Goal: Task Accomplishment & Management: Manage account settings

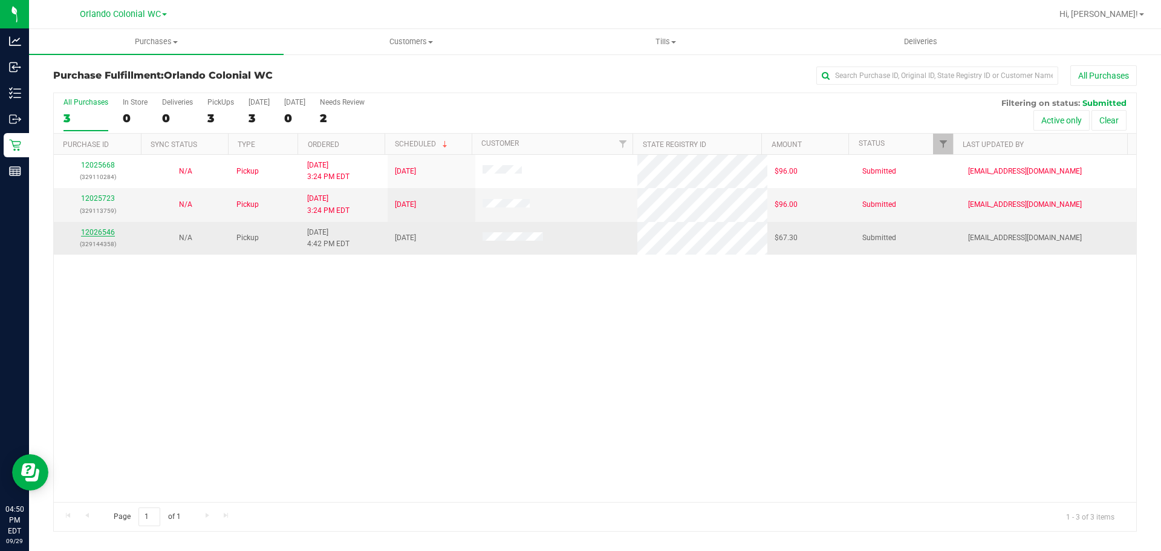
click at [106, 236] on link "12026546" at bounding box center [98, 232] width 34 height 8
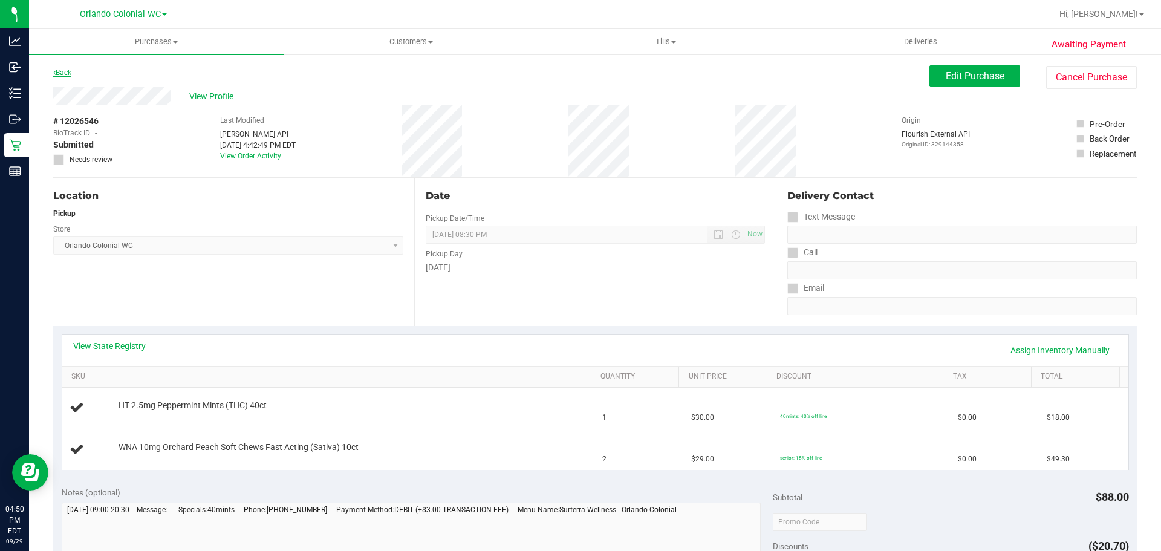
click at [57, 73] on link "Back" at bounding box center [62, 72] width 18 height 8
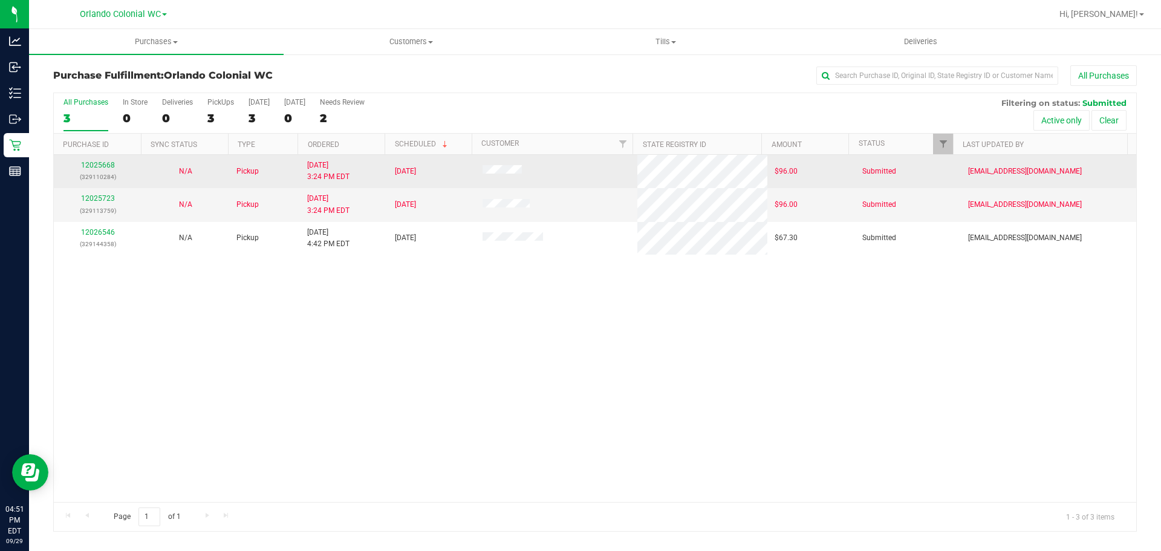
click at [91, 160] on div "12025668 (329110284)" at bounding box center [97, 171] width 73 height 23
click at [92, 161] on div "12025668 (329110284)" at bounding box center [97, 171] width 73 height 23
click at [92, 163] on link "12025668" at bounding box center [98, 165] width 34 height 8
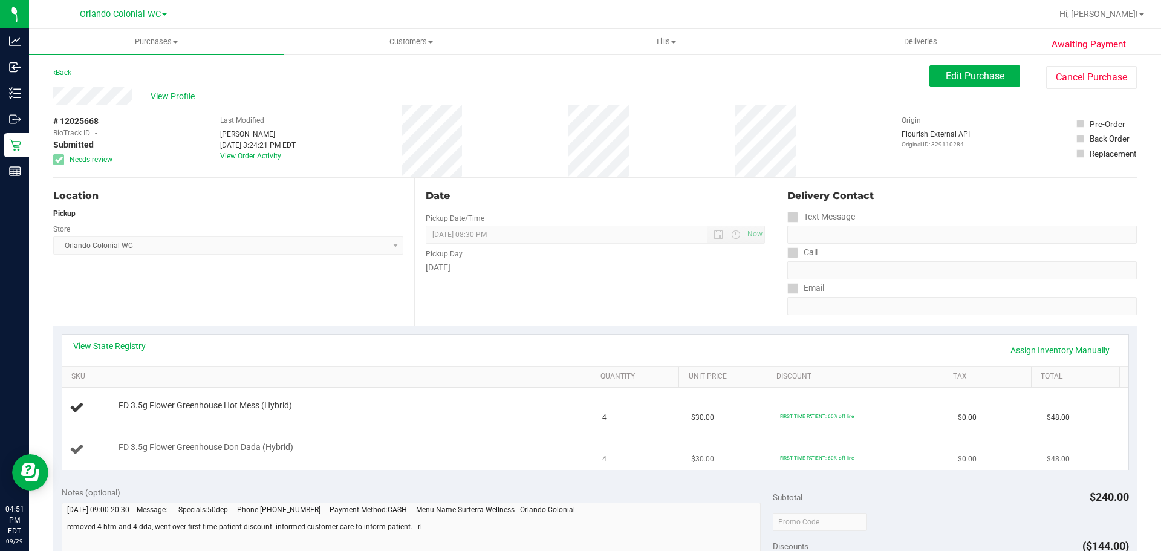
scroll to position [181, 0]
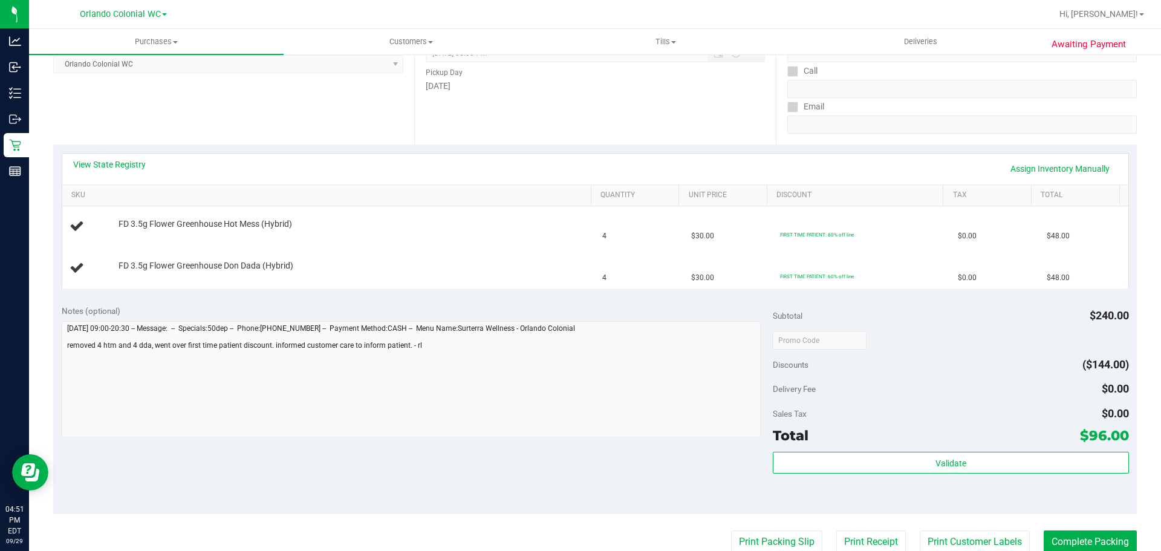
click at [759, 163] on div "View State Registry Assign Inventory Manually" at bounding box center [595, 168] width 1044 height 21
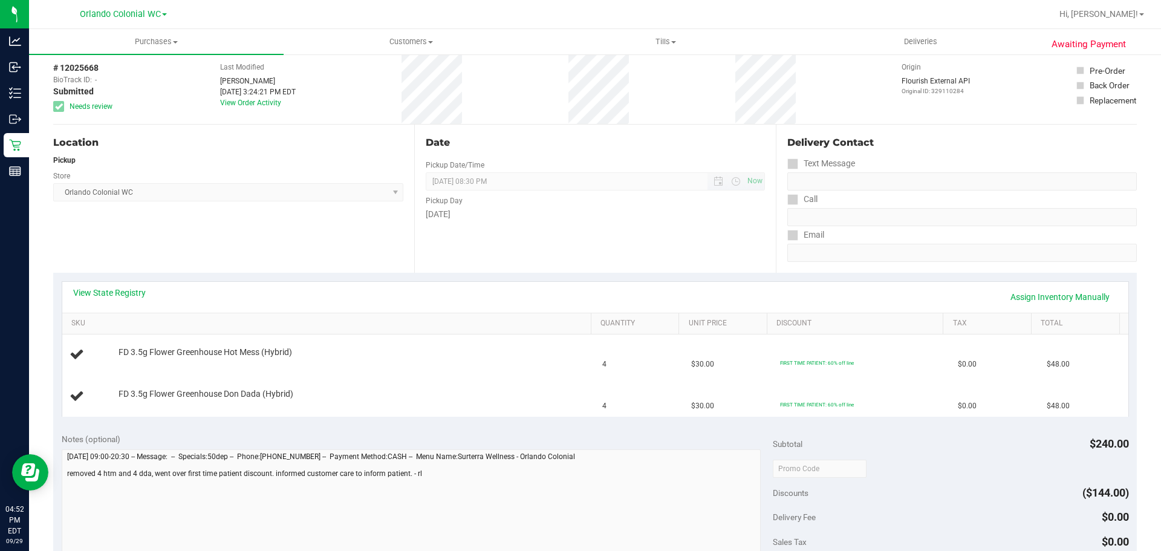
scroll to position [0, 0]
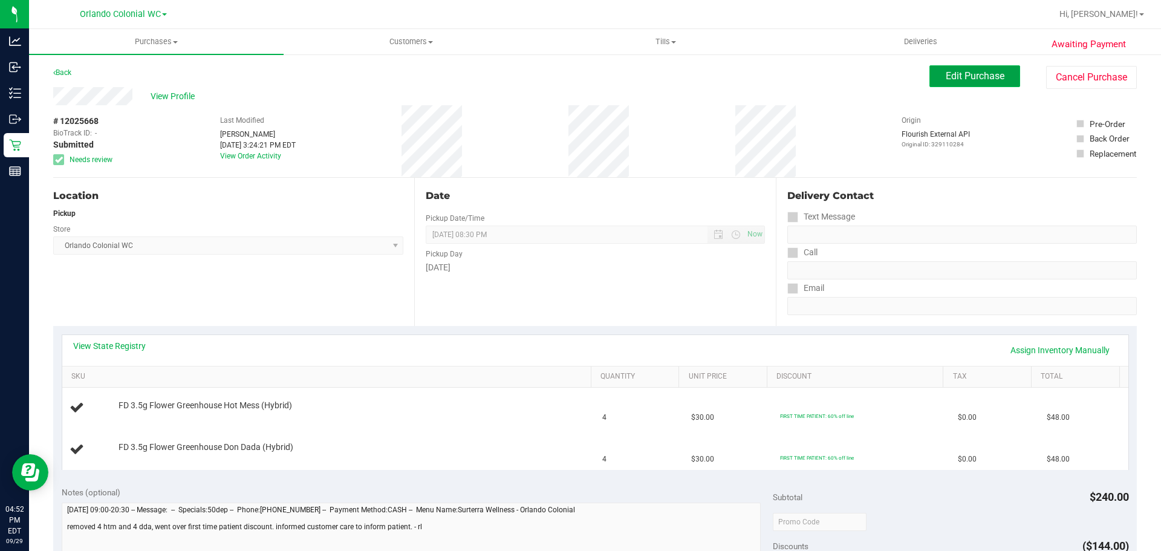
click at [953, 83] on button "Edit Purchase" at bounding box center [974, 76] width 91 height 22
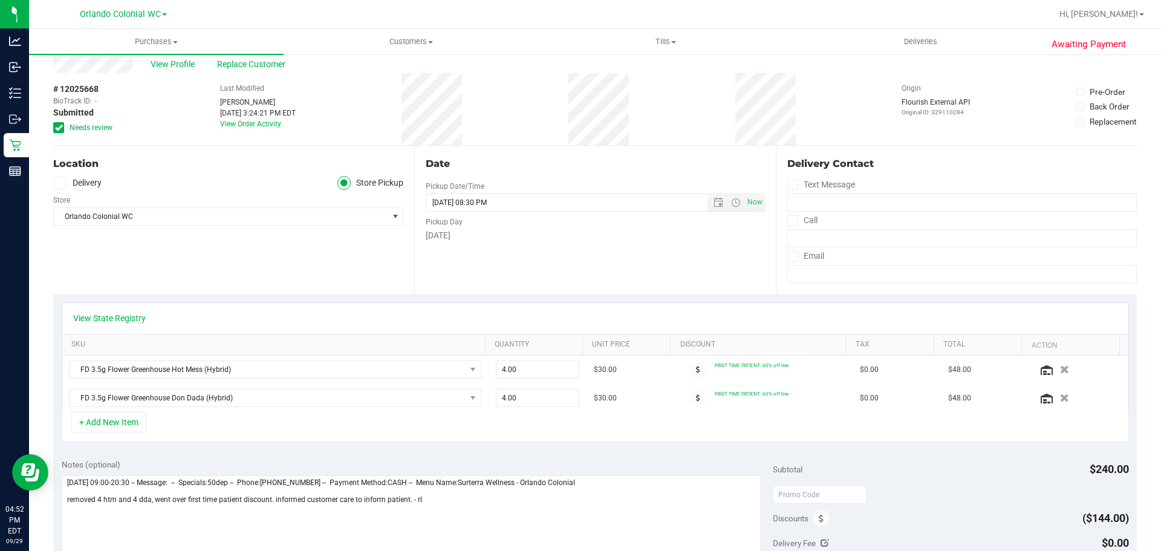
scroll to position [60, 0]
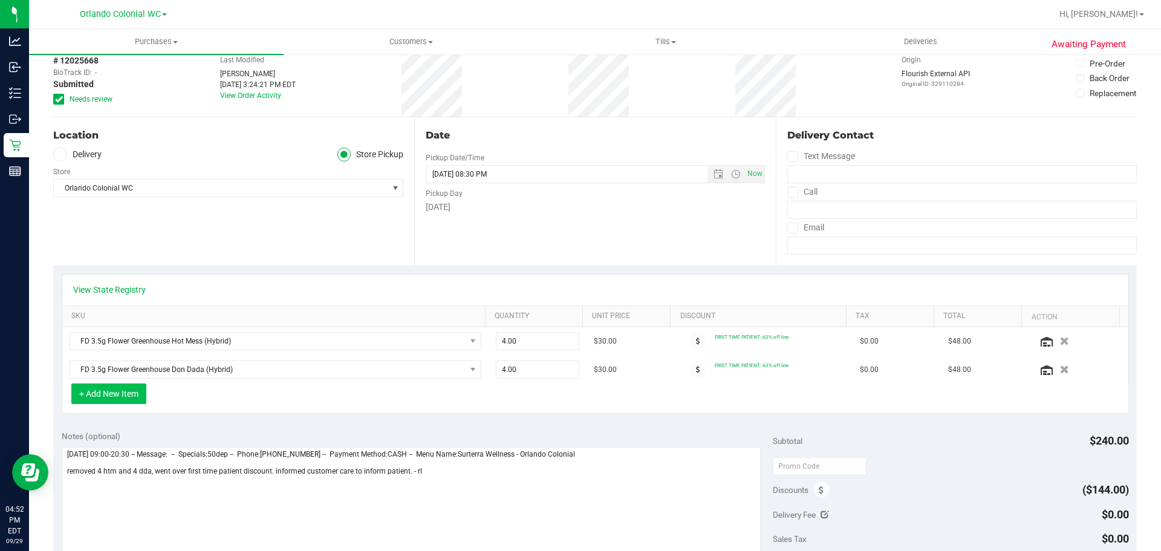
click at [134, 398] on button "+ Add New Item" at bounding box center [108, 393] width 75 height 21
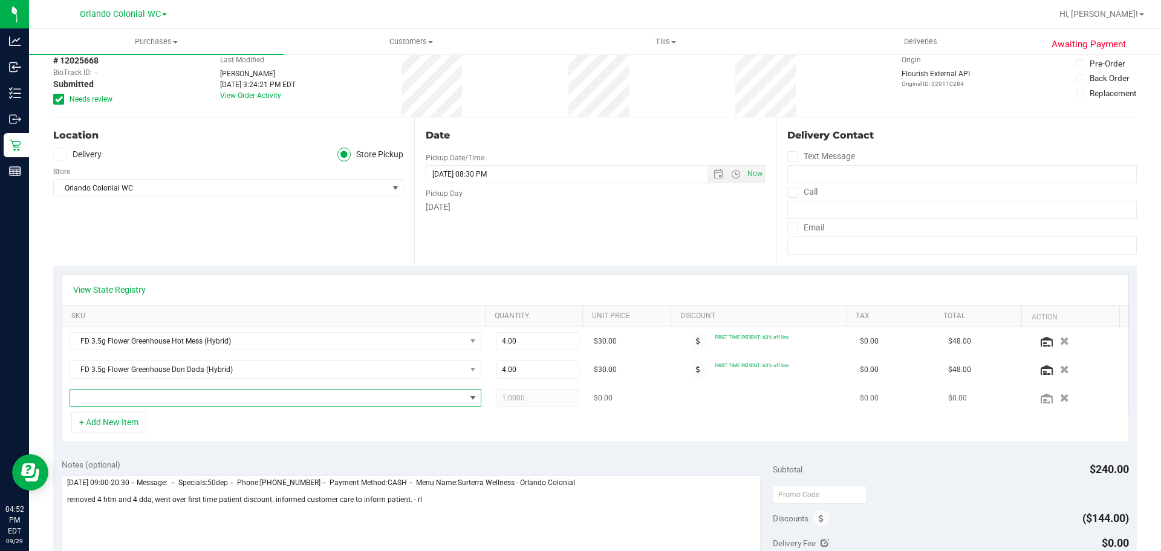
click at [242, 399] on span "NO DATA FOUND" at bounding box center [267, 397] width 395 height 17
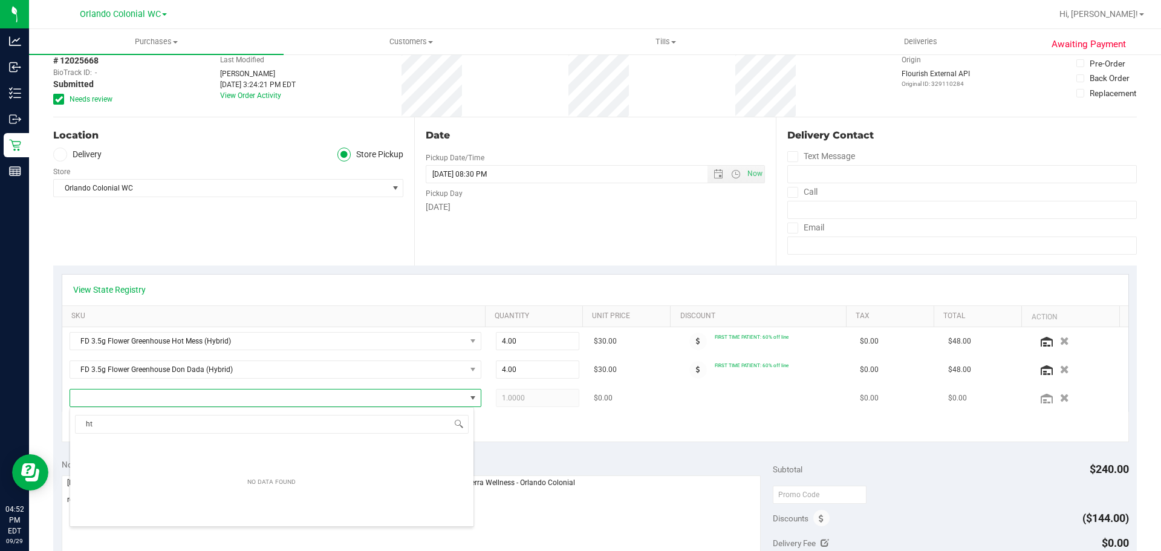
scroll to position [18, 401]
type input "htm"
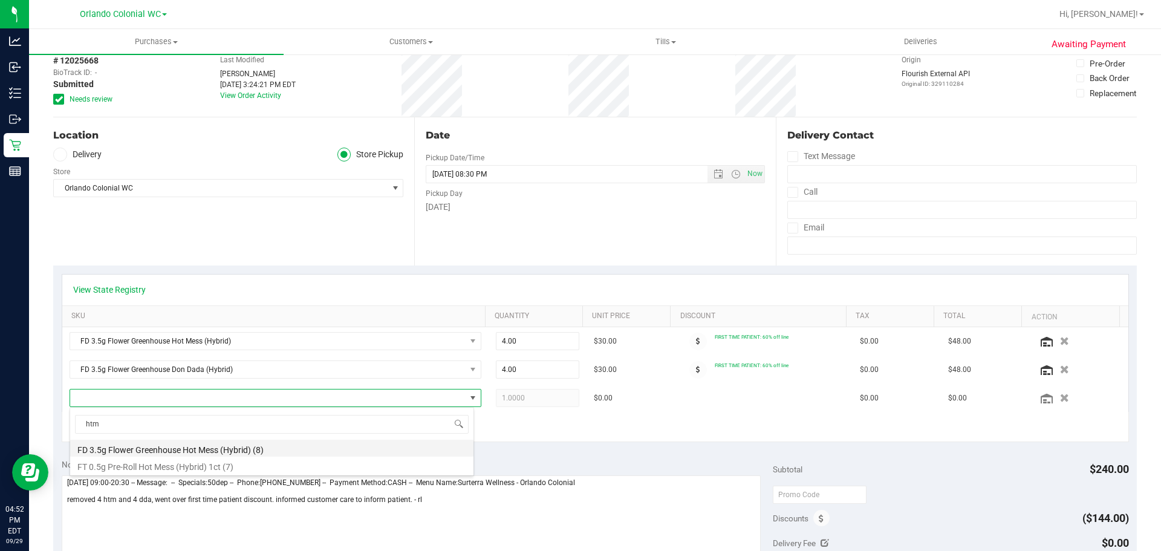
click at [269, 450] on li "FD 3.5g Flower Greenhouse Hot Mess (Hybrid) (8)" at bounding box center [271, 447] width 403 height 17
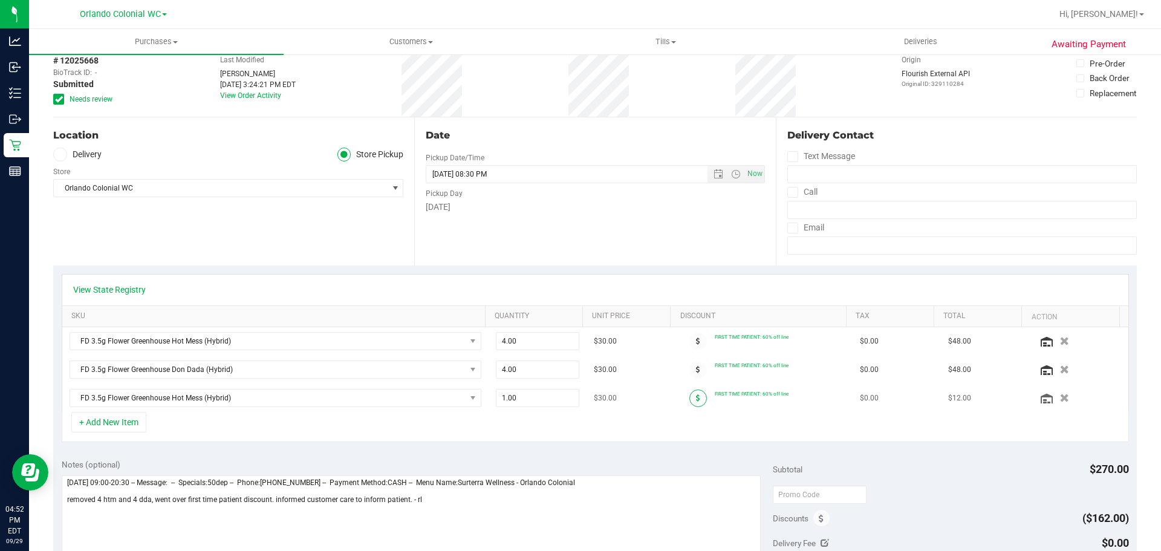
click at [690, 394] on span at bounding box center [698, 398] width 18 height 18
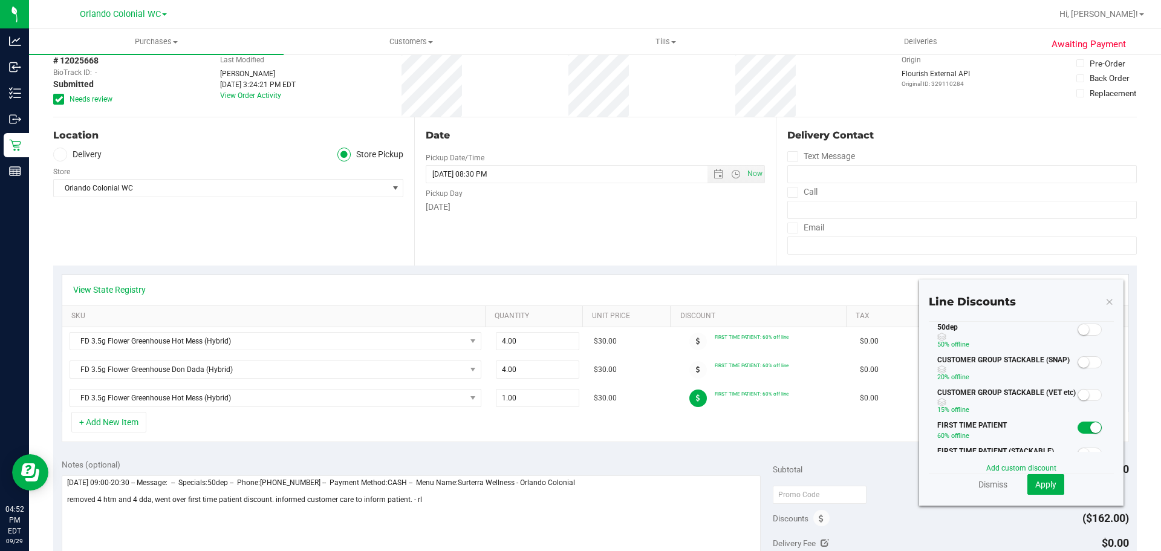
click at [1090, 433] on small at bounding box center [1095, 427] width 11 height 11
click at [1083, 337] on div "50dep 50% off line" at bounding box center [1021, 338] width 185 height 33
click at [1081, 332] on span at bounding box center [1089, 329] width 24 height 12
drag, startPoint x: 1035, startPoint y: 481, endPoint x: 939, endPoint y: 449, distance: 100.7
click at [1035, 481] on span "Apply" at bounding box center [1045, 484] width 21 height 10
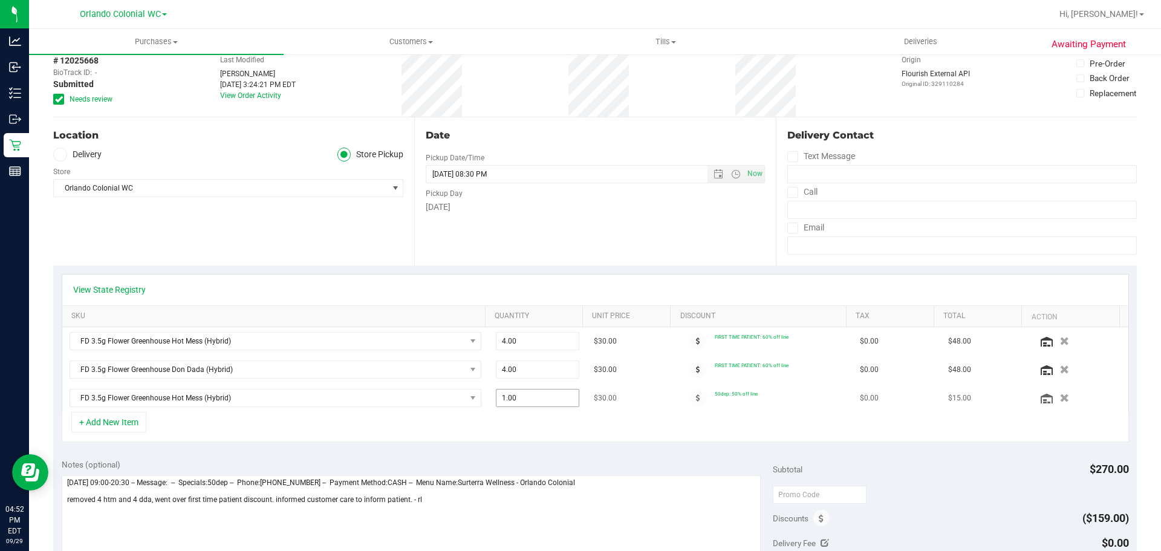
drag, startPoint x: 519, startPoint y: 398, endPoint x: 403, endPoint y: 386, distance: 116.7
click at [403, 386] on tr "FD 3.5g Flower Greenhouse Hot Mess (Hybrid) 1.00 1 $30.00 50dep: 50% off line $…" at bounding box center [595, 398] width 1066 height 28
type input "4"
type input "4.00"
click at [475, 420] on div "+ Add New Item" at bounding box center [595, 427] width 1067 height 30
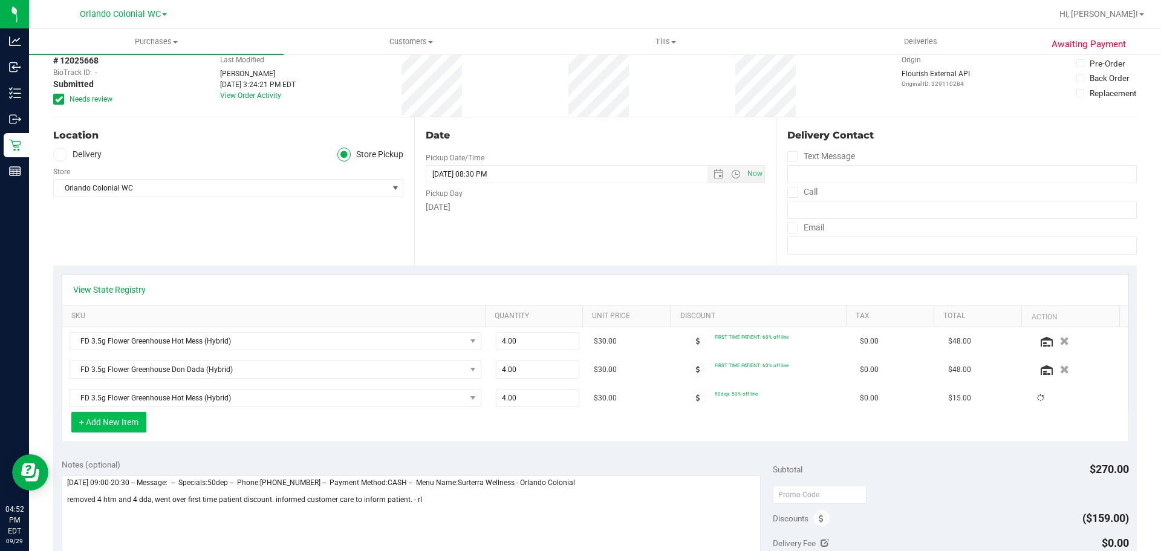
click at [136, 418] on button "+ Add New Item" at bounding box center [108, 422] width 75 height 21
click at [120, 414] on button "+ Add New Item" at bounding box center [108, 422] width 75 height 21
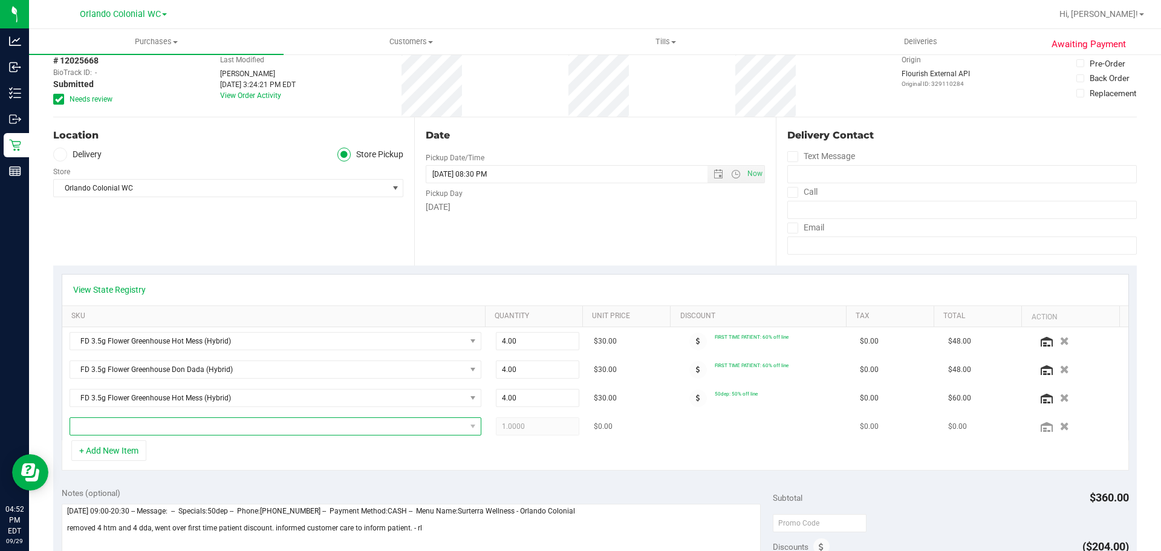
click at [197, 423] on span "NO DATA FOUND" at bounding box center [267, 426] width 395 height 17
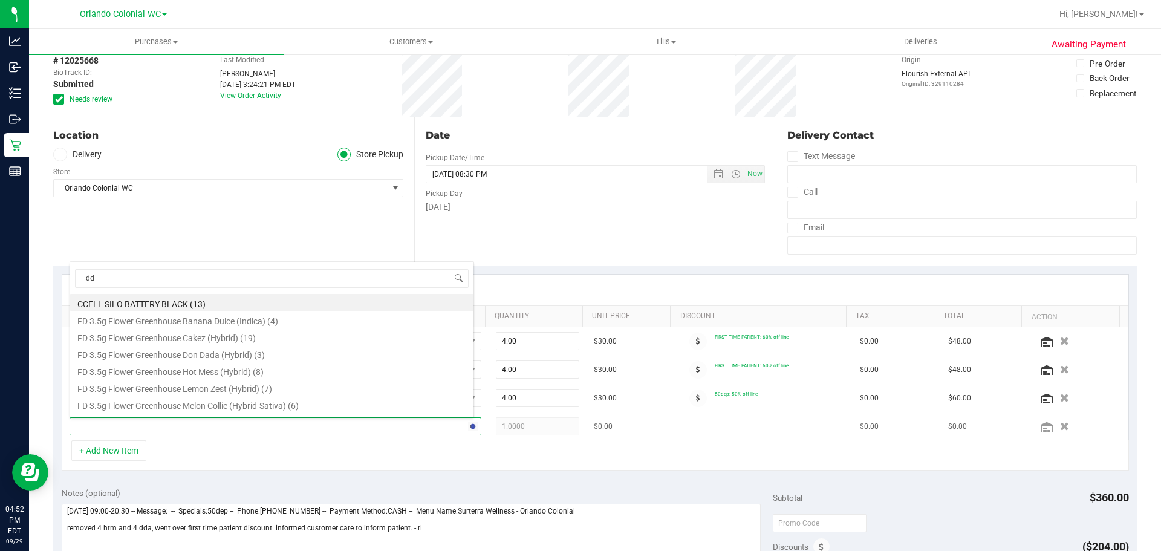
type input "dda"
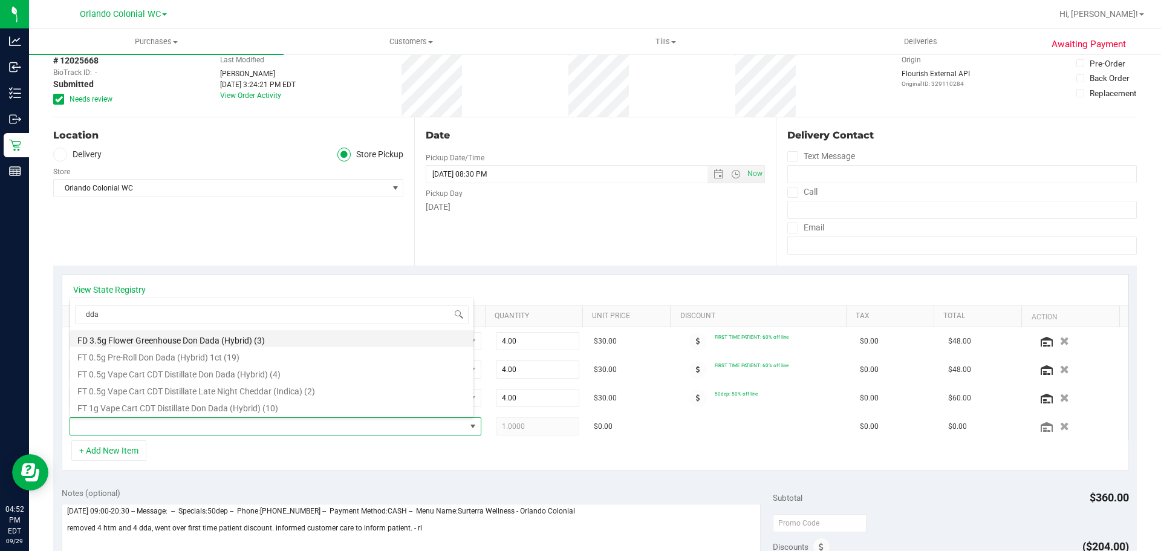
click at [247, 337] on li "FD 3.5g Flower Greenhouse Don Dada (Hybrid) (3)" at bounding box center [271, 338] width 403 height 17
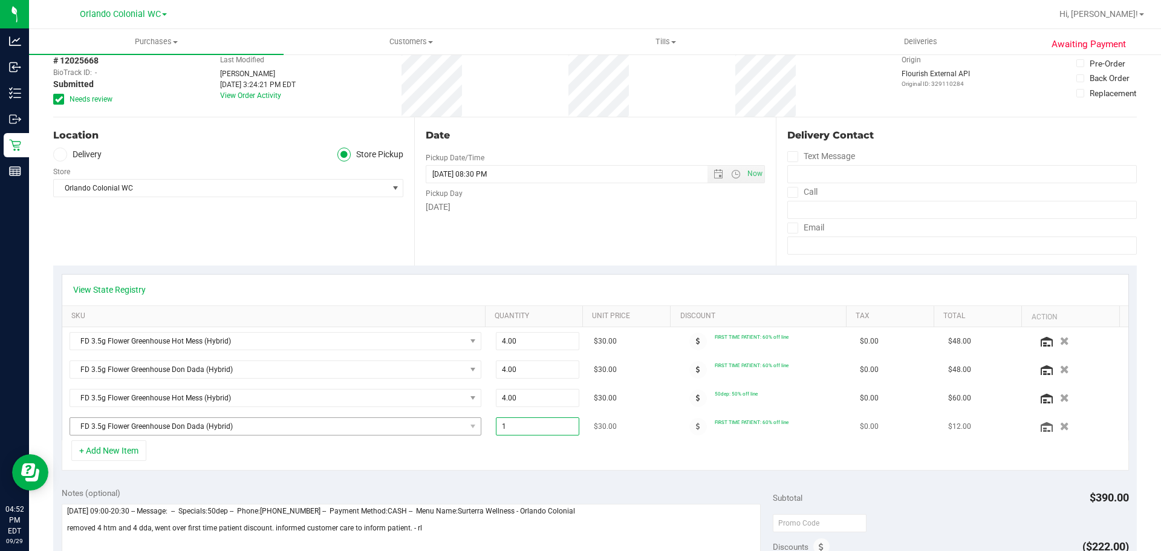
drag, startPoint x: 525, startPoint y: 424, endPoint x: 427, endPoint y: 420, distance: 98.0
click at [409, 423] on tr "FD 3.5g Flower Greenhouse Don Dada (Hybrid) 1.00 1 $30.00 FIRST TIME PATIENT: 6…" at bounding box center [595, 426] width 1066 height 28
type input "4"
type input "4.00"
click at [692, 447] on div "+ Add New Item" at bounding box center [595, 455] width 1067 height 30
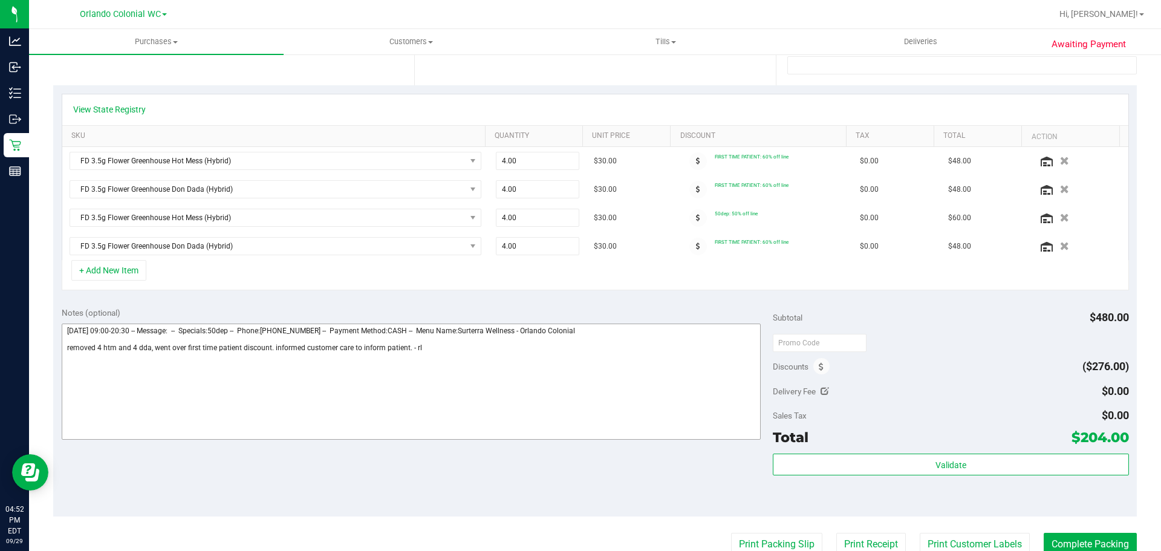
scroll to position [242, 0]
click at [692, 242] on span at bounding box center [698, 245] width 18 height 18
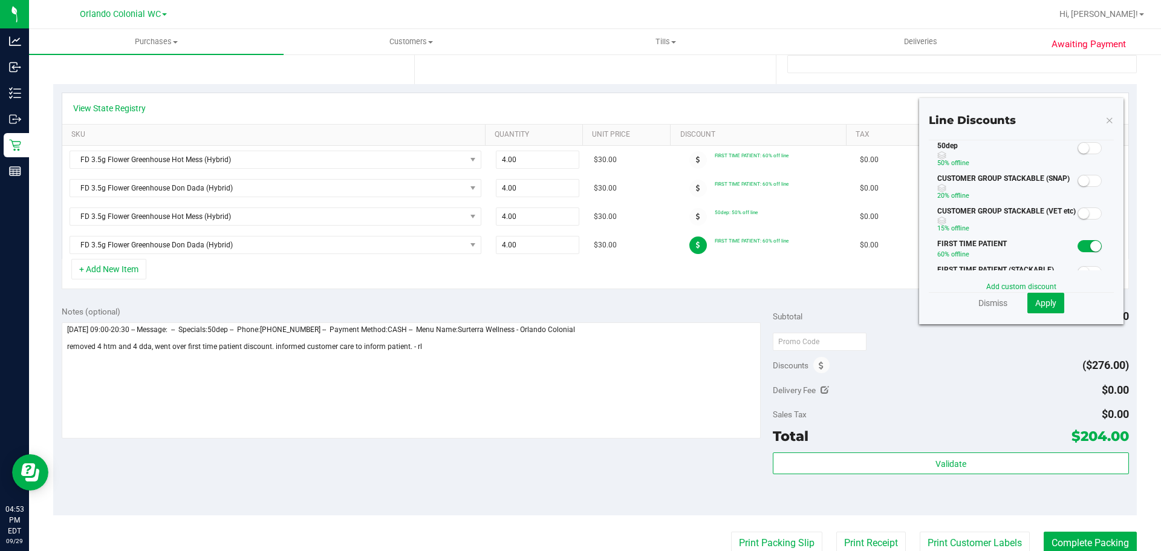
click at [1077, 246] on span at bounding box center [1089, 246] width 24 height 12
drag, startPoint x: 1079, startPoint y: 141, endPoint x: 1075, endPoint y: 151, distance: 10.3
click at [1077, 146] on div at bounding box center [1089, 147] width 25 height 15
click at [1078, 151] on small at bounding box center [1083, 148] width 11 height 11
click at [1045, 305] on span "Apply" at bounding box center [1045, 303] width 21 height 10
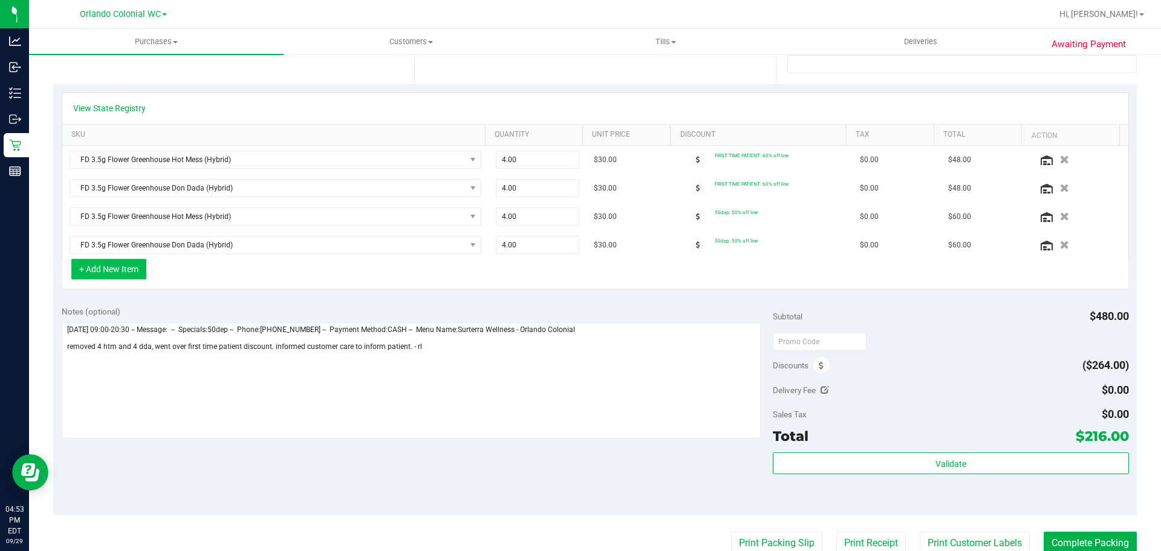
click at [127, 265] on button "+ Add New Item" at bounding box center [108, 269] width 75 height 21
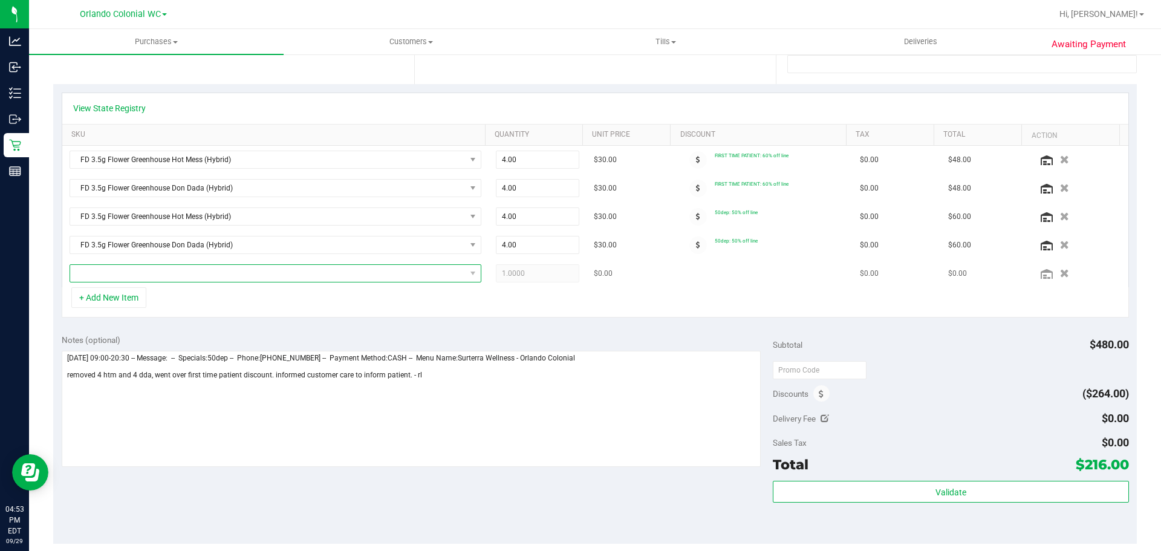
click at [184, 268] on span "NO DATA FOUND" at bounding box center [267, 273] width 395 height 17
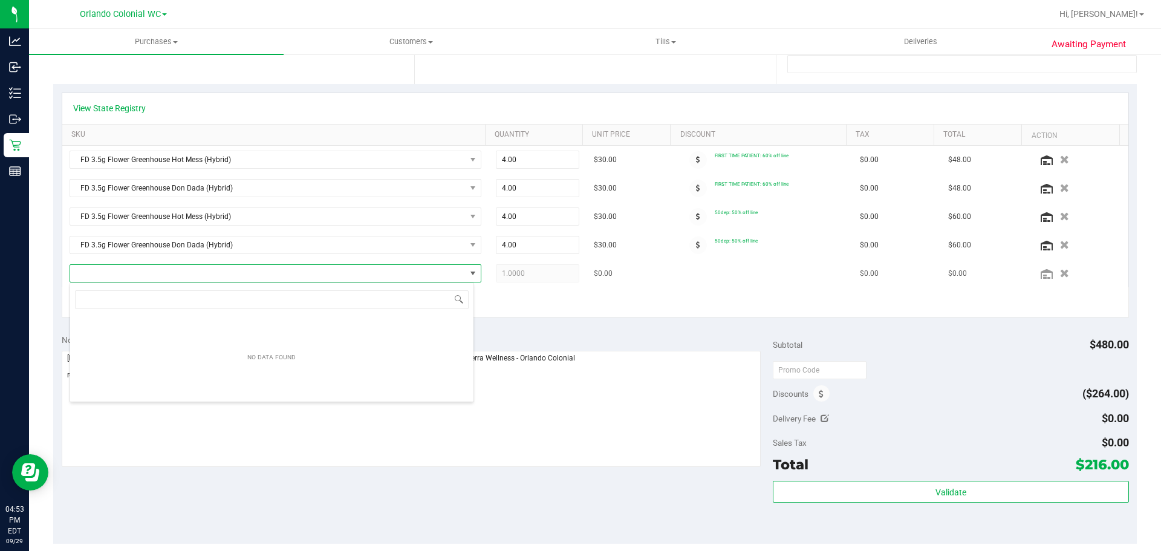
scroll to position [18, 404]
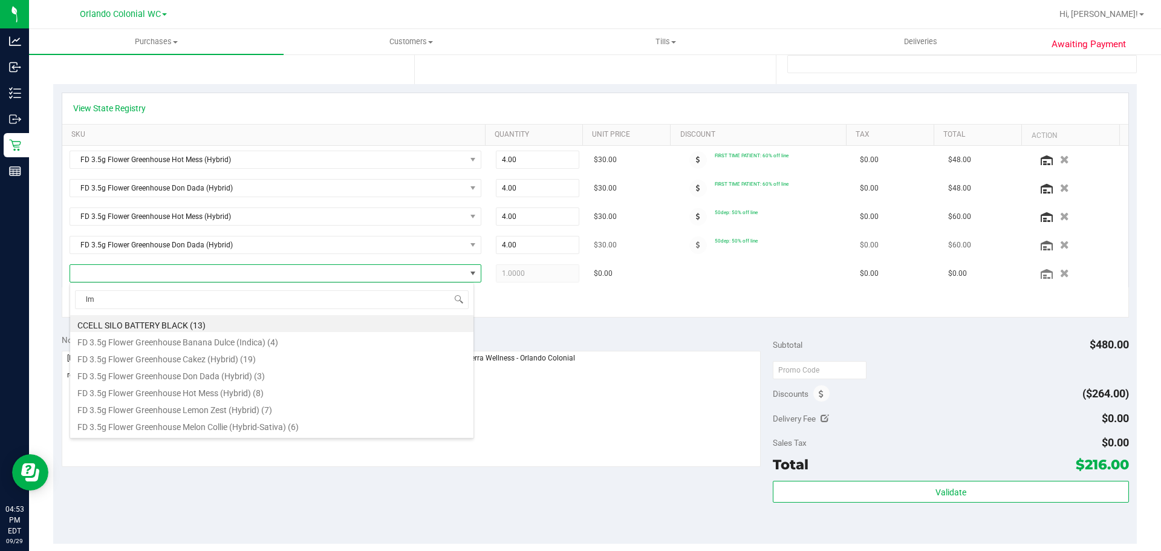
type input "lmz"
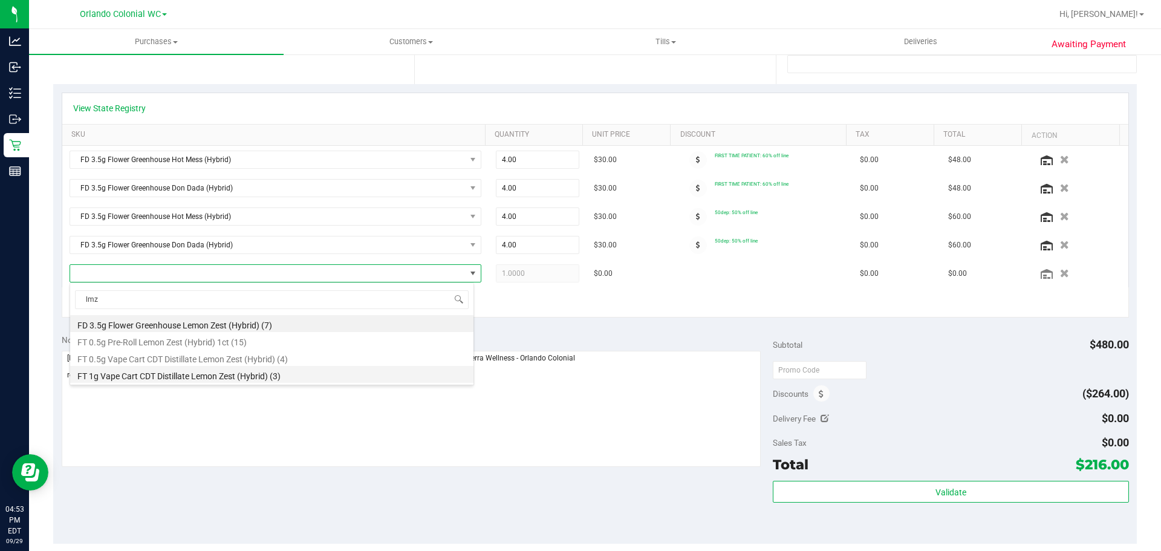
click at [241, 372] on li "FT 1g Vape Cart CDT Distillate Lemon Zest (Hybrid) (3)" at bounding box center [271, 374] width 403 height 17
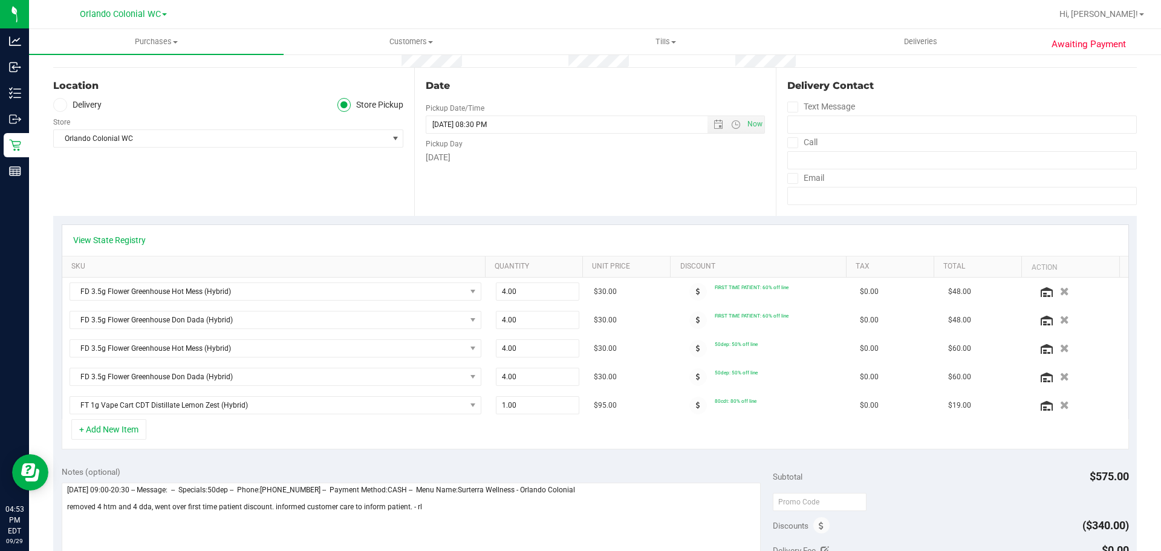
scroll to position [0, 0]
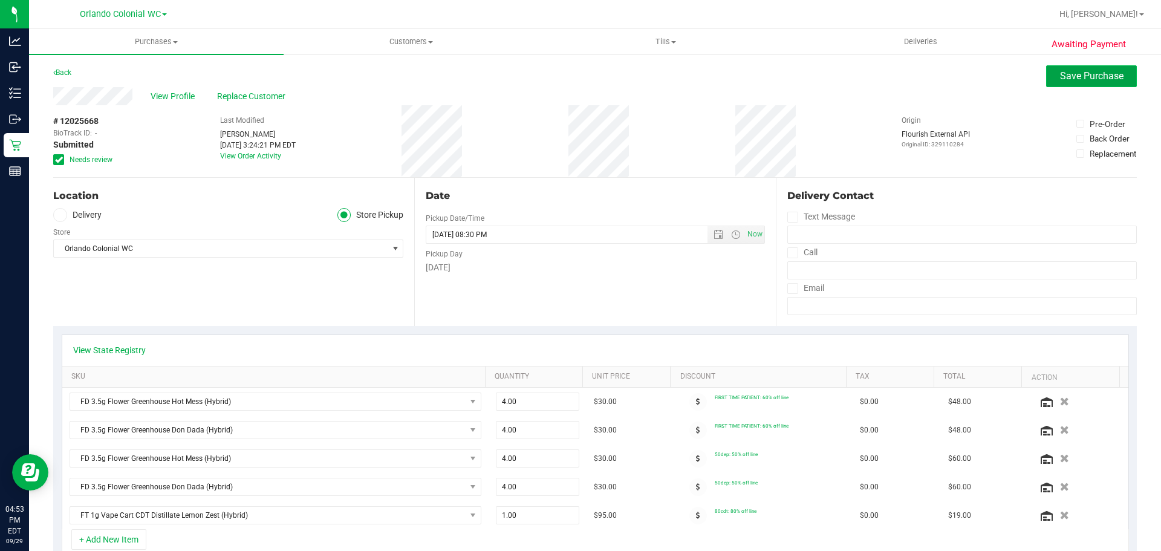
click at [1090, 82] on button "Save Purchase" at bounding box center [1091, 76] width 91 height 22
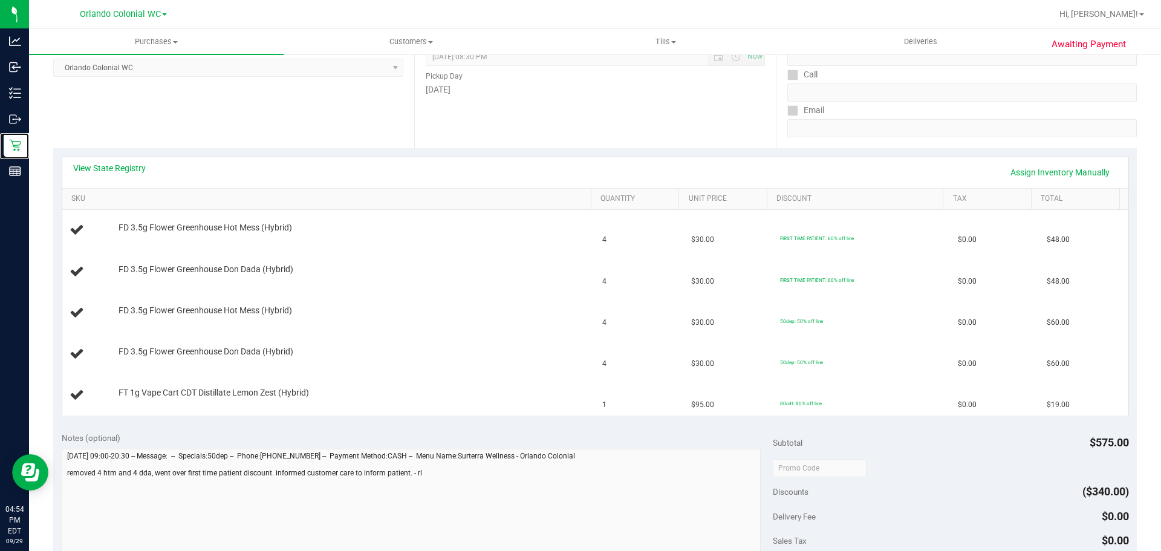
scroll to position [242, 0]
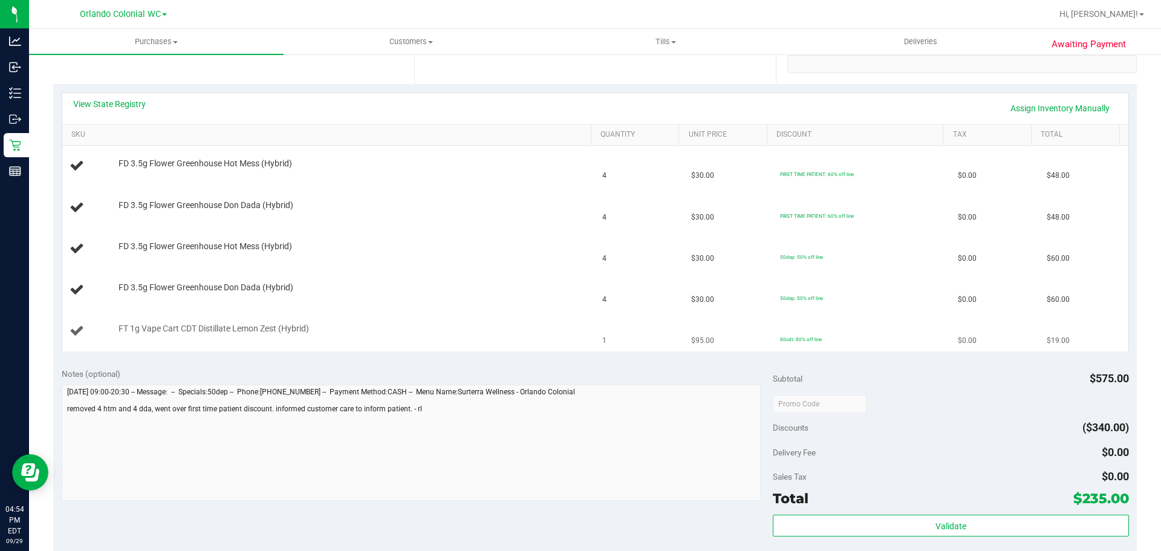
drag, startPoint x: 508, startPoint y: 340, endPoint x: 488, endPoint y: 346, distance: 20.8
click at [508, 340] on td "FT 1g Vape Cart CDT Distillate Lemon Zest (Hybrid)" at bounding box center [328, 331] width 533 height 41
click at [387, 332] on div "FT 1g Vape Cart CDT Distillate Lemon Zest (Hybrid)" at bounding box center [348, 329] width 473 height 12
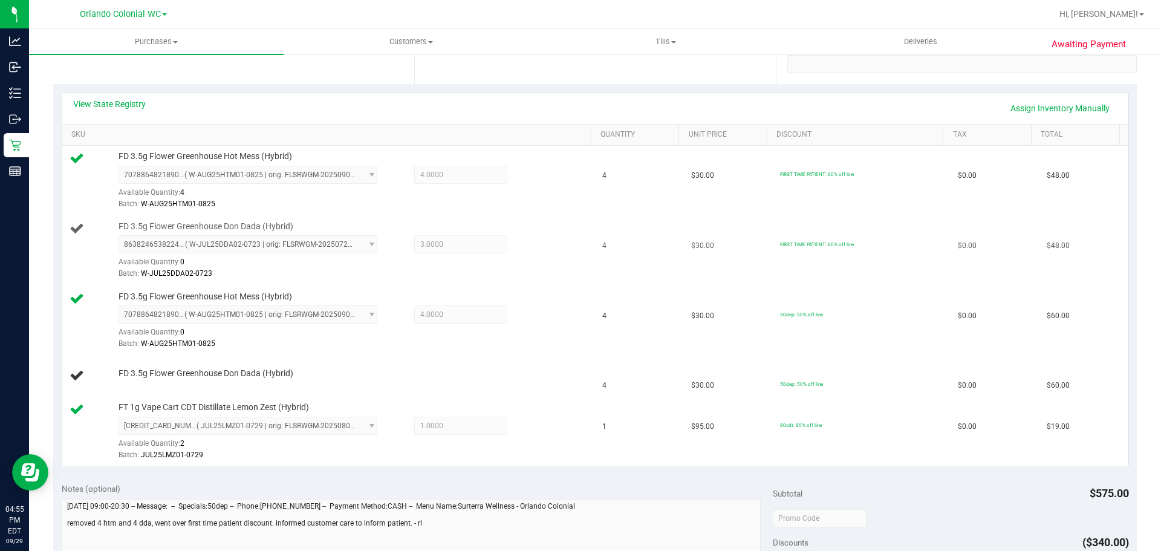
click at [279, 276] on div "Batch: W-JUL25DDA02-0723" at bounding box center [351, 273] width 467 height 11
click at [219, 221] on span "FD 3.5g Flower Greenhouse Don Dada (Hybrid)" at bounding box center [205, 226] width 175 height 11
copy div "FD 3.5g Flower Greenhouse Don Dada (Hybrid)"
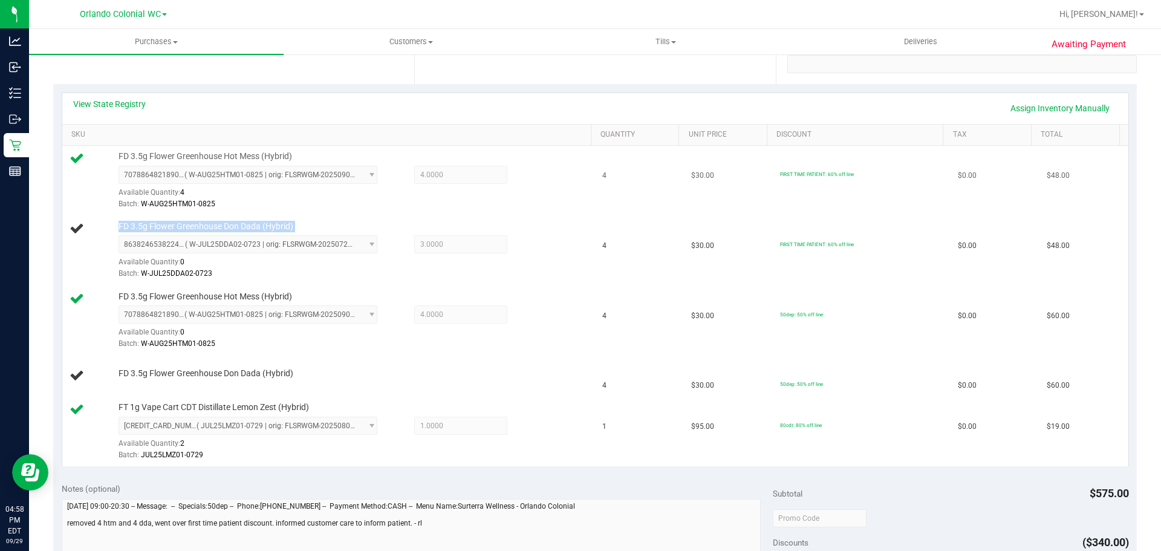
click at [372, 202] on div "Batch: W-AUG25HTM01-0825" at bounding box center [351, 203] width 467 height 11
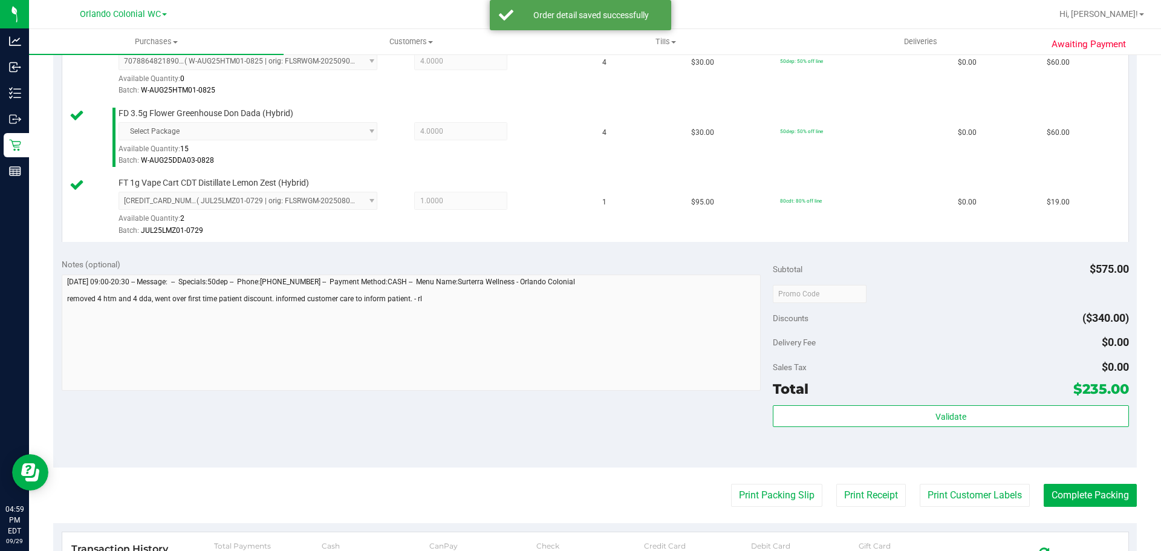
scroll to position [665, 0]
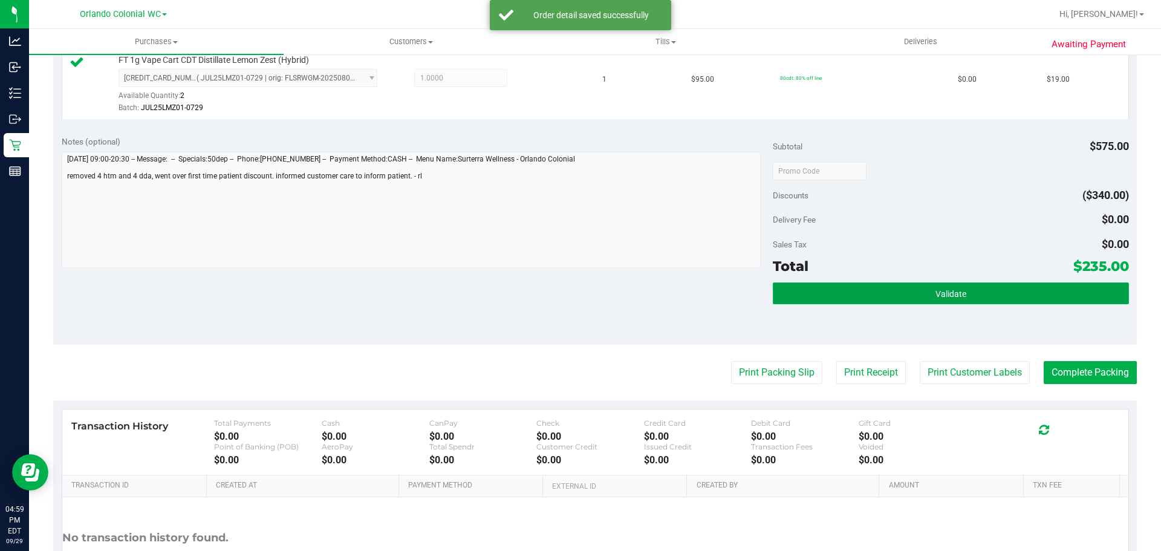
click at [902, 295] on button "Validate" at bounding box center [950, 293] width 355 height 22
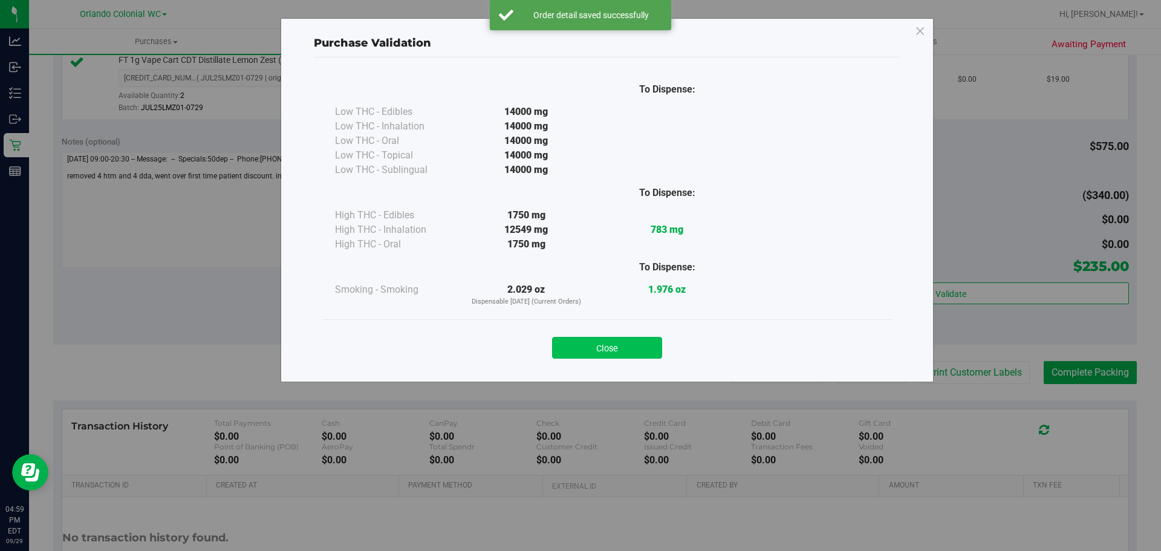
click at [624, 341] on button "Close" at bounding box center [607, 348] width 110 height 22
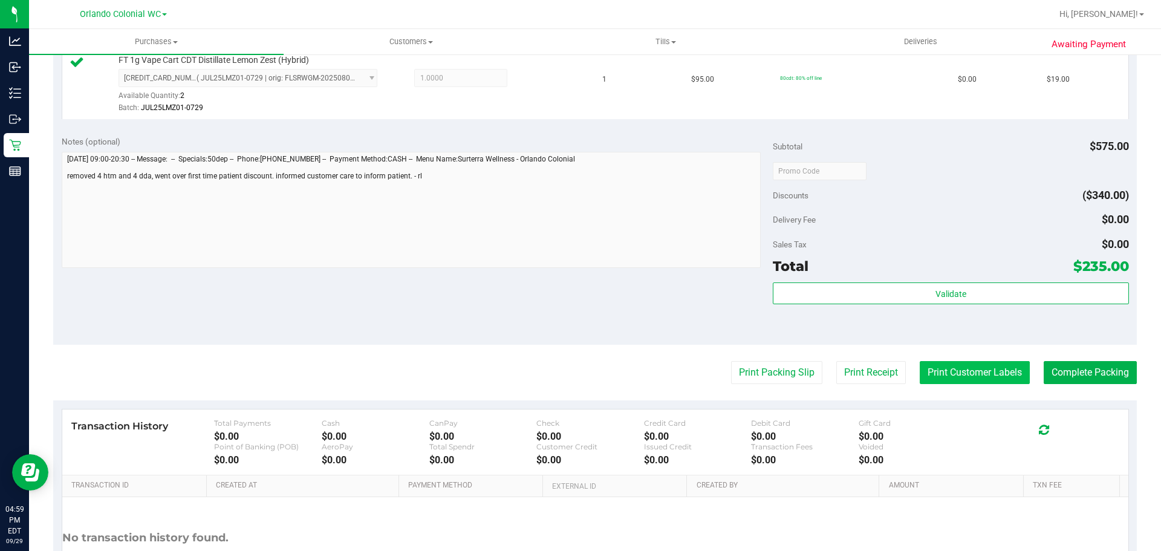
click at [962, 363] on button "Print Customer Labels" at bounding box center [974, 372] width 110 height 23
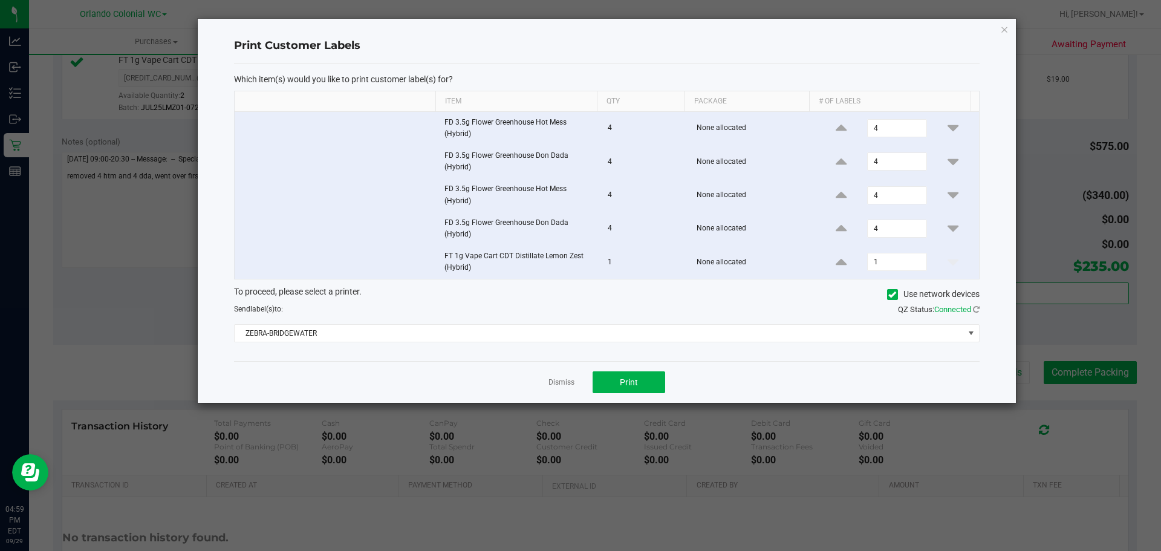
click at [390, 318] on div "To proceed, please select a printer. Use network devices Send label(s) to: QZ S…" at bounding box center [606, 313] width 745 height 57
click at [647, 384] on button "Print" at bounding box center [628, 382] width 73 height 22
click at [1005, 28] on icon "button" at bounding box center [1004, 29] width 8 height 15
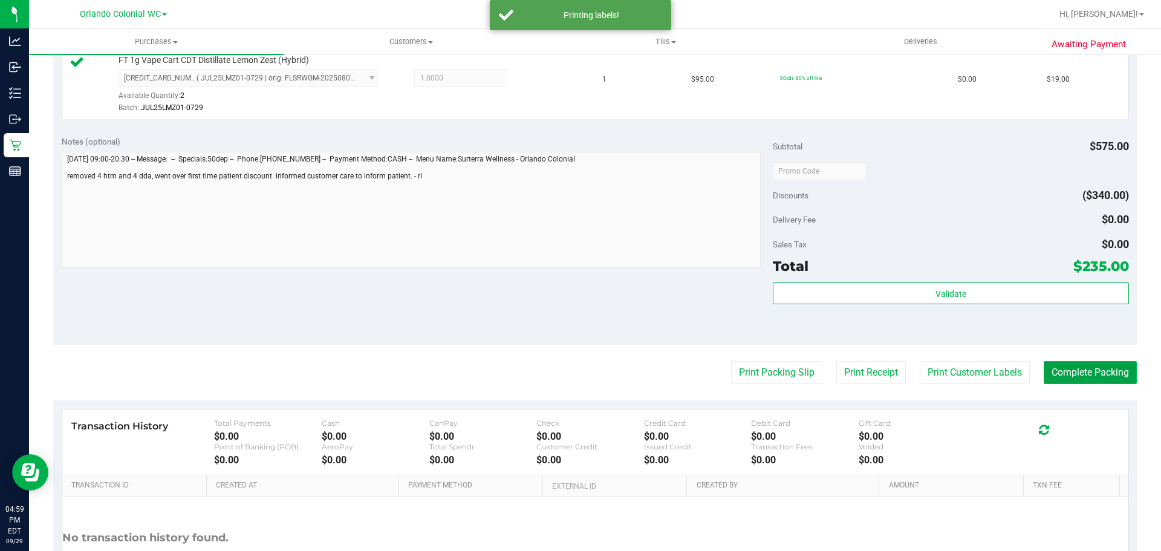
click at [1078, 364] on button "Complete Packing" at bounding box center [1089, 372] width 93 height 23
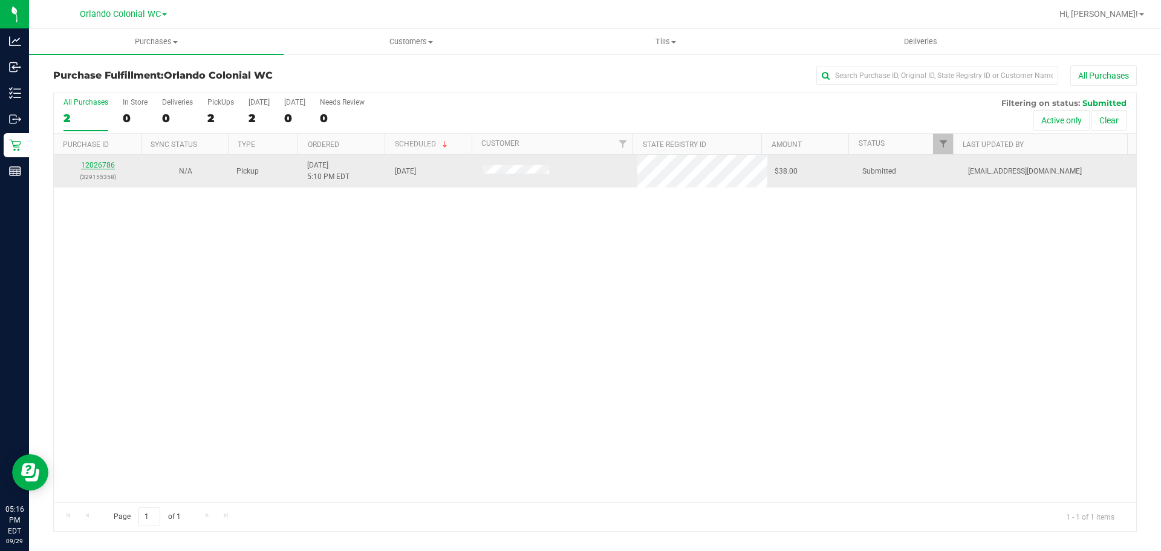
click at [102, 169] on div "12026786 (329155358)" at bounding box center [97, 171] width 73 height 23
click at [104, 162] on link "12026786" at bounding box center [98, 165] width 34 height 8
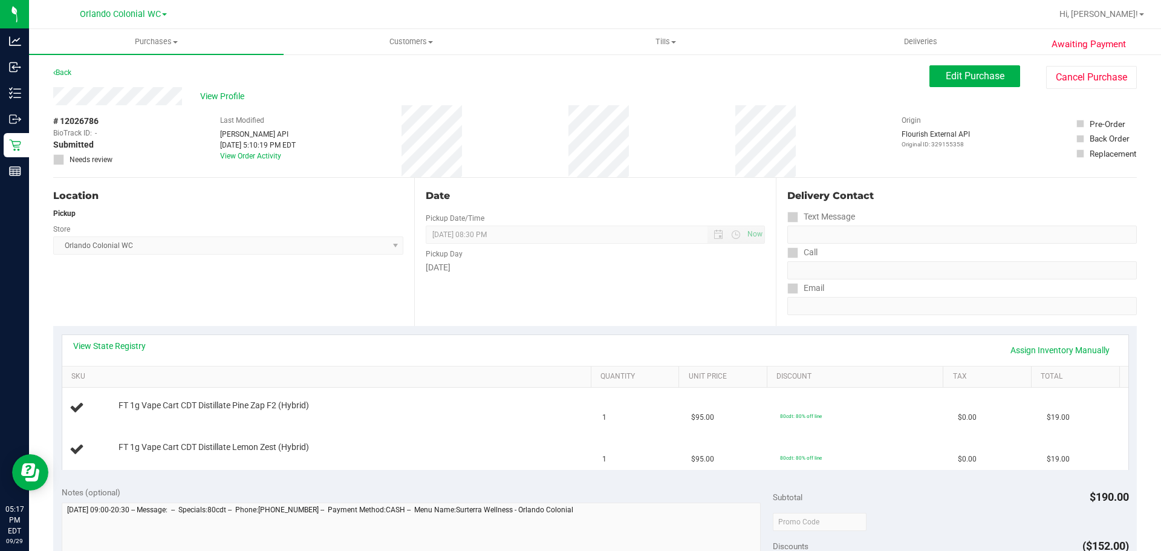
click at [56, 77] on div "Back" at bounding box center [62, 72] width 18 height 15
click at [58, 73] on link "Back" at bounding box center [62, 72] width 18 height 8
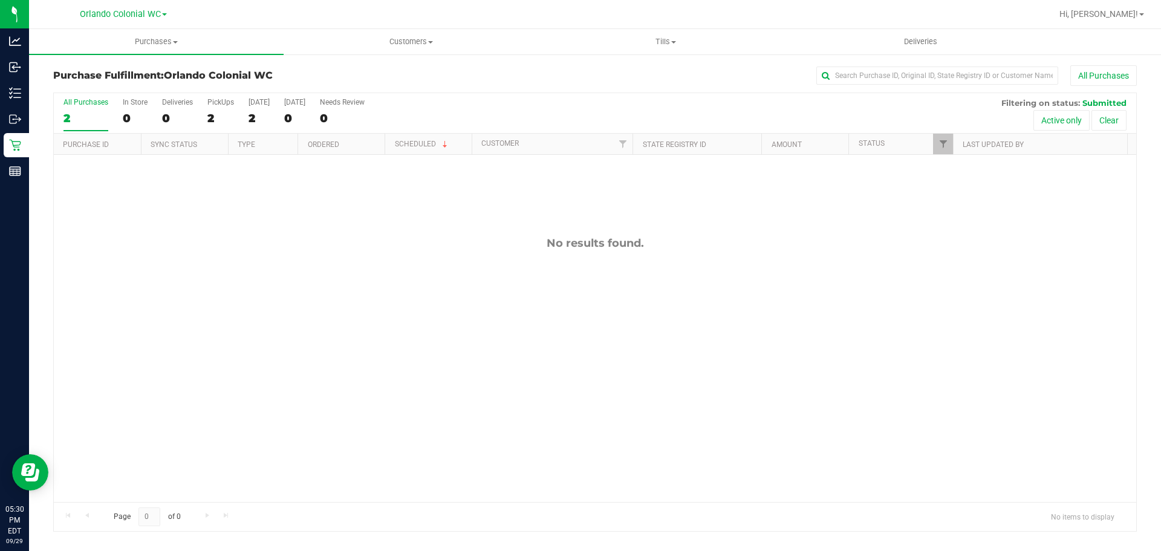
drag, startPoint x: 679, startPoint y: 249, endPoint x: 698, endPoint y: 246, distance: 19.0
click at [686, 248] on div "No results found." at bounding box center [595, 242] width 1082 height 13
click at [942, 300] on div "No results found." at bounding box center [595, 369] width 1082 height 429
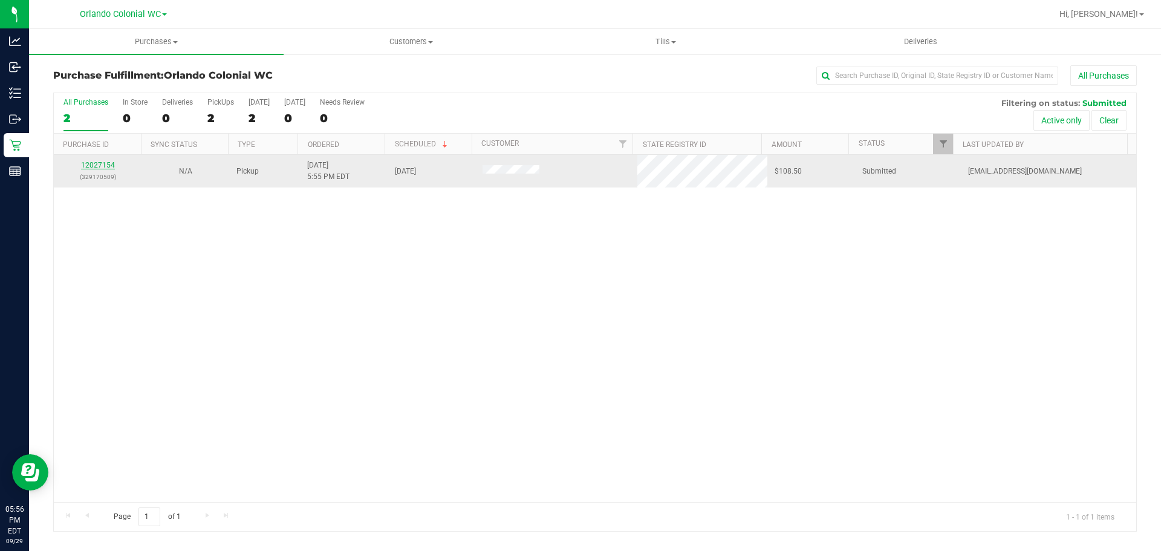
click at [94, 163] on link "12027154" at bounding box center [98, 165] width 34 height 8
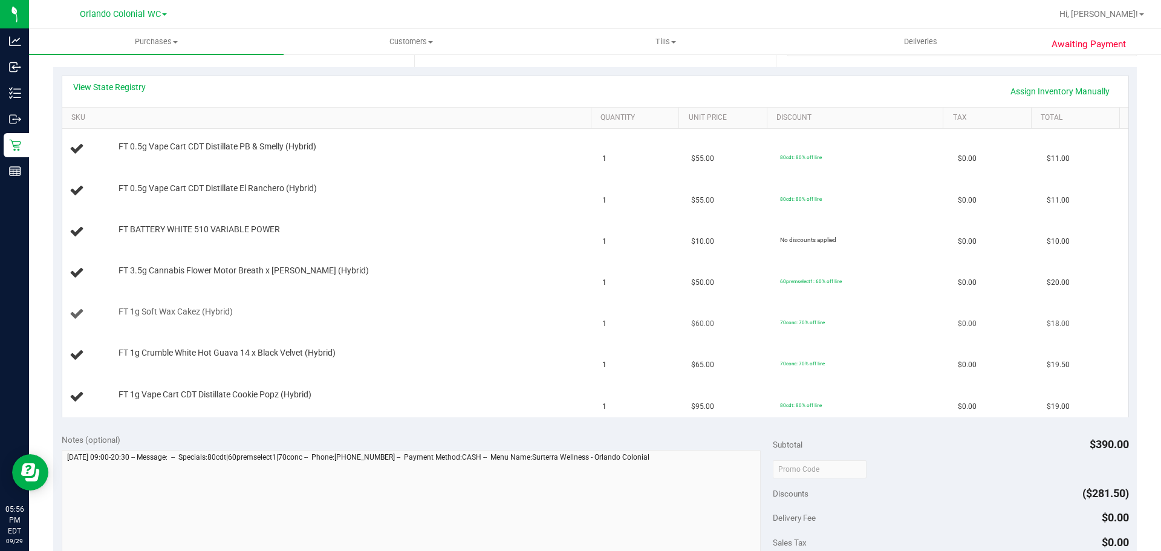
scroll to position [242, 0]
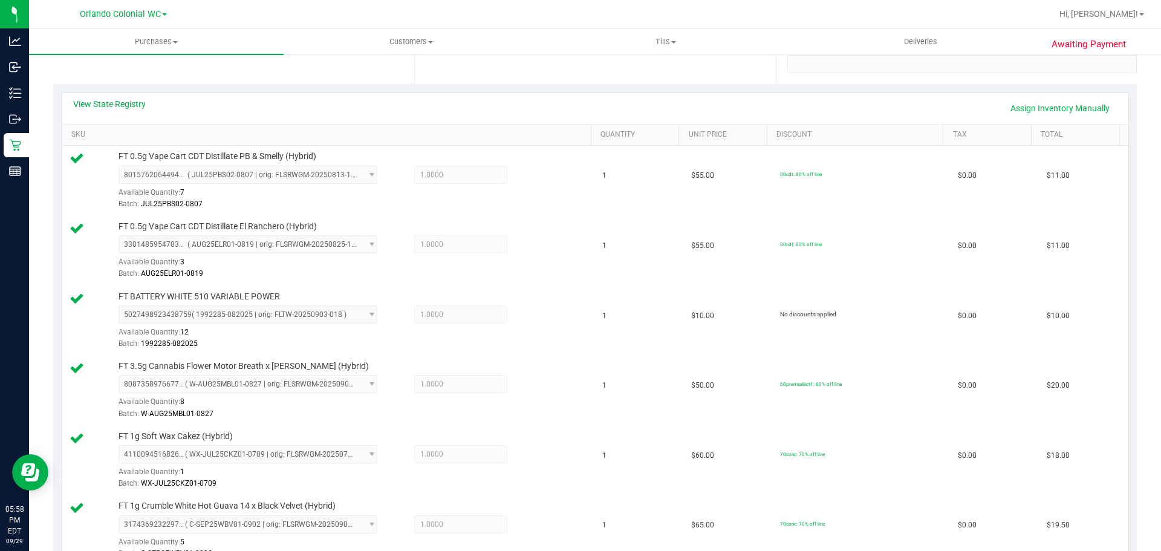
click at [696, 100] on div "View State Registry Assign Inventory Manually" at bounding box center [595, 108] width 1044 height 21
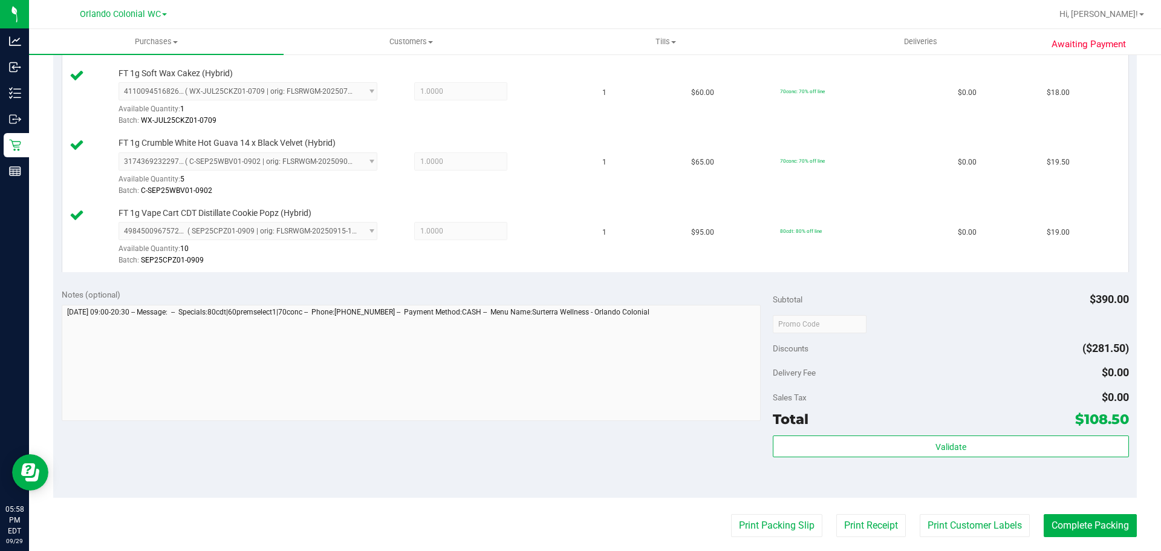
scroll to position [786, 0]
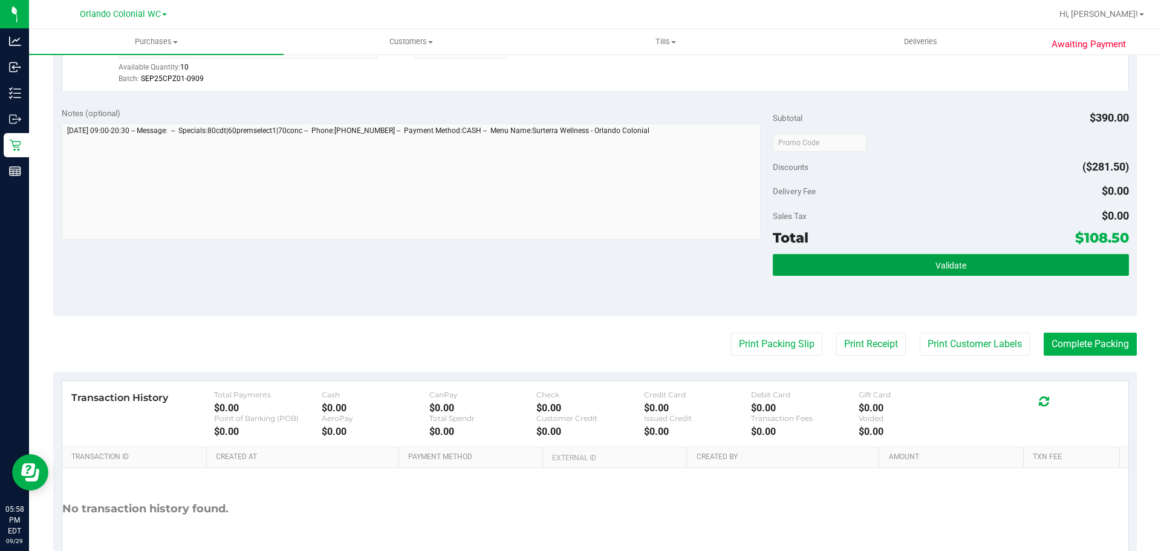
drag, startPoint x: 926, startPoint y: 264, endPoint x: 681, endPoint y: 227, distance: 247.6
click at [926, 264] on button "Validate" at bounding box center [950, 265] width 355 height 22
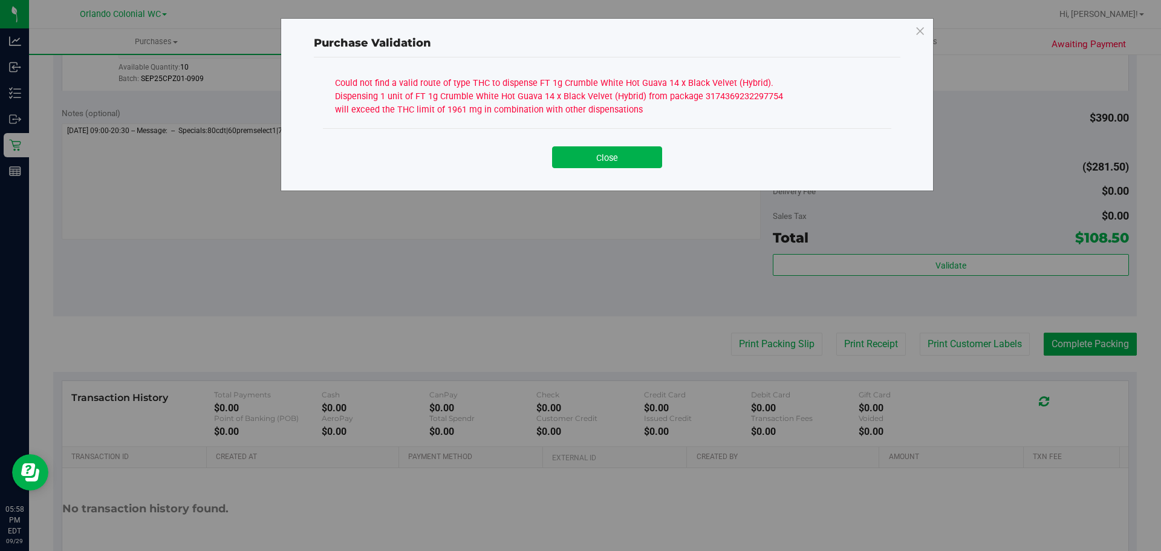
click at [591, 99] on div "Could not find a valid route of type THC to dispense FT 1g Crumble White Hot Gu…" at bounding box center [561, 95] width 453 height 42
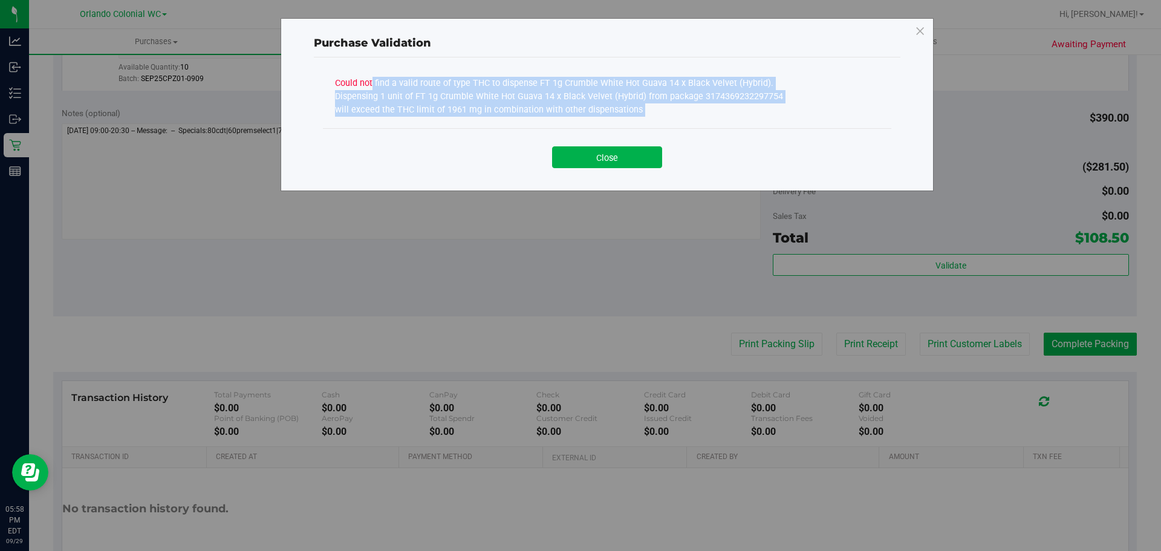
click at [591, 99] on div "Could not find a valid route of type THC to dispense FT 1g Crumble White Hot Gu…" at bounding box center [561, 95] width 453 height 42
copy div "Could not find a valid route of type THC to dispense FT 1g Crumble White Hot Gu…"
click at [641, 151] on button "Close" at bounding box center [607, 157] width 110 height 22
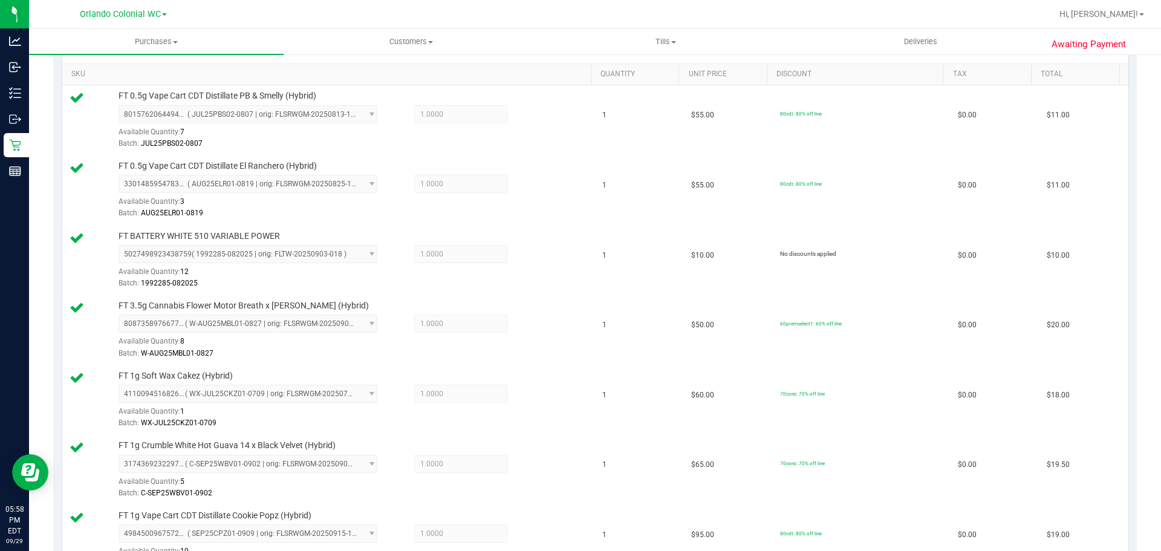
scroll to position [0, 0]
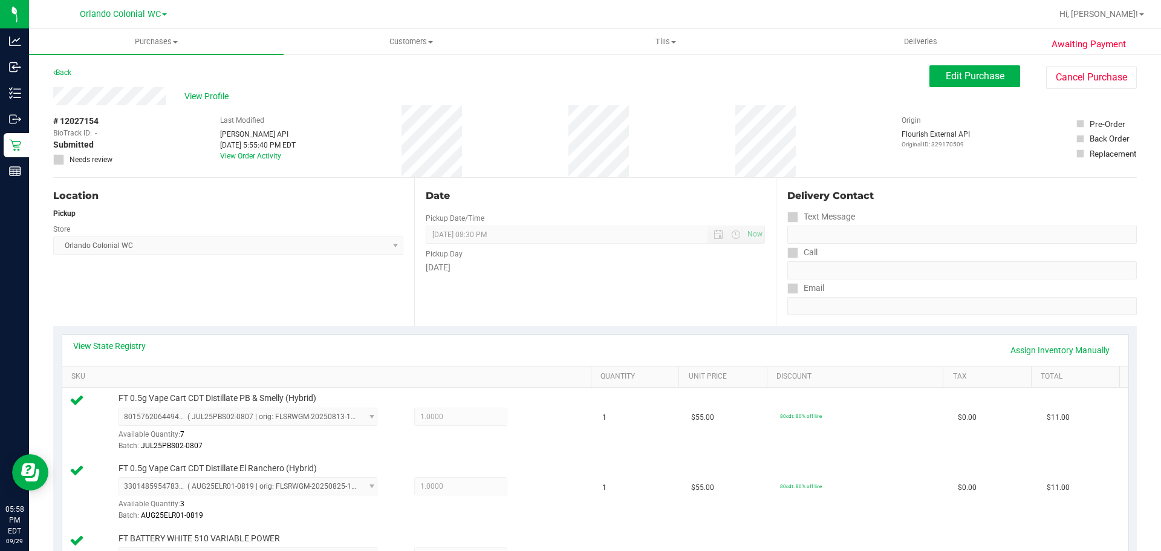
click at [983, 74] on span "Edit Purchase" at bounding box center [974, 75] width 59 height 11
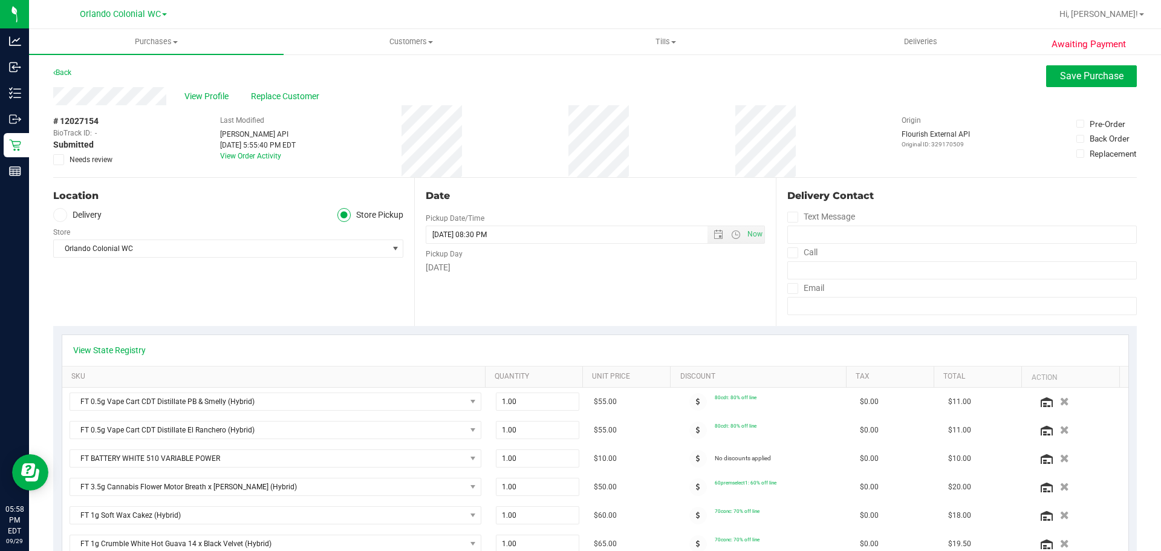
click at [90, 160] on span "Needs review" at bounding box center [91, 159] width 43 height 11
click at [0, 0] on input "Needs review" at bounding box center [0, 0] width 0 height 0
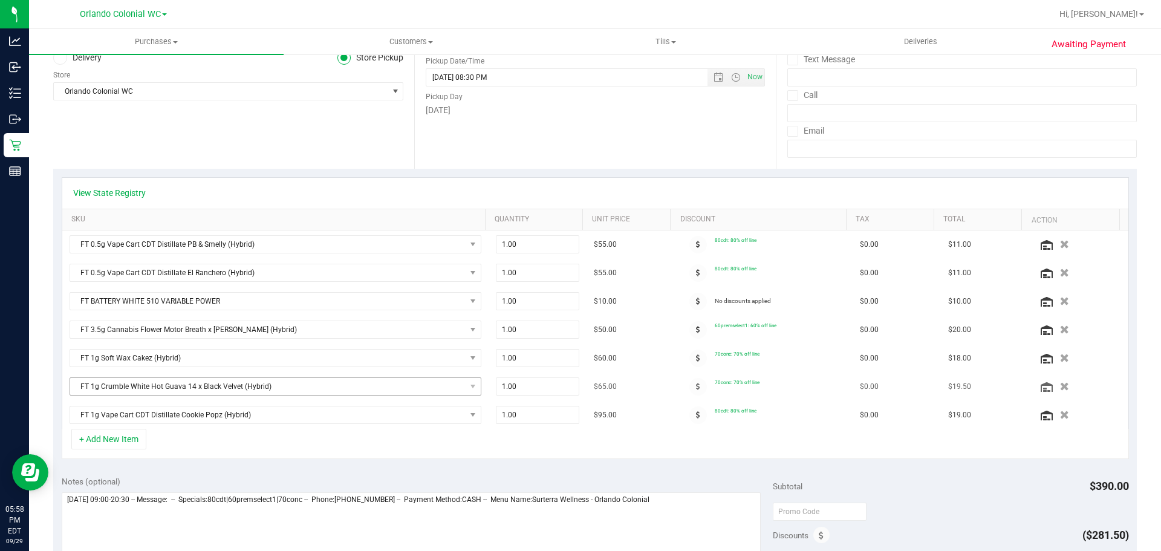
scroll to position [242, 0]
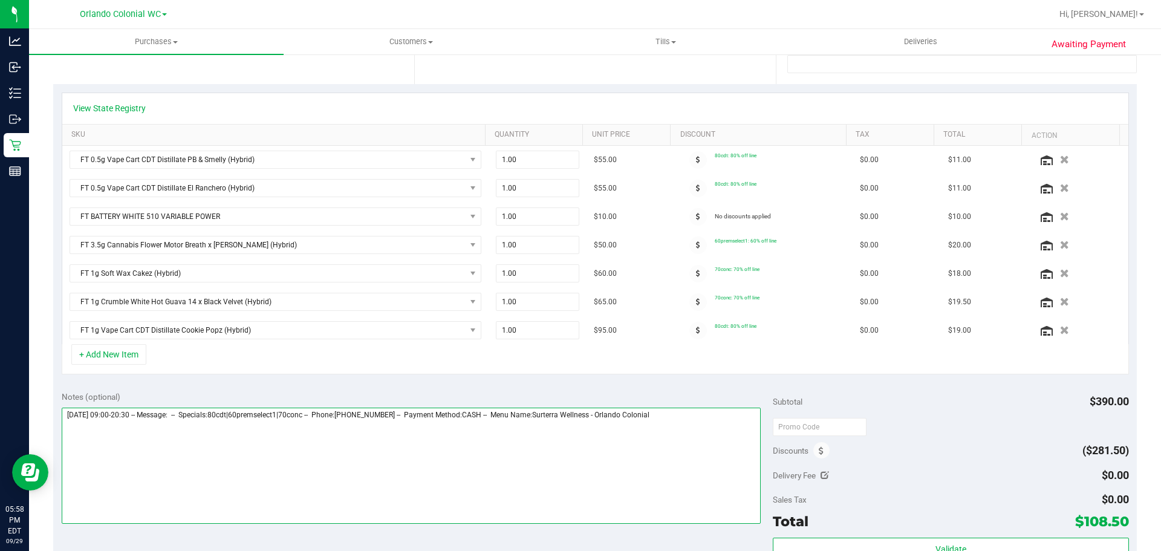
click at [747, 443] on textarea at bounding box center [411, 465] width 699 height 116
type textarea "[DATE] 09:00-20:30 -- Message: -- Specials:80cdt|60premselect1|70conc -- Phone:…"
click at [1059, 270] on icon "button" at bounding box center [1064, 273] width 10 height 9
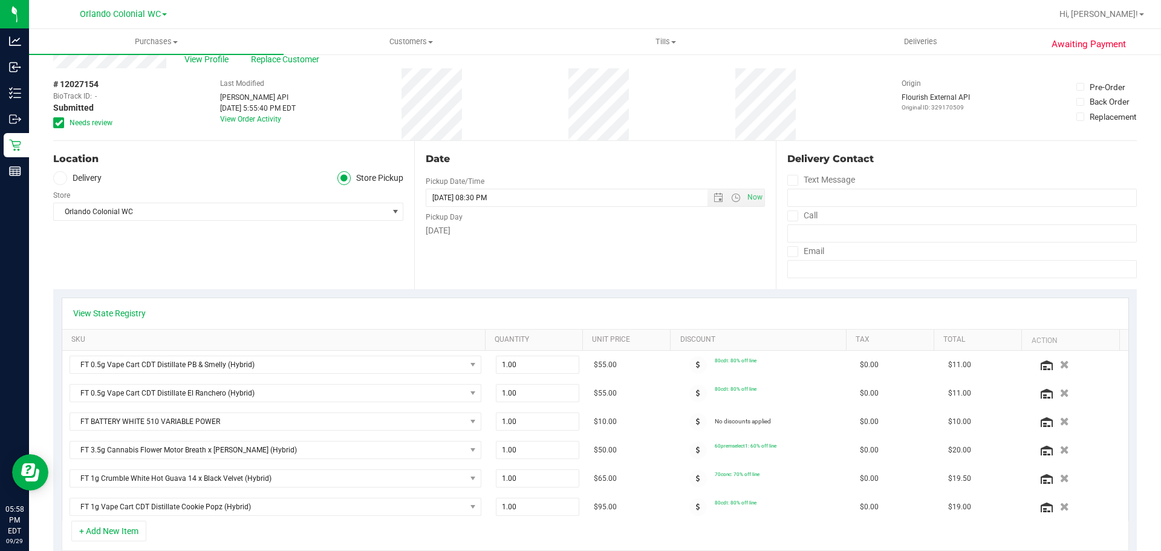
scroll to position [0, 0]
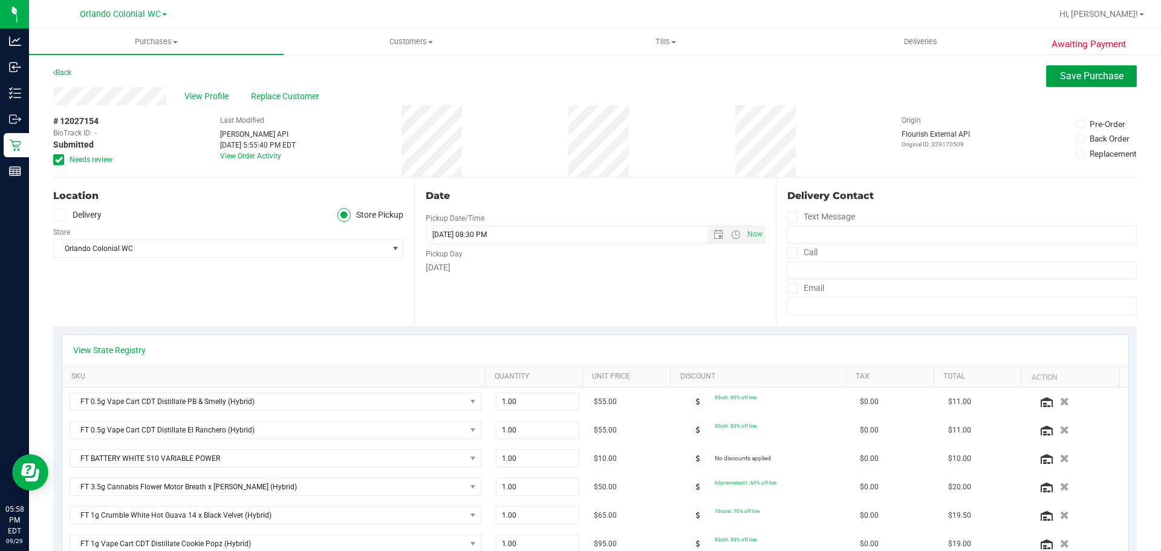
click at [1075, 80] on span "Save Purchase" at bounding box center [1091, 75] width 63 height 11
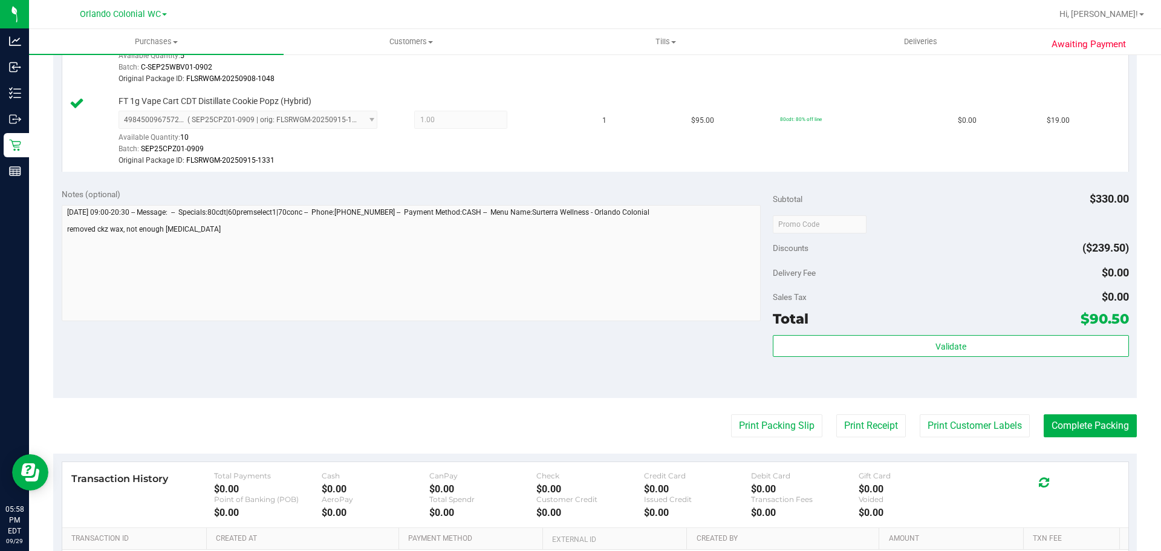
scroll to position [857, 0]
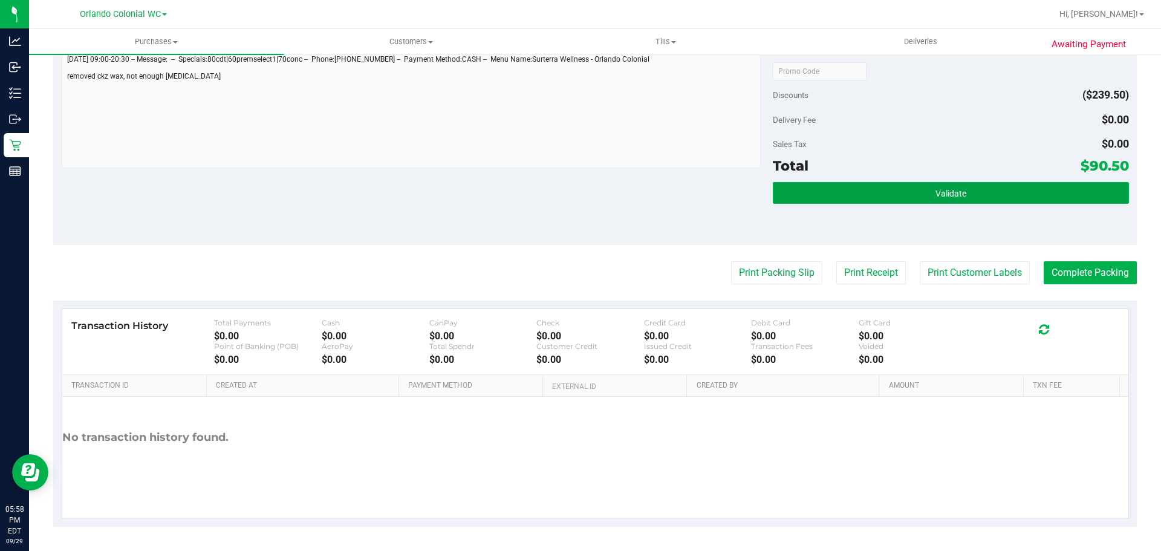
click at [913, 193] on button "Validate" at bounding box center [950, 193] width 355 height 22
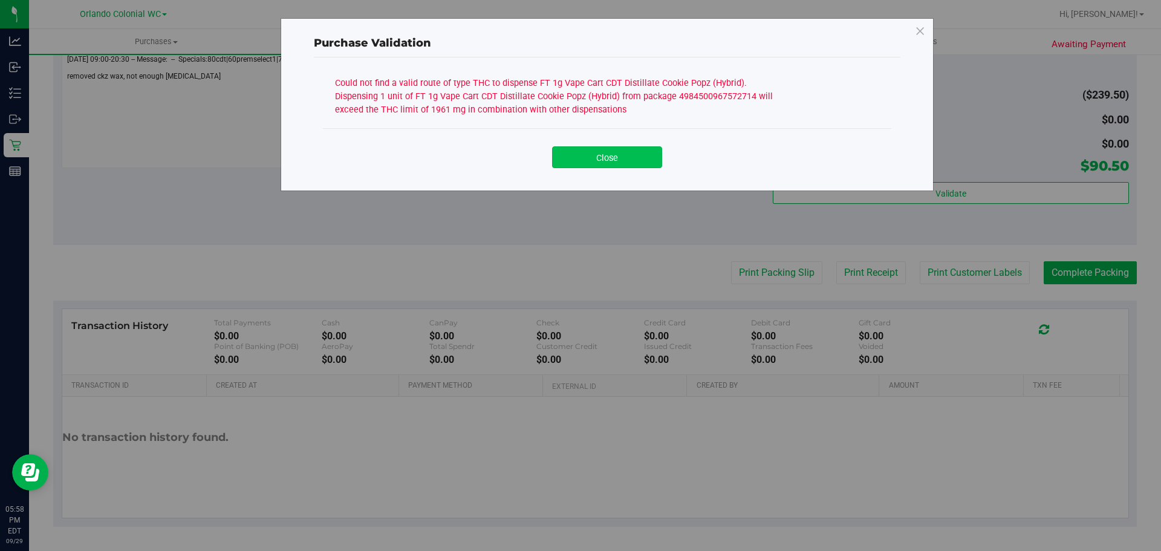
click at [638, 148] on button "Close" at bounding box center [607, 157] width 110 height 22
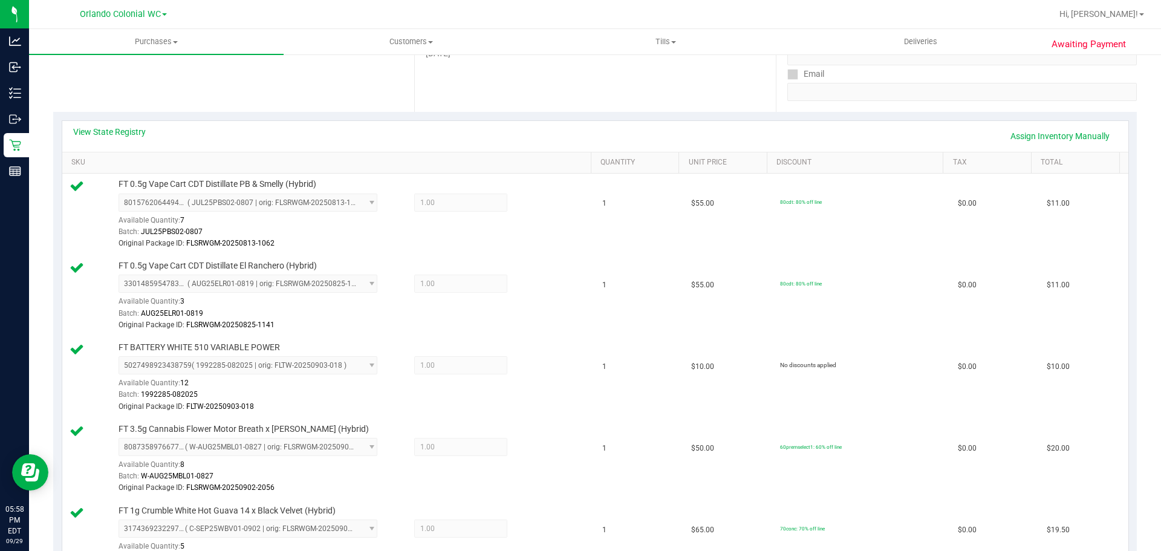
scroll to position [132, 0]
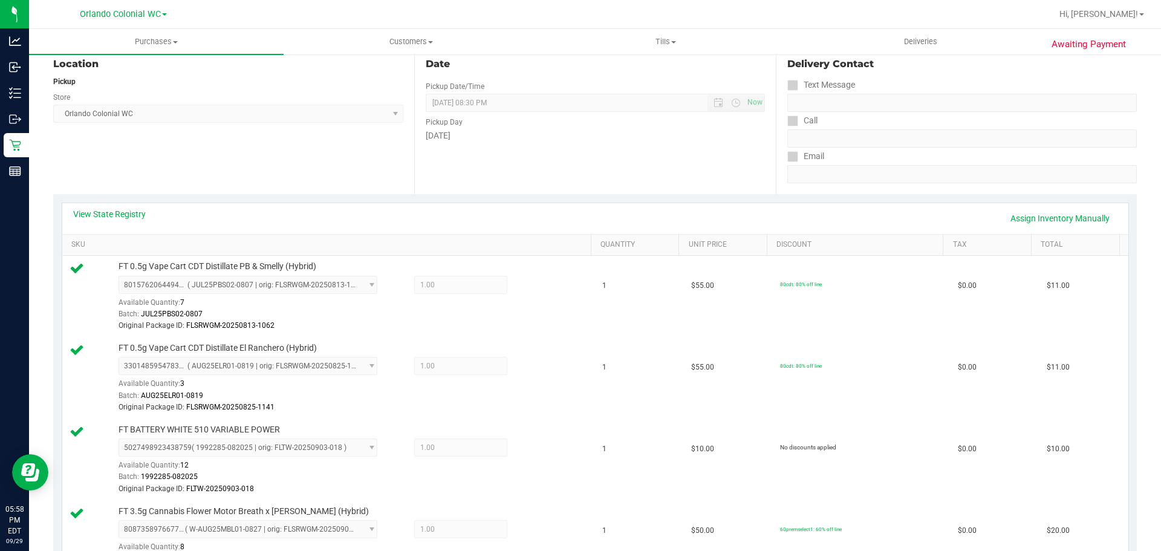
click at [121, 206] on div "View State Registry Assign Inventory Manually" at bounding box center [595, 218] width 1066 height 31
click at [121, 212] on link "View State Registry" at bounding box center [109, 214] width 73 height 12
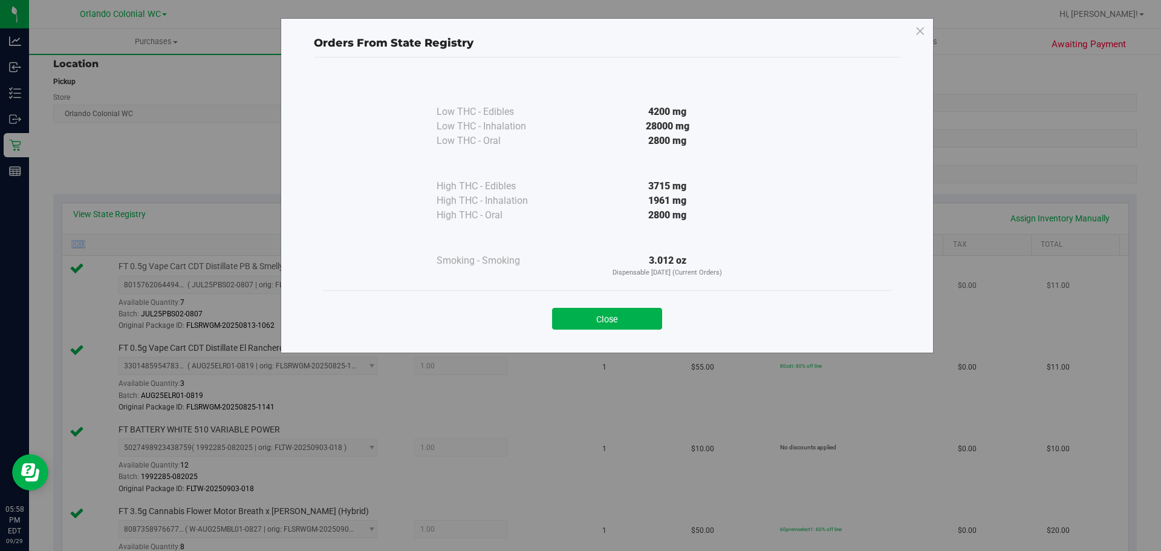
click at [614, 315] on button "Close" at bounding box center [607, 319] width 110 height 22
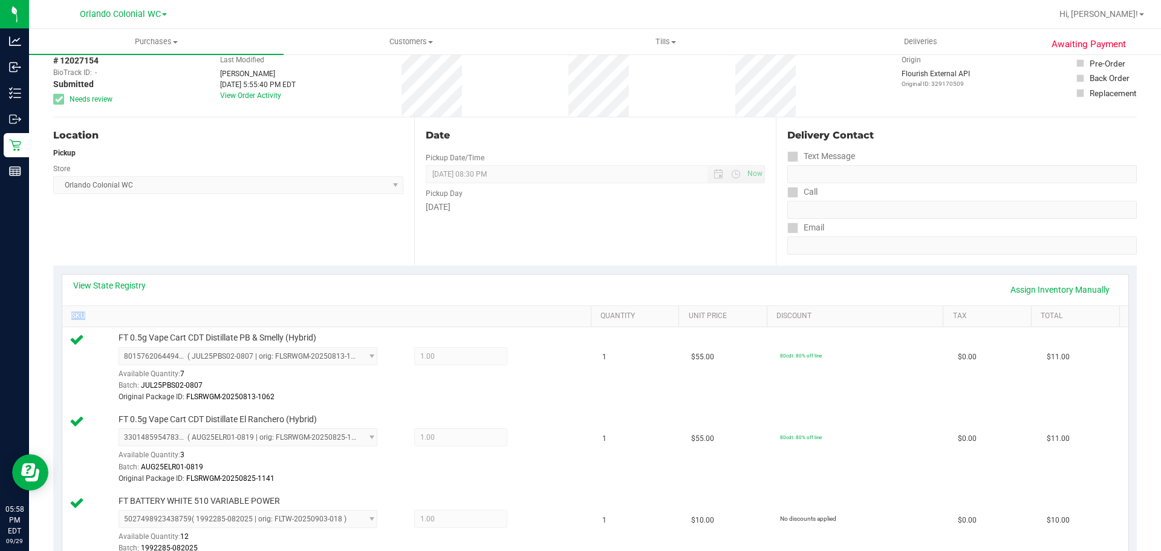
scroll to position [0, 0]
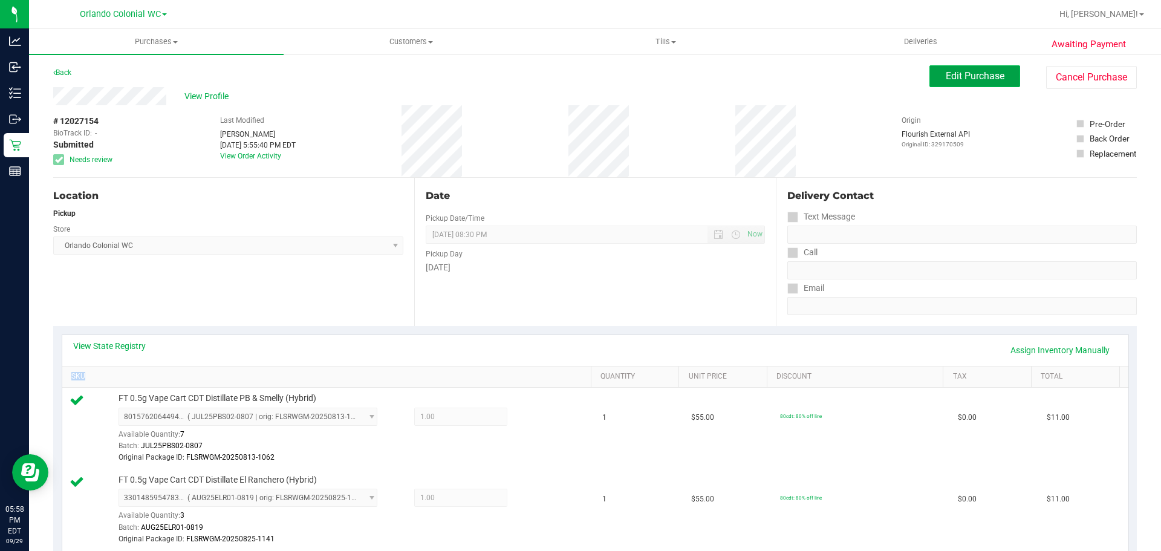
click at [980, 78] on span "Edit Purchase" at bounding box center [974, 75] width 59 height 11
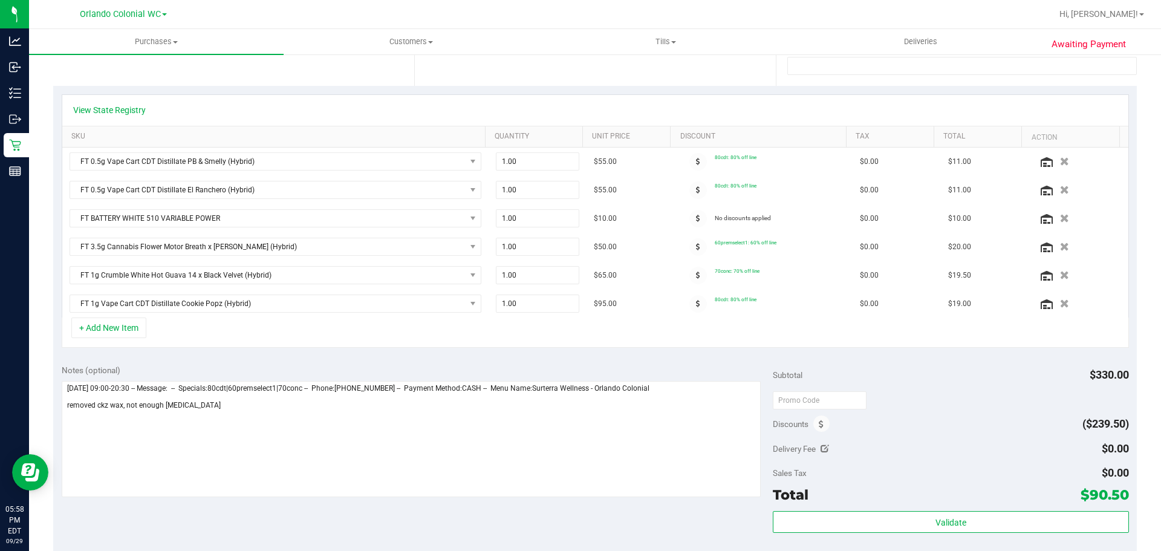
scroll to position [242, 0]
click at [1054, 272] on button "button" at bounding box center [1064, 273] width 21 height 13
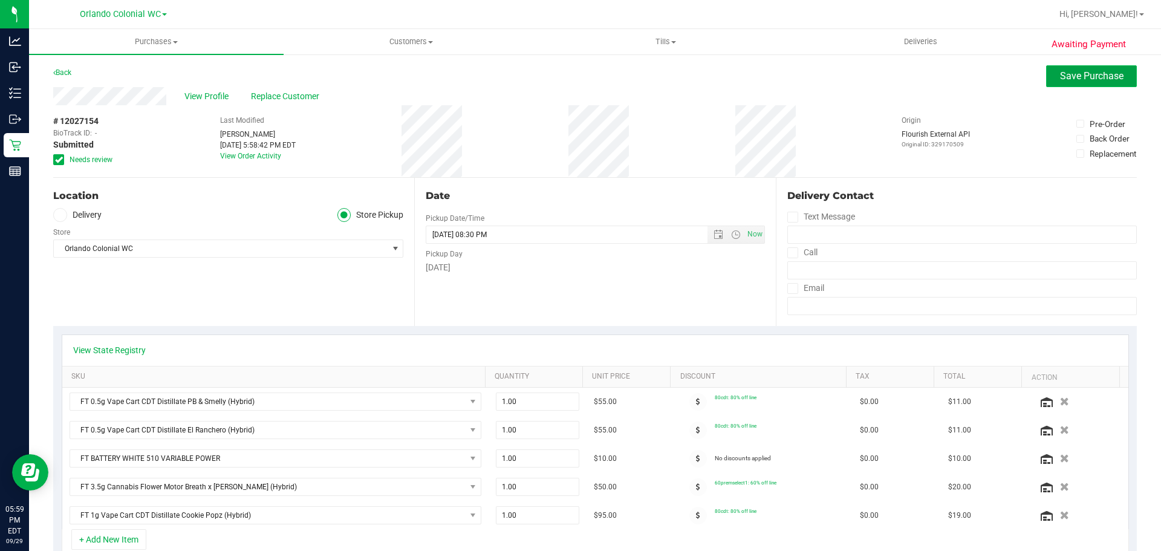
drag, startPoint x: 1088, startPoint y: 71, endPoint x: 1086, endPoint y: 79, distance: 8.1
click at [1088, 73] on span "Save Purchase" at bounding box center [1091, 75] width 63 height 11
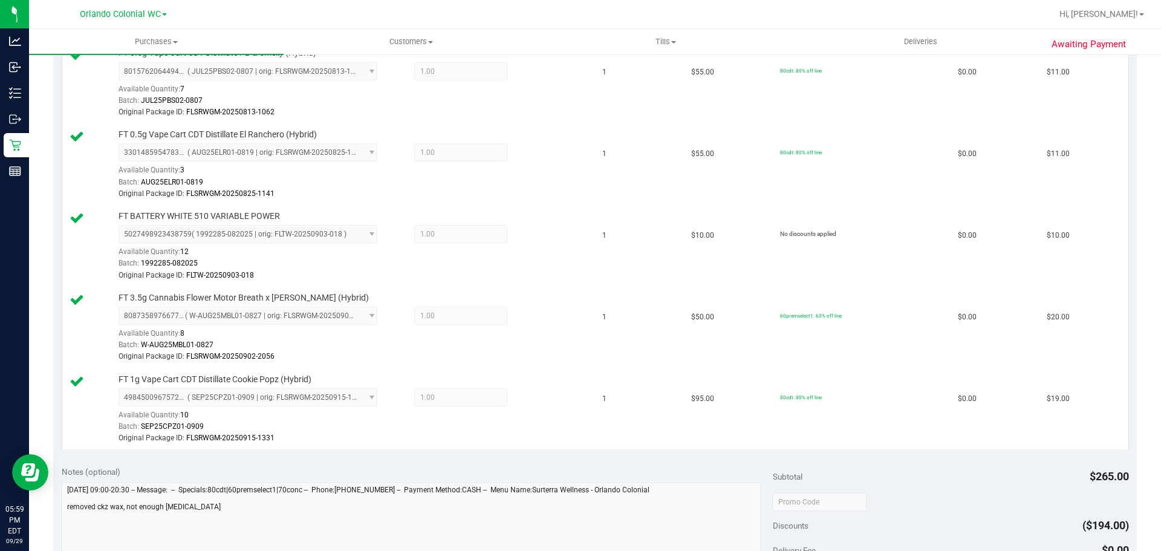
scroll to position [484, 0]
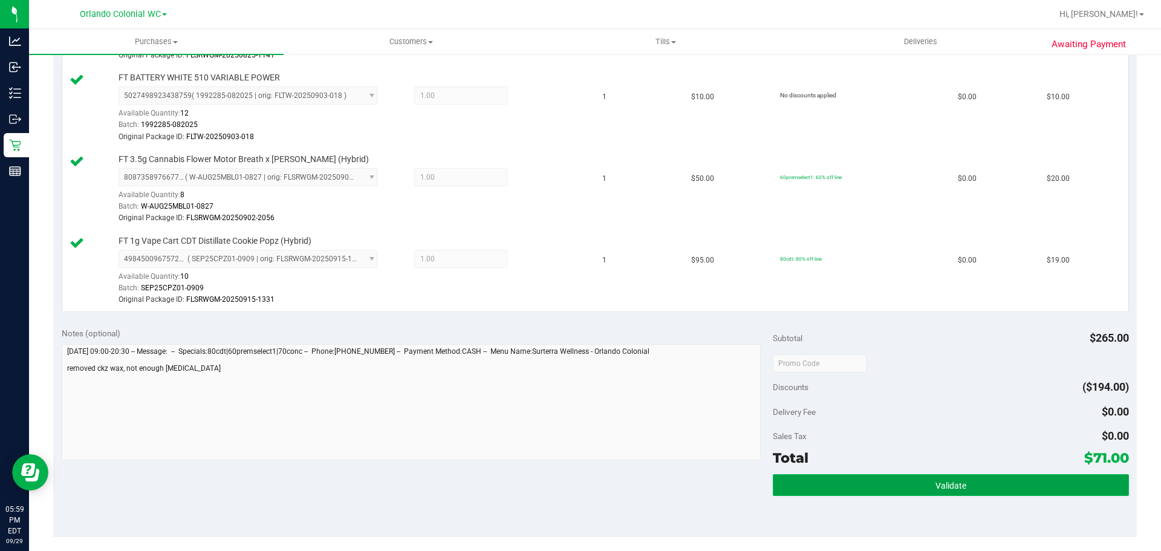
click at [866, 486] on button "Validate" at bounding box center [950, 485] width 355 height 22
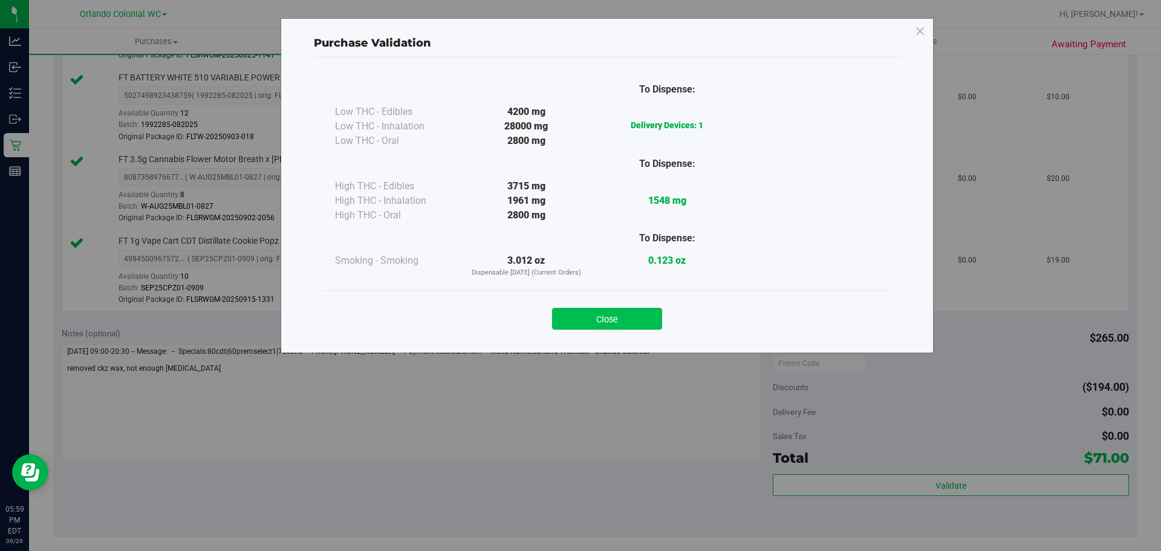
click at [620, 320] on button "Close" at bounding box center [607, 319] width 110 height 22
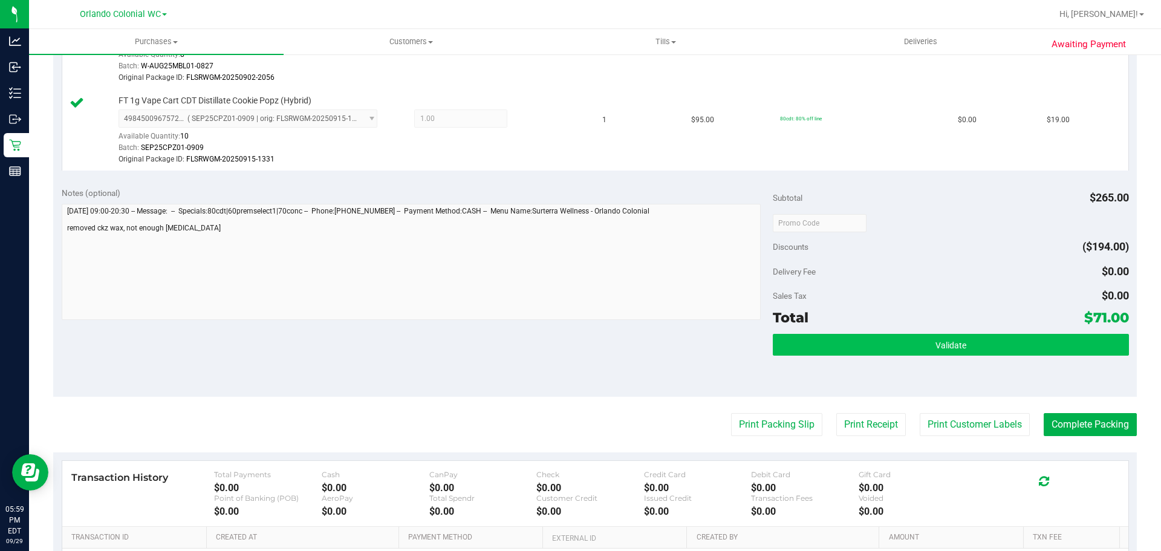
scroll to position [665, 0]
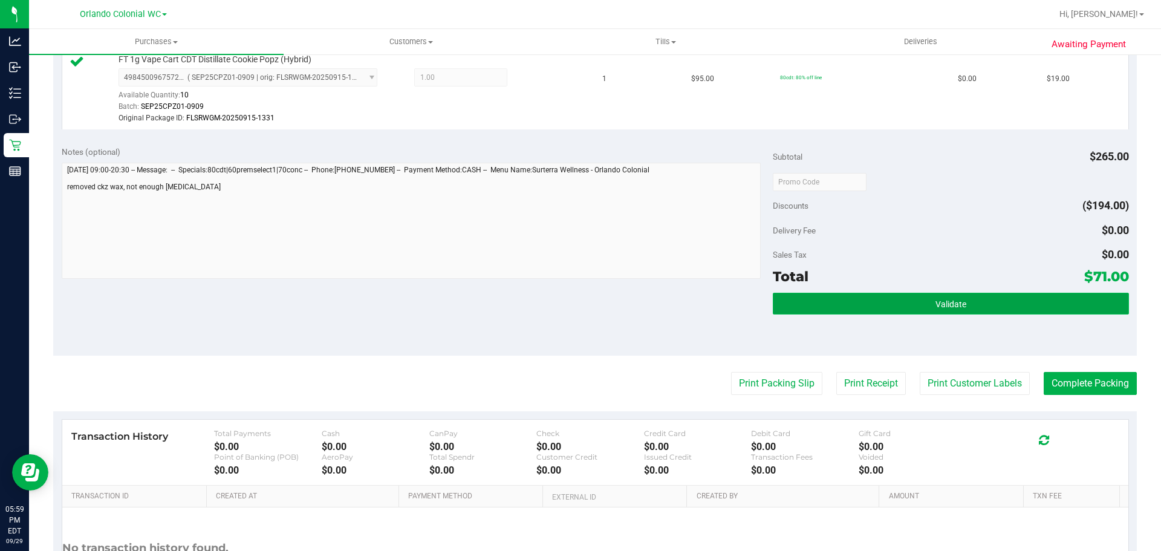
click at [930, 293] on button "Validate" at bounding box center [950, 304] width 355 height 22
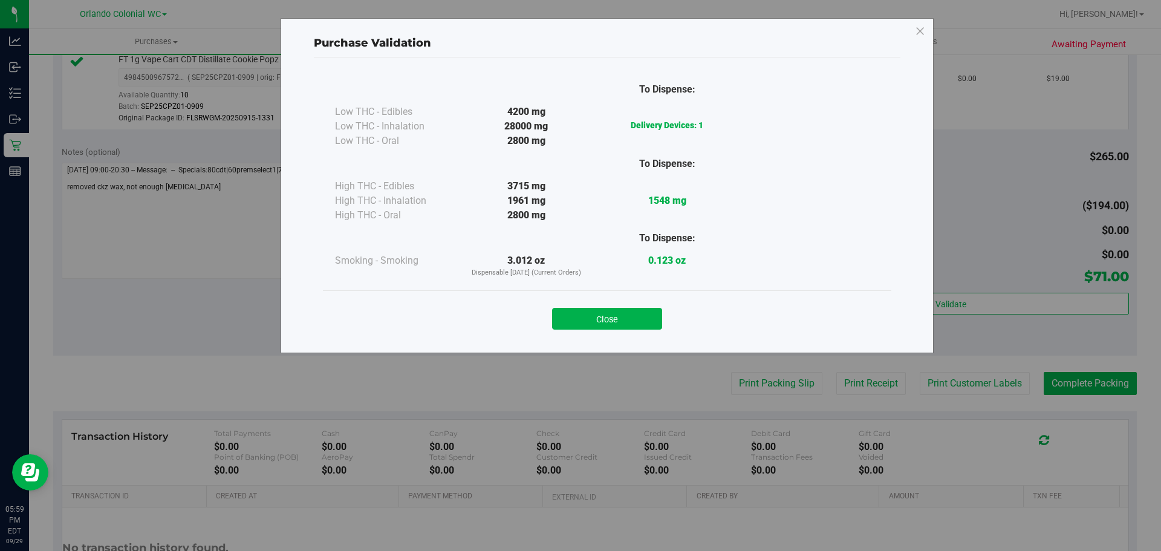
drag, startPoint x: 608, startPoint y: 323, endPoint x: 645, endPoint y: 305, distance: 41.4
click at [610, 319] on button "Close" at bounding box center [607, 319] width 110 height 22
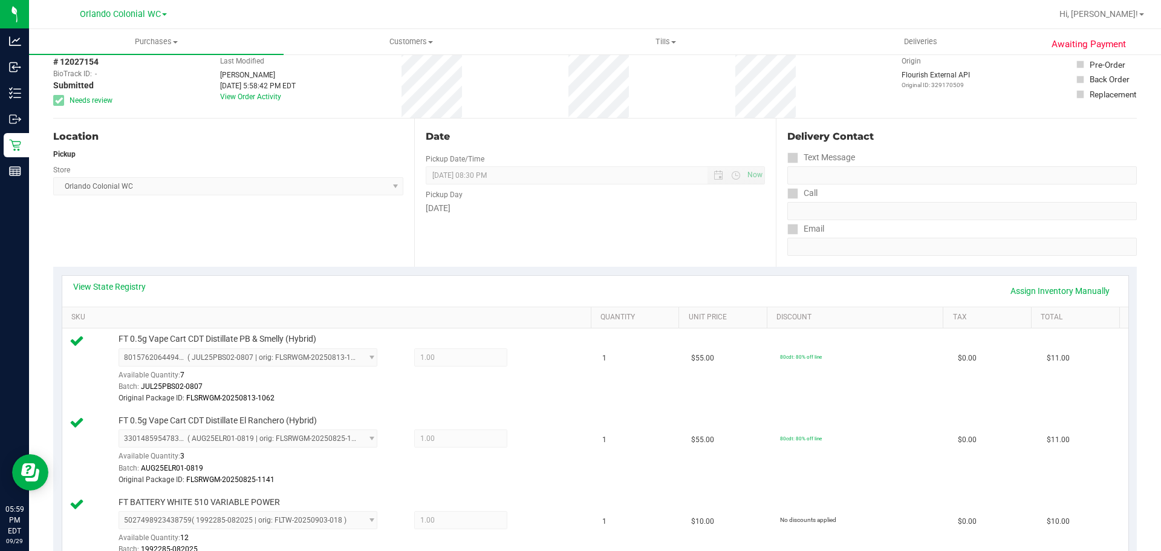
scroll to position [0, 0]
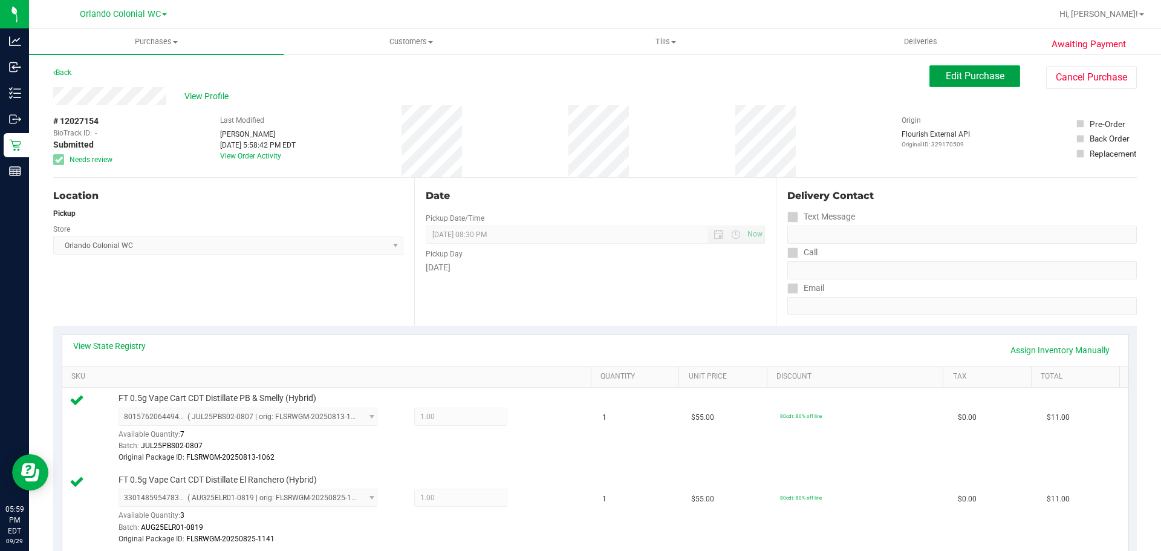
click at [945, 83] on button "Edit Purchase" at bounding box center [974, 76] width 91 height 22
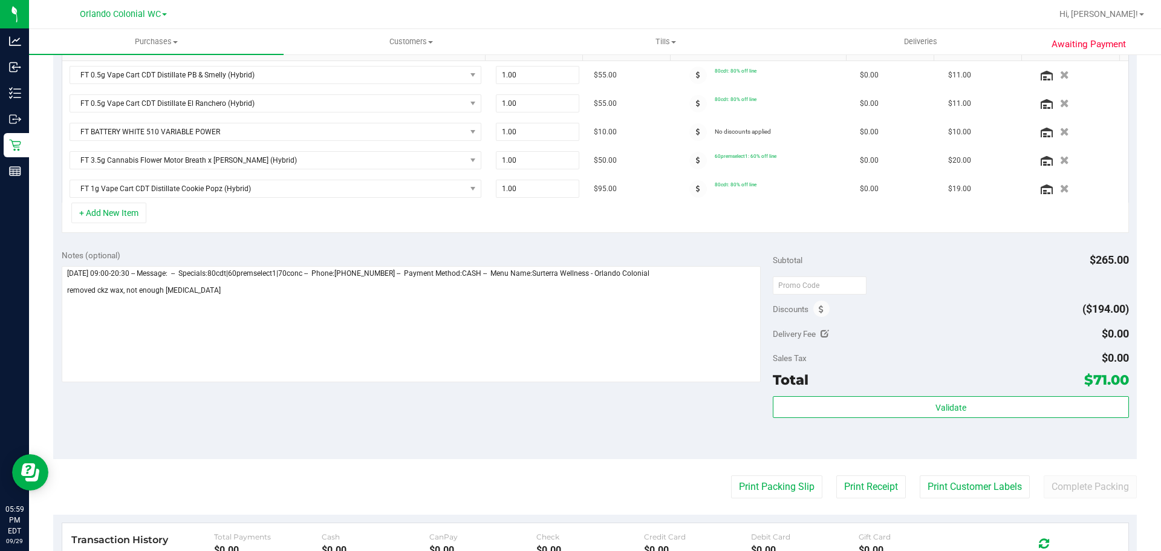
scroll to position [423, 0]
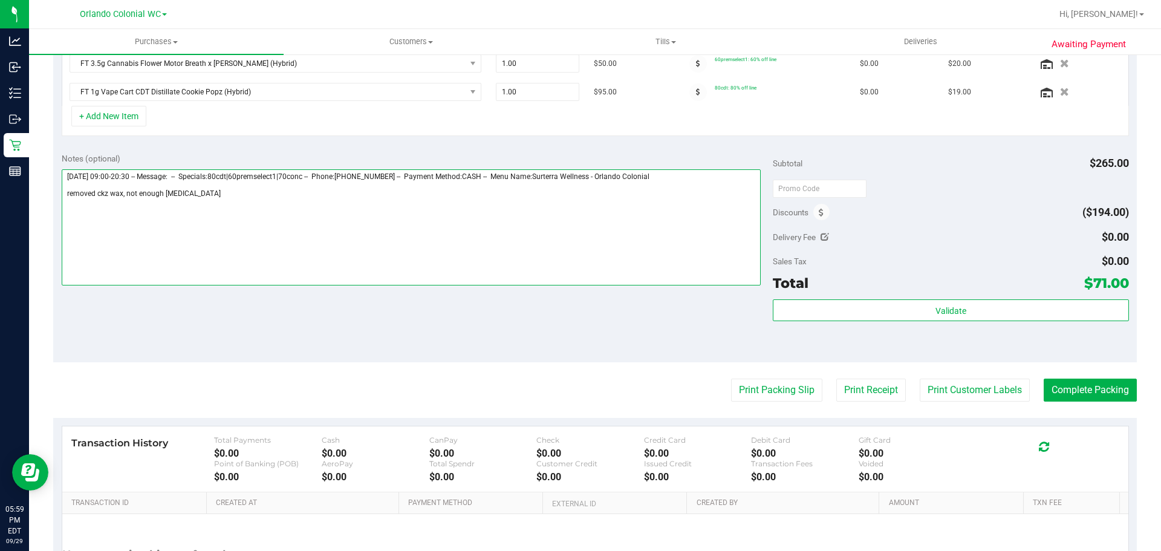
click at [123, 191] on textarea at bounding box center [411, 227] width 699 height 116
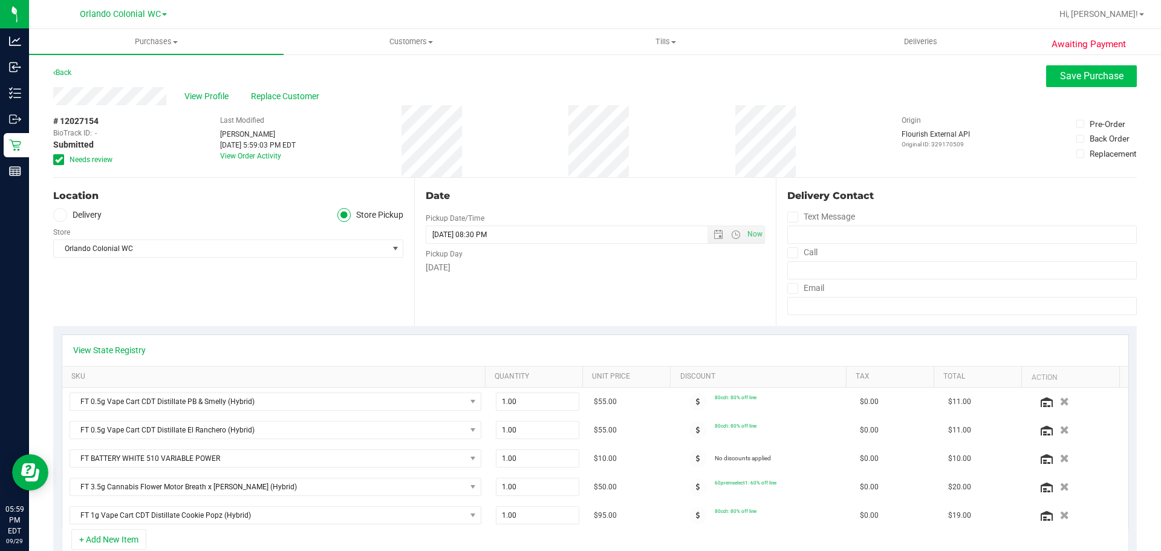
type textarea "[DATE] 09:00-20:30 -- Message: -- Specials:80cdt|60premselect1|70conc -- Phone:…"
click at [1078, 80] on span "Save Purchase" at bounding box center [1091, 75] width 63 height 11
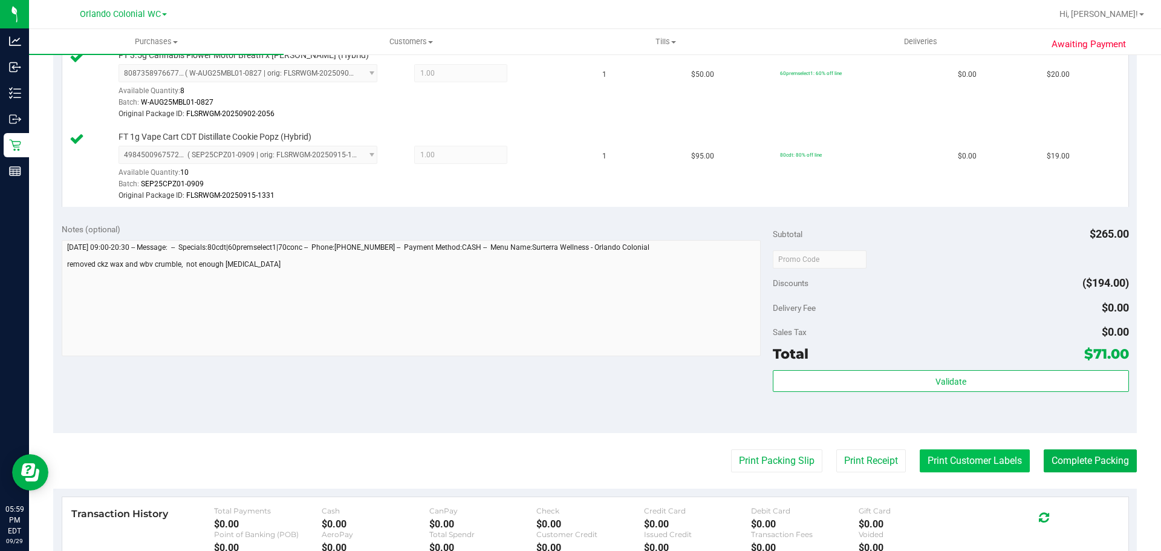
scroll to position [665, 0]
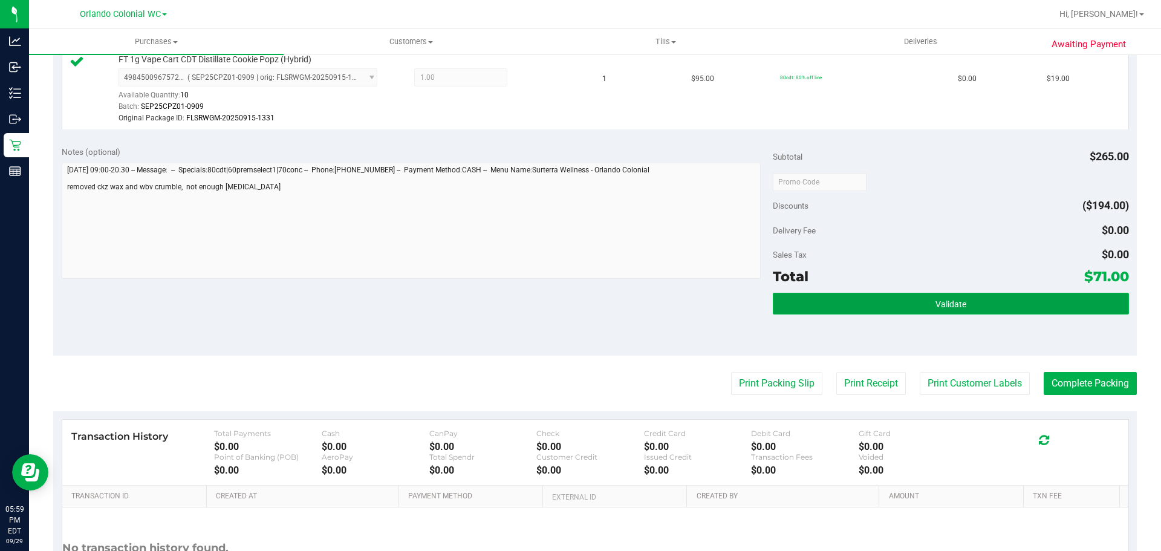
click at [935, 305] on span "Validate" at bounding box center [950, 304] width 31 height 10
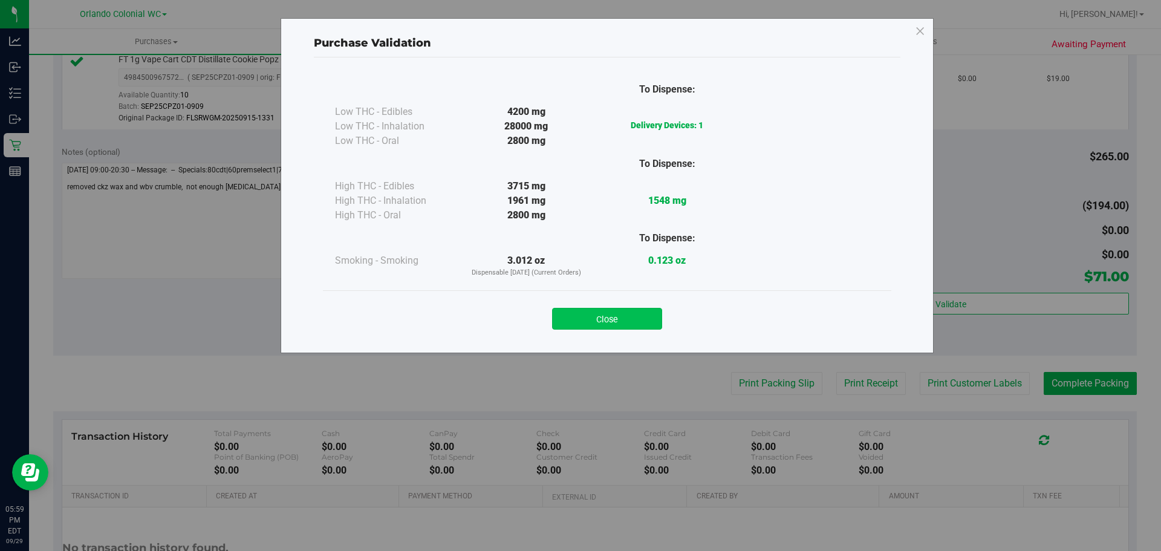
drag, startPoint x: 632, startPoint y: 311, endPoint x: 652, endPoint y: 325, distance: 24.5
click at [632, 311] on button "Close" at bounding box center [607, 319] width 110 height 22
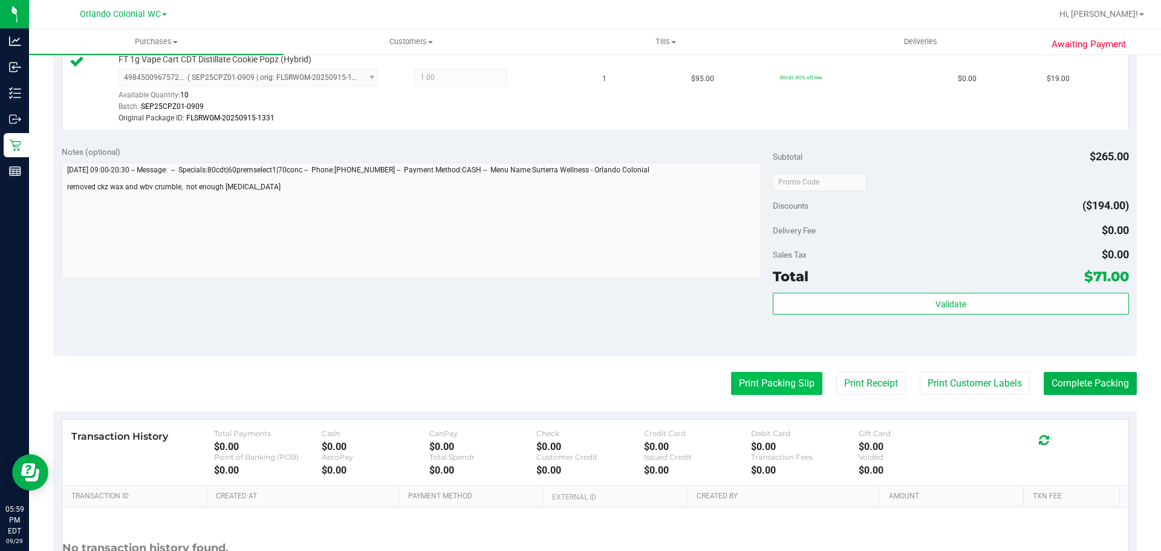
click at [731, 374] on button "Print Packing Slip" at bounding box center [776, 383] width 91 height 23
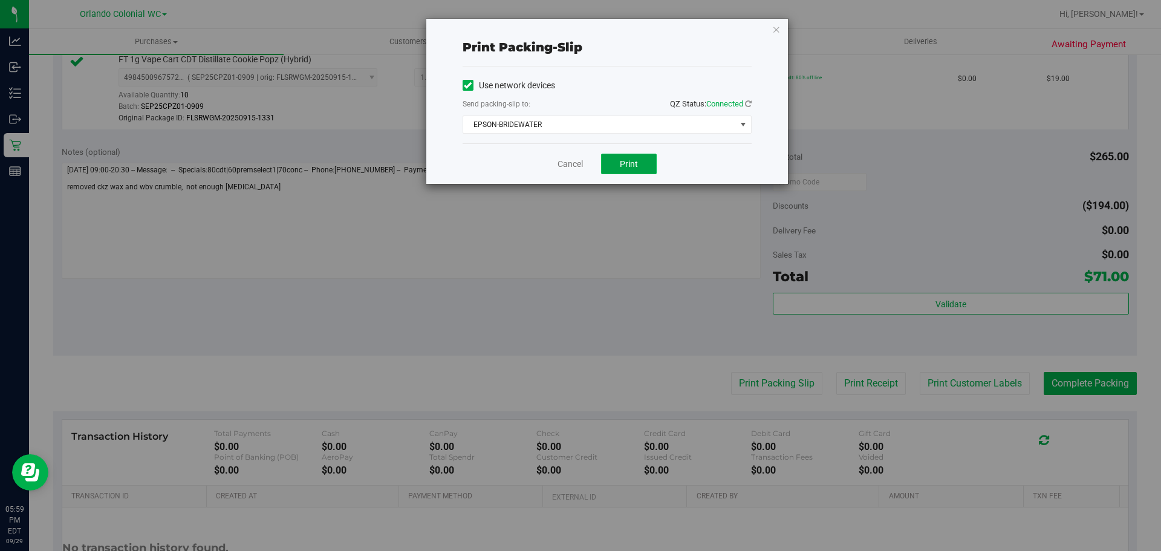
click at [619, 171] on button "Print" at bounding box center [629, 164] width 56 height 21
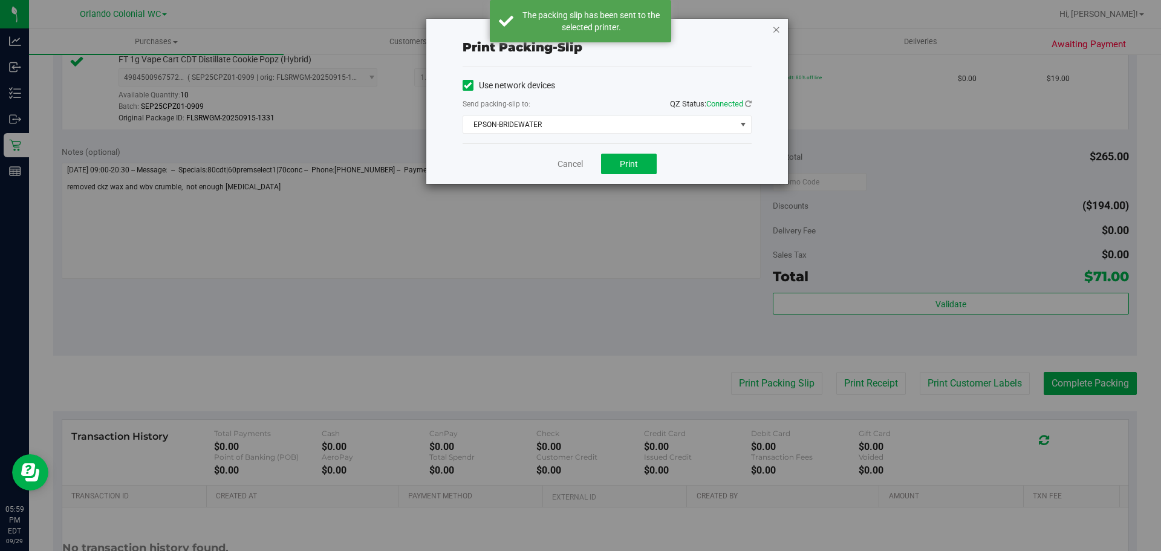
click at [776, 31] on icon "button" at bounding box center [776, 29] width 8 height 15
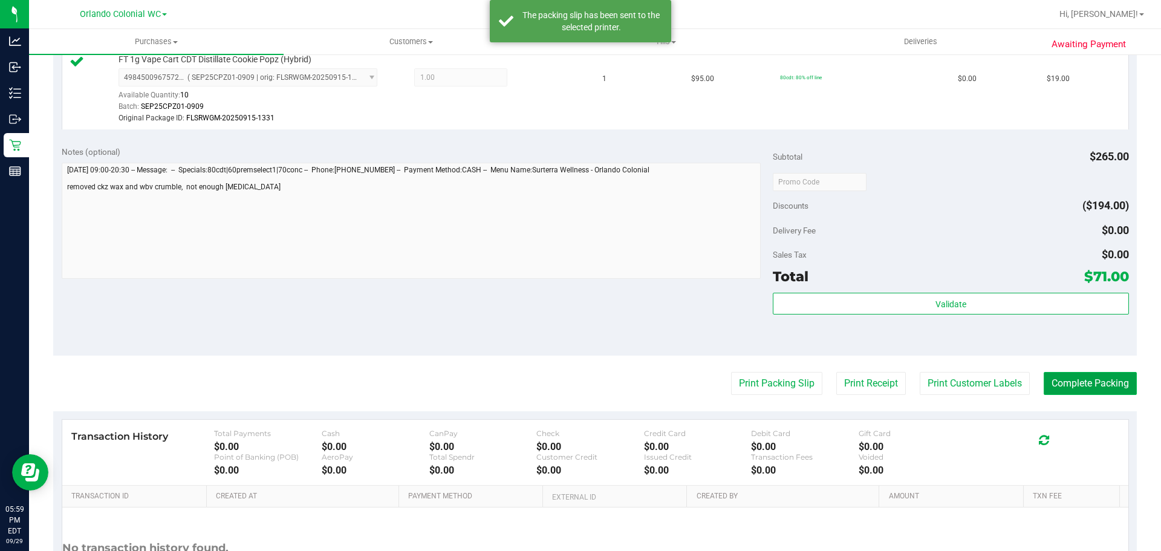
click at [1071, 383] on button "Complete Packing" at bounding box center [1089, 383] width 93 height 23
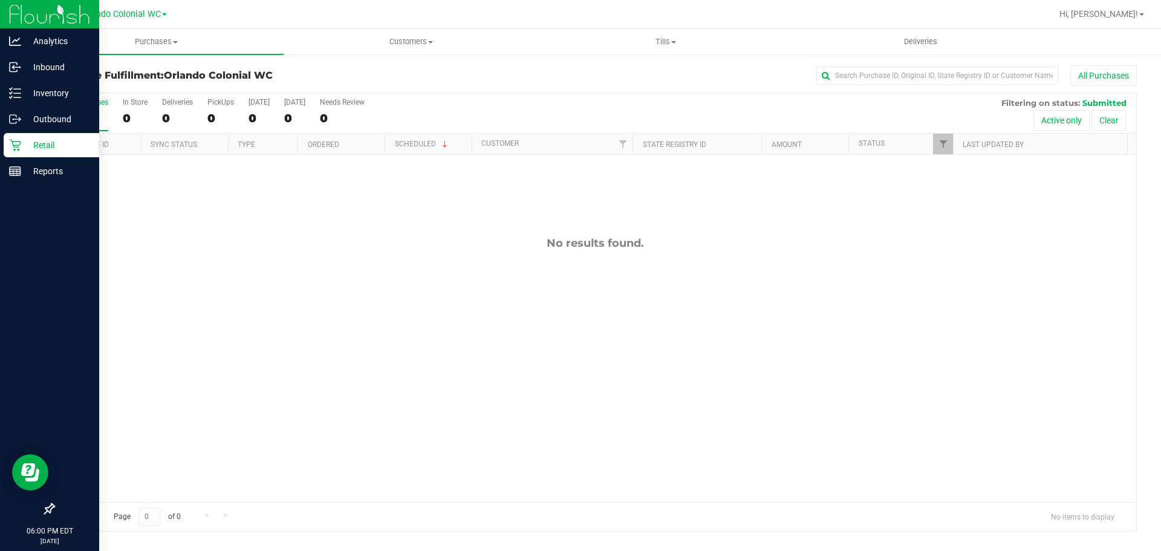
click at [33, 137] on div "Retail" at bounding box center [52, 145] width 96 height 24
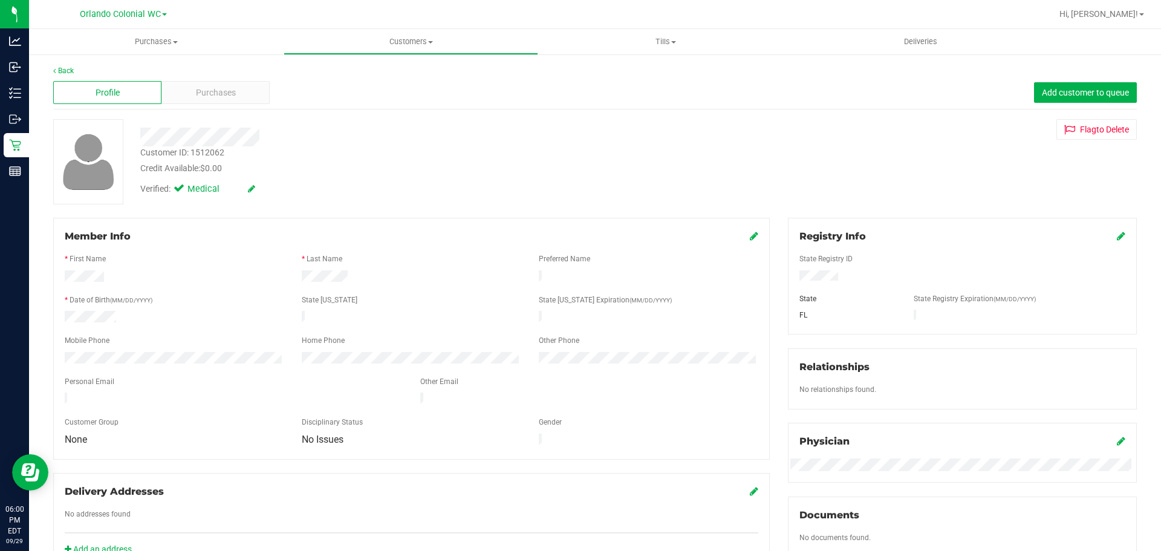
click at [189, 160] on div "Customer ID: 1512062 Credit Available: $0.00" at bounding box center [406, 160] width 551 height 28
click at [189, 154] on div "Customer ID: 1512062" at bounding box center [182, 152] width 84 height 13
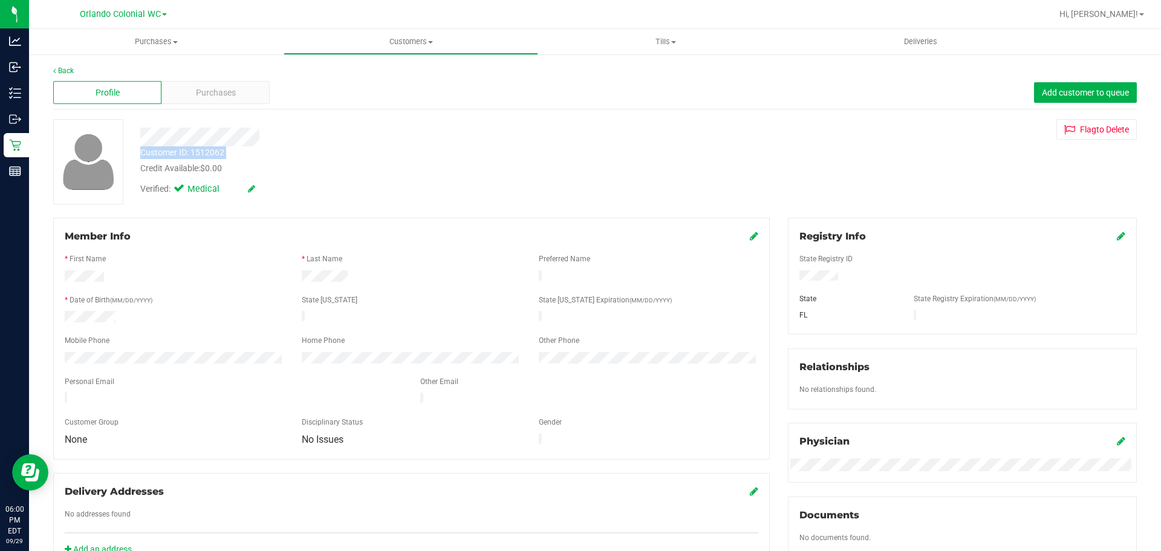
click at [189, 154] on div "Customer ID: 1512062" at bounding box center [182, 152] width 84 height 13
copy div "Customer ID: 1512062"
click at [203, 89] on span "Purchases" at bounding box center [216, 92] width 40 height 13
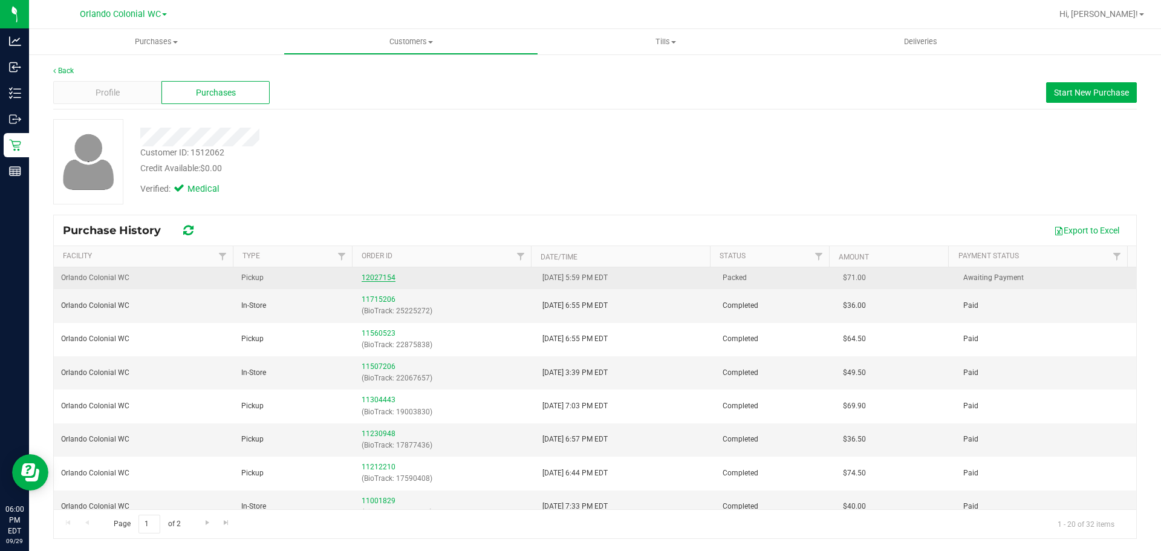
click at [372, 279] on link "12027154" at bounding box center [378, 277] width 34 height 8
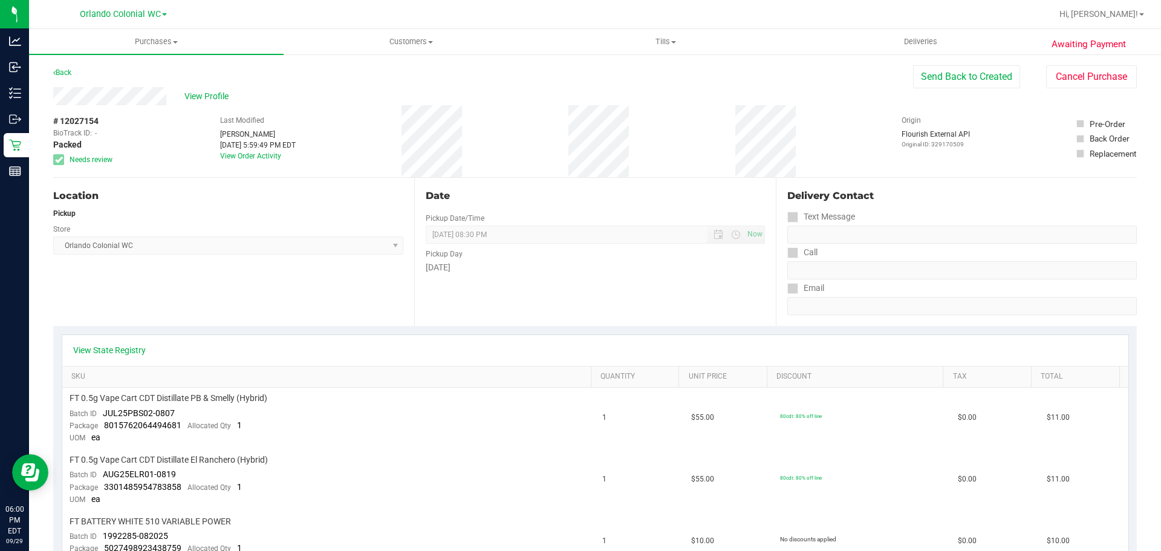
drag, startPoint x: 841, startPoint y: 348, endPoint x: 848, endPoint y: 348, distance: 7.3
click at [841, 348] on div "View State Registry" at bounding box center [595, 350] width 1044 height 12
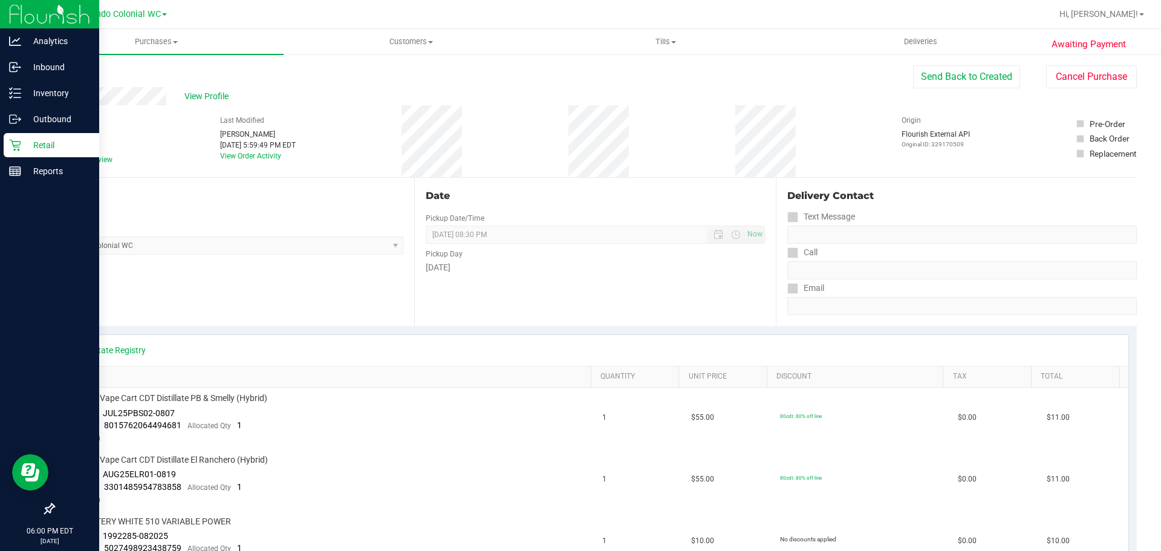
scroll to position [423, 0]
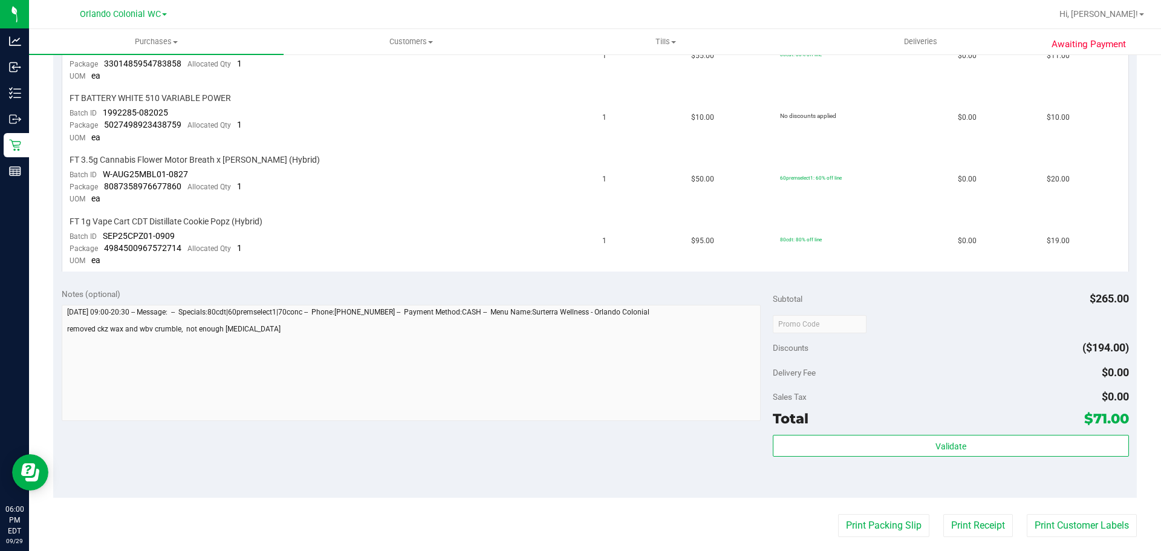
click at [30, 342] on div "Awaiting Payment Back Send Back to Created Cancel Purchase View Profile # 12027…" at bounding box center [595, 216] width 1132 height 1173
drag, startPoint x: 758, startPoint y: 229, endPoint x: 627, endPoint y: 216, distance: 131.8
click at [757, 229] on td "$95.00" at bounding box center [728, 241] width 89 height 61
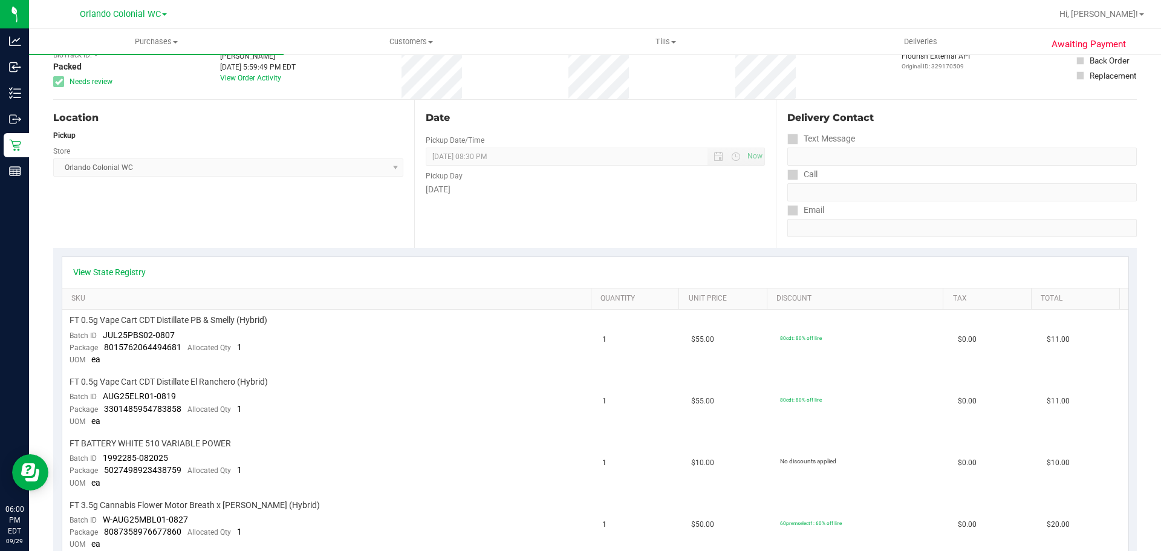
scroll to position [0, 0]
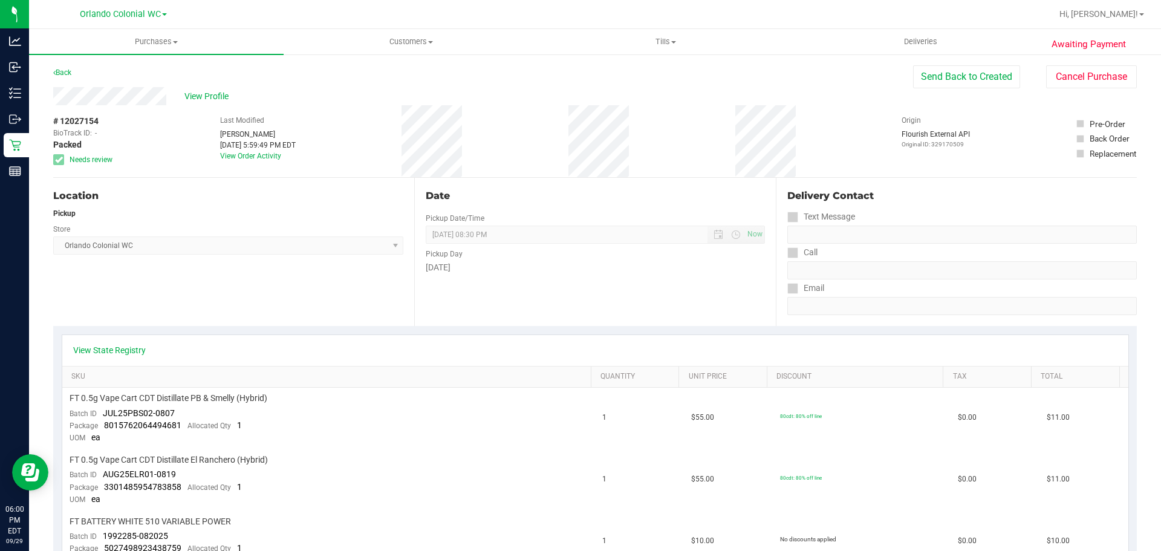
click at [74, 123] on span "# 12027154" at bounding box center [75, 121] width 45 height 13
copy div "# 12027154"
click at [714, 290] on div "Date Pickup Date/Time [DATE] Now [DATE] 08:30 PM Now Pickup Day [DATE]" at bounding box center [594, 252] width 361 height 148
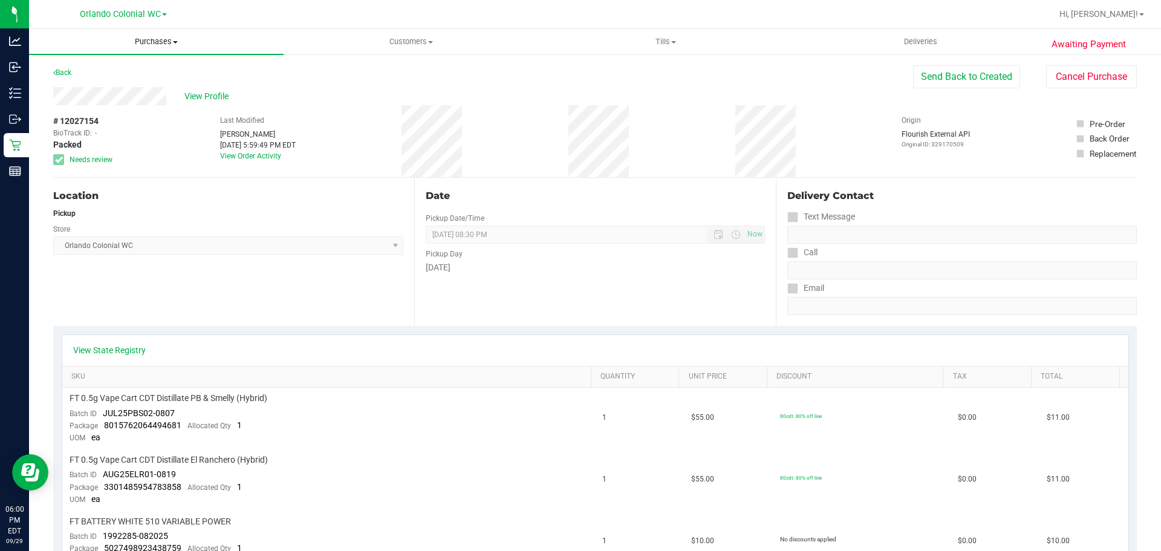
click at [138, 35] on uib-tab-heading "Purchases Summary of purchases Fulfillment All purchases" at bounding box center [156, 41] width 254 height 25
click at [87, 85] on span "Fulfillment" at bounding box center [66, 87] width 75 height 10
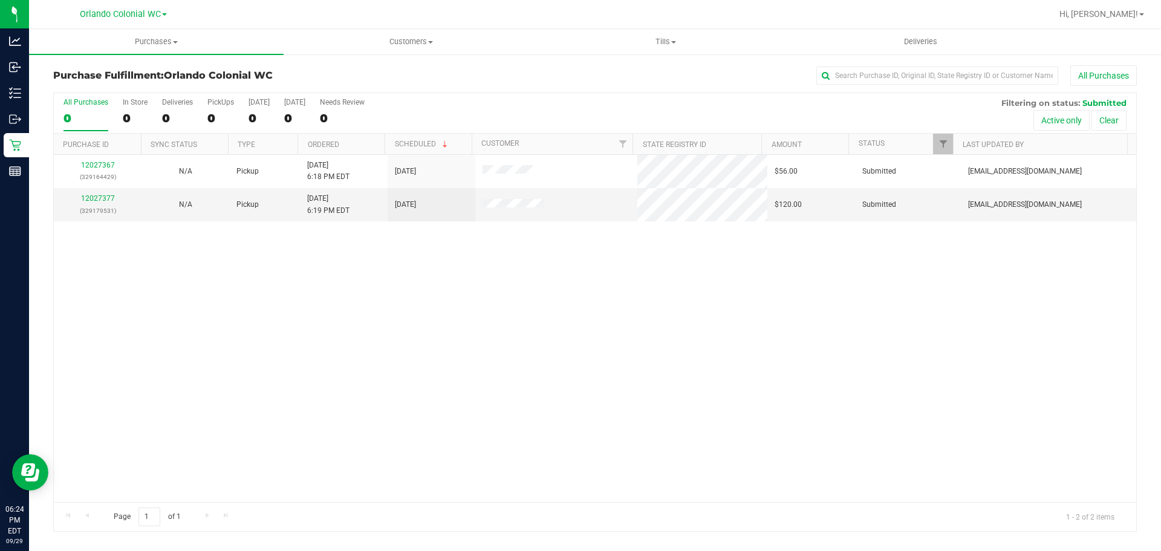
drag, startPoint x: 618, startPoint y: 342, endPoint x: 624, endPoint y: 336, distance: 7.7
click at [622, 341] on div "12027367 (329164429) N/A Pickup [DATE] 6:18 PM EDT 9/29/2025 $56.00 Submitted […" at bounding box center [595, 328] width 1082 height 347
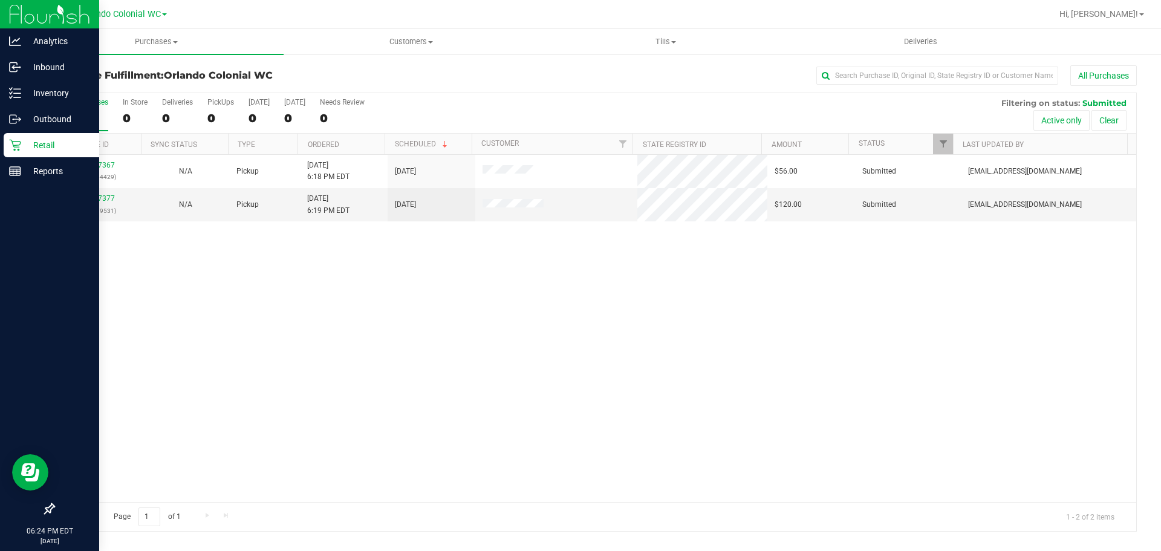
click at [20, 146] on icon at bounding box center [15, 145] width 12 height 12
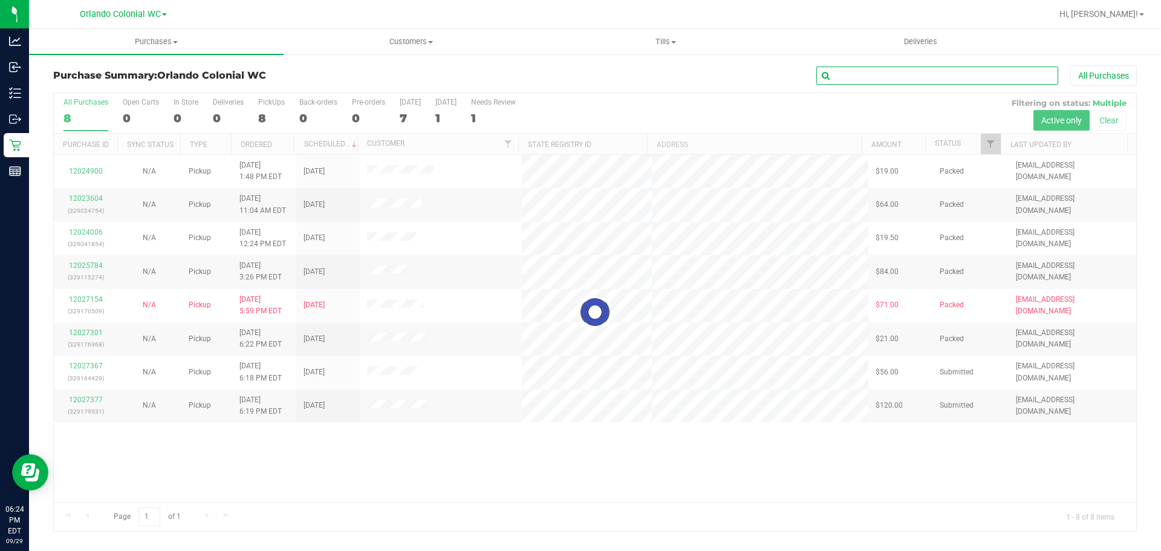
click at [912, 79] on input "text" at bounding box center [937, 75] width 242 height 18
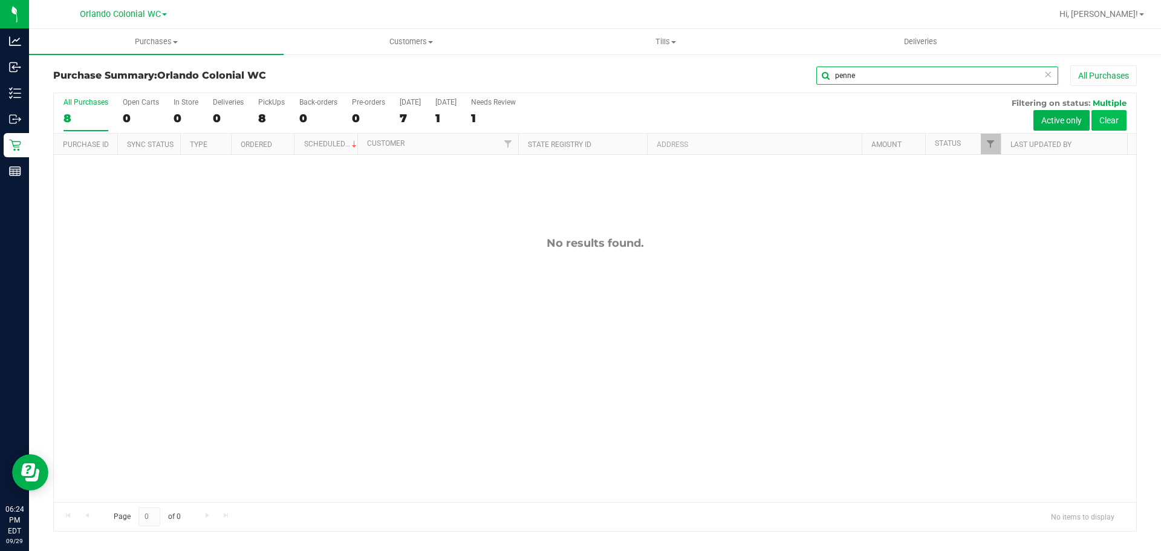
type input "penne"
click at [1112, 120] on button "Clear" at bounding box center [1108, 120] width 35 height 21
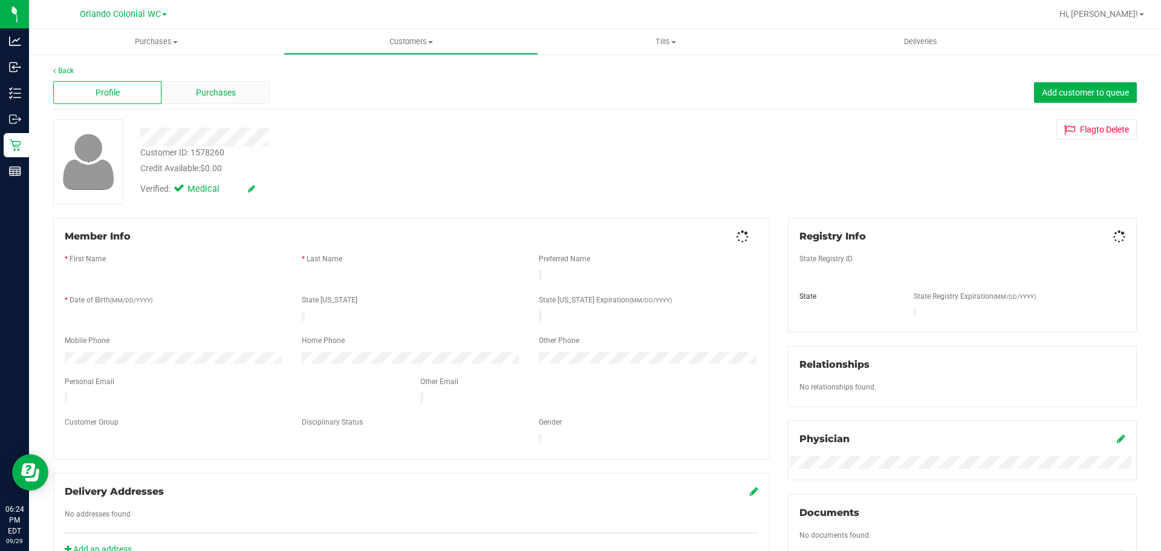
click at [215, 99] on div "Purchases" at bounding box center [215, 92] width 108 height 23
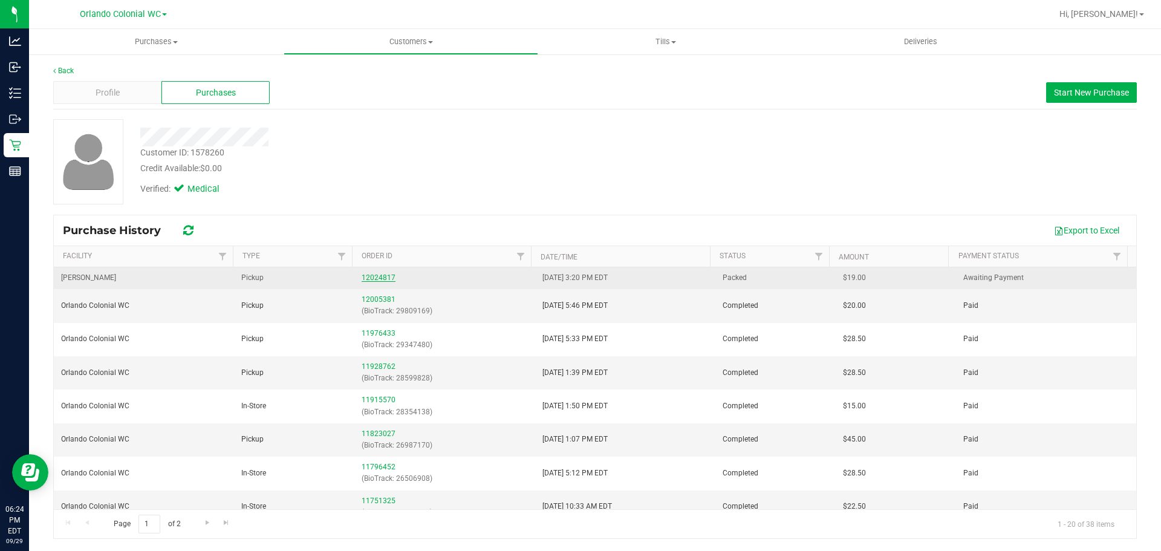
click at [366, 277] on link "12024817" at bounding box center [378, 277] width 34 height 8
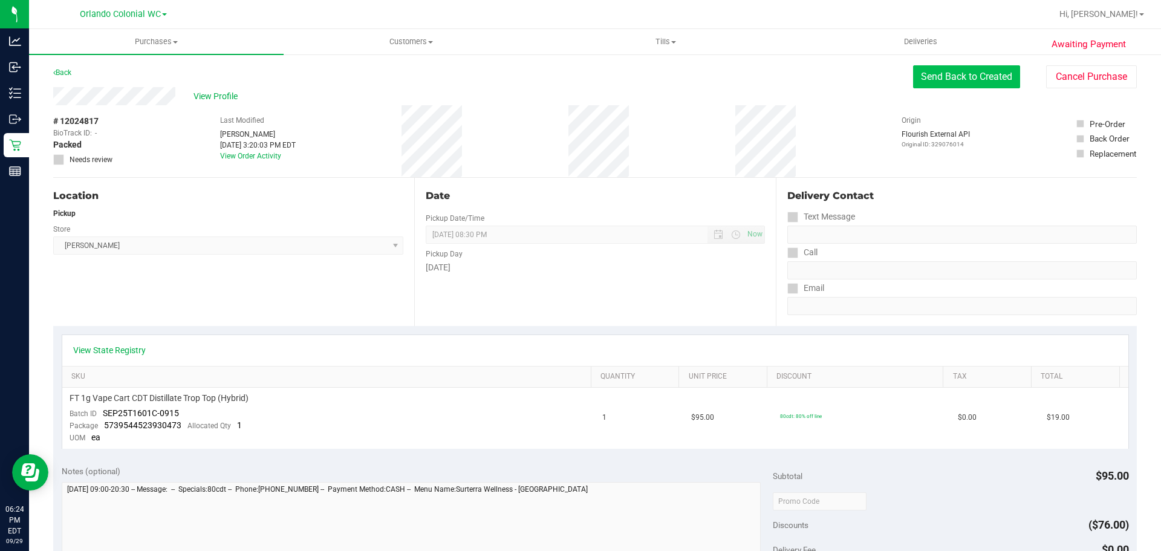
click at [953, 74] on button "Send Back to Created" at bounding box center [966, 76] width 107 height 23
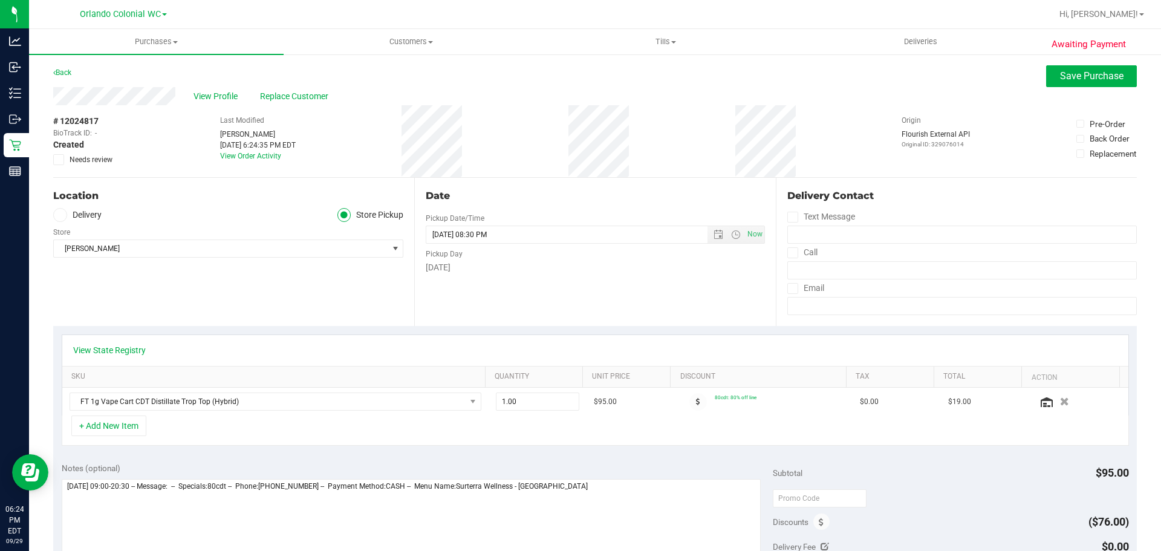
click at [65, 161] on label "Needs review" at bounding box center [83, 159] width 60 height 11
click at [0, 0] on input "Needs review" at bounding box center [0, 0] width 0 height 0
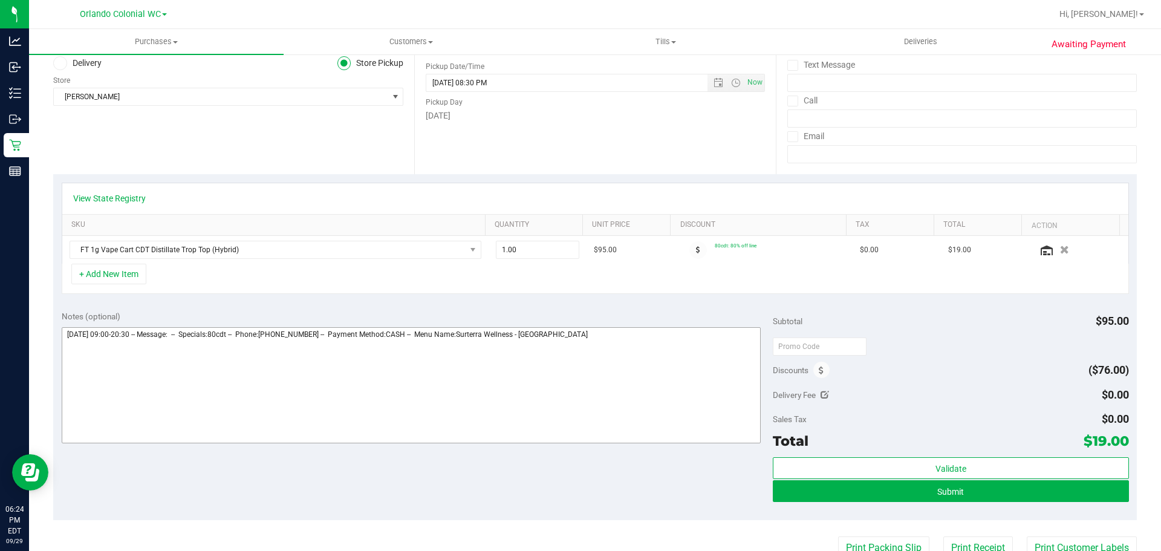
scroll to position [242, 0]
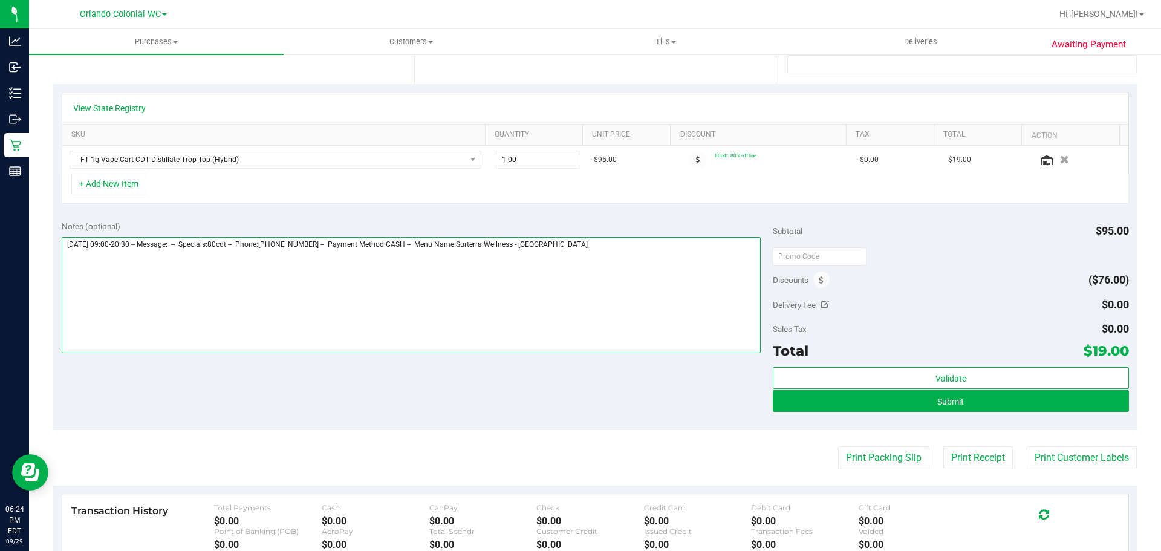
click at [736, 267] on textarea at bounding box center [411, 295] width 699 height 116
type textarea "[DATE] 09:00-20:30 -- Message: -- Specials:80cdt -- Phone:[PHONE_NUMBER] -- Pay…"
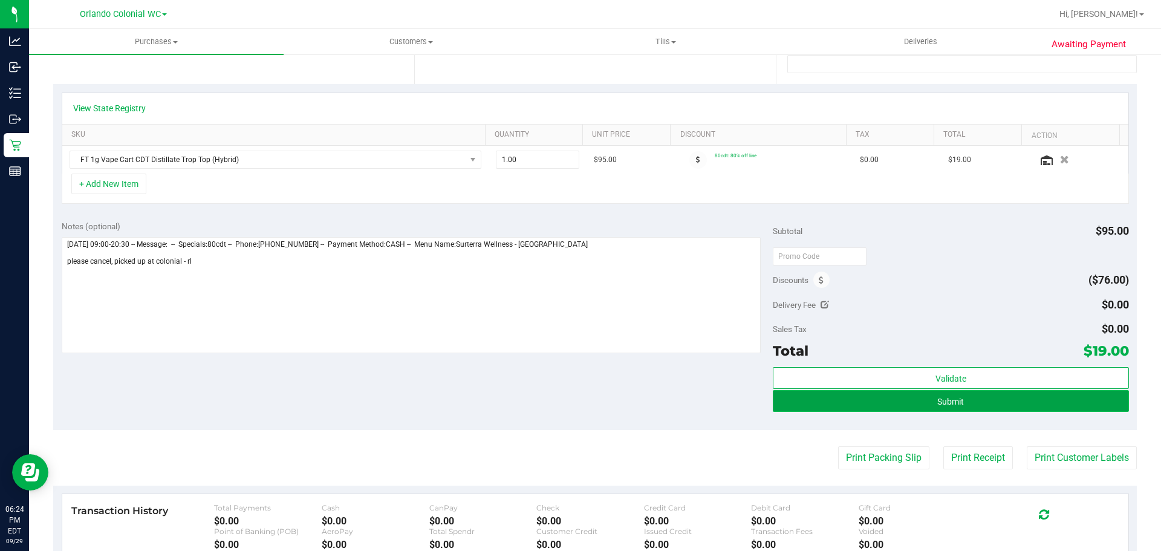
click at [994, 408] on button "Submit" at bounding box center [950, 401] width 355 height 22
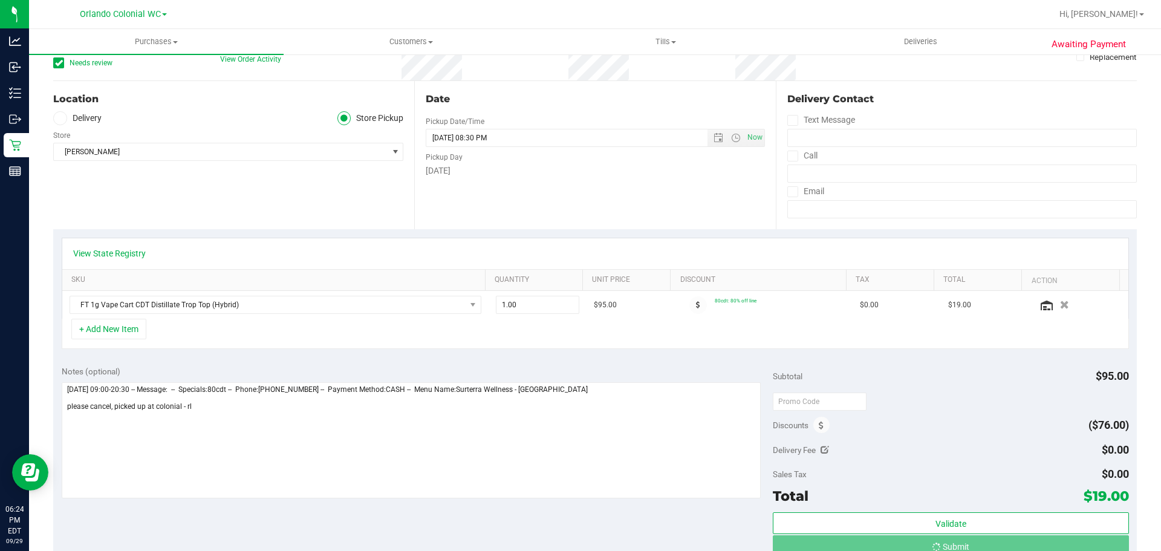
scroll to position [0, 0]
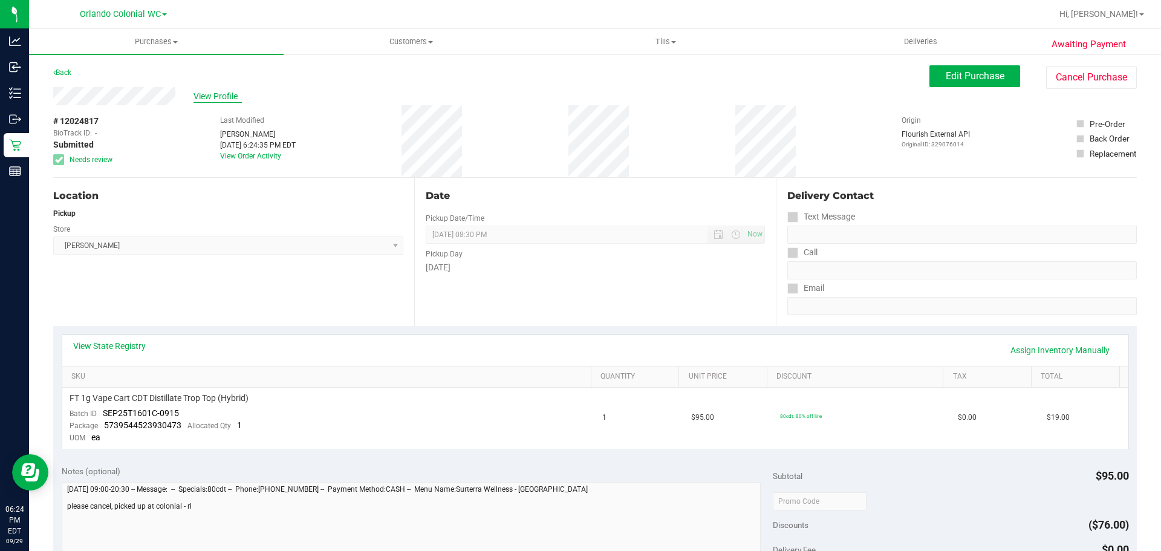
click at [222, 96] on span "View Profile" at bounding box center [217, 96] width 48 height 13
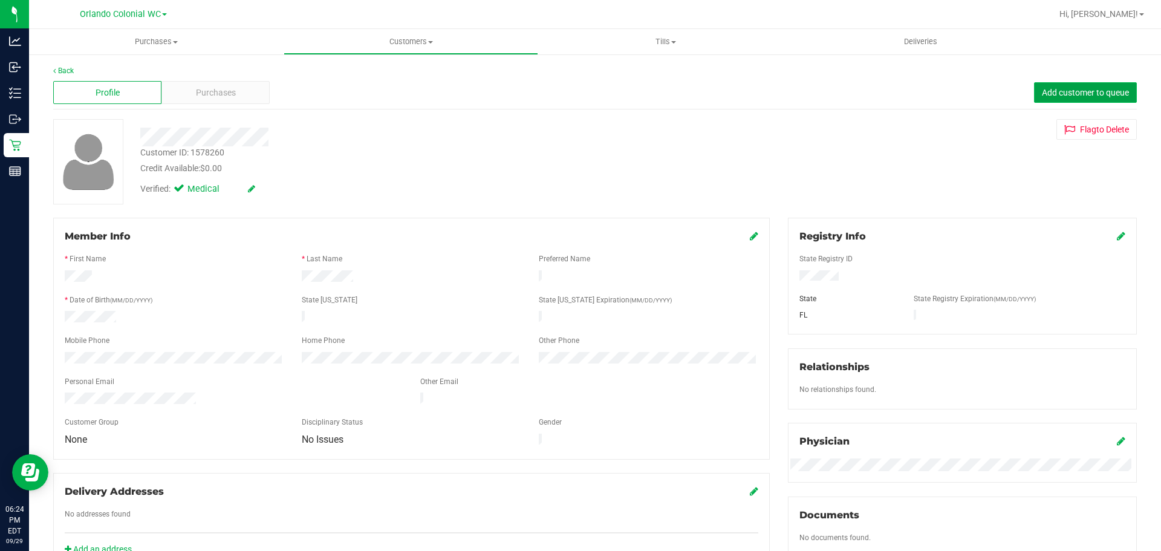
click at [1085, 93] on span "Add customer to queue" at bounding box center [1085, 93] width 87 height 10
click at [147, 41] on span "Purchases" at bounding box center [156, 41] width 254 height 11
click at [84, 82] on span "Fulfillment" at bounding box center [66, 87] width 75 height 10
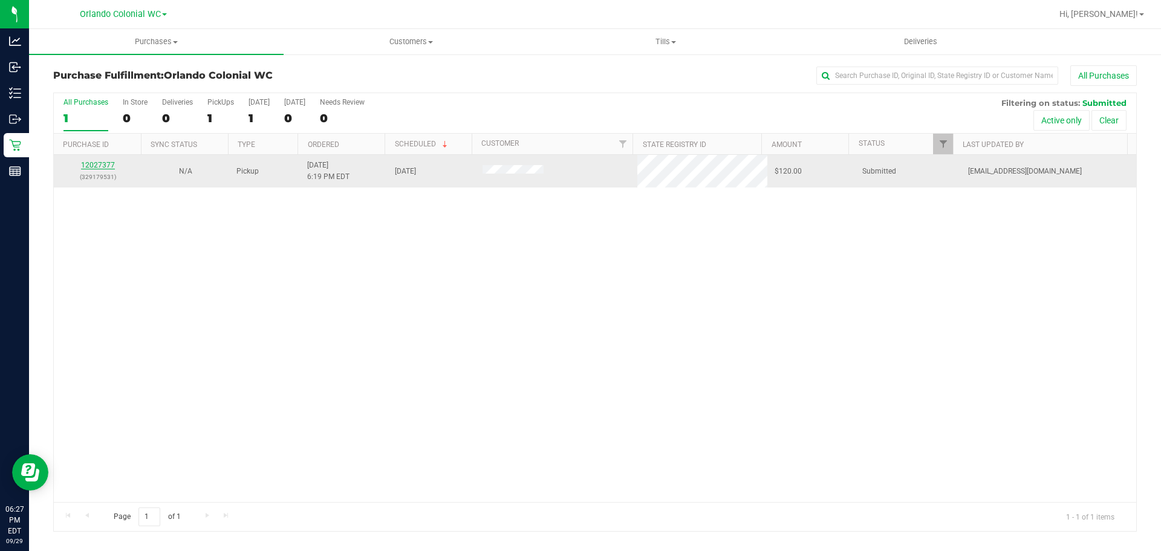
click at [102, 163] on link "12027377" at bounding box center [98, 165] width 34 height 8
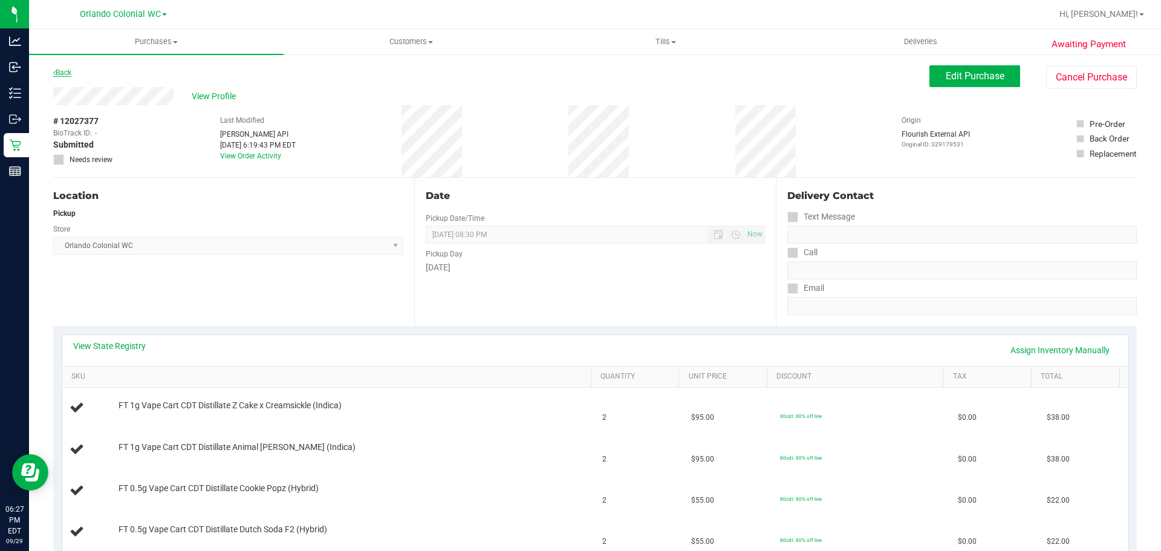
click at [67, 68] on link "Back" at bounding box center [62, 72] width 18 height 8
